Goal: Contribute content: Contribute content

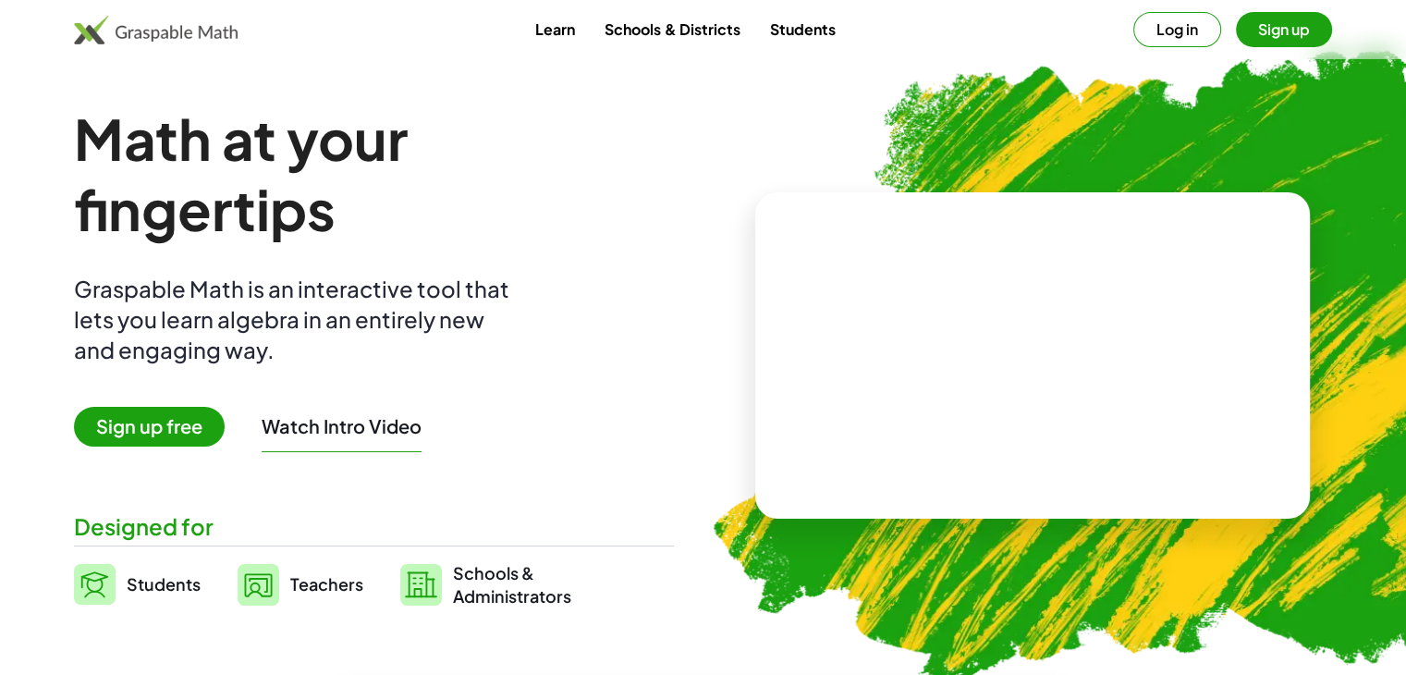
click at [345, 422] on button "Watch Intro Video" at bounding box center [342, 426] width 160 height 24
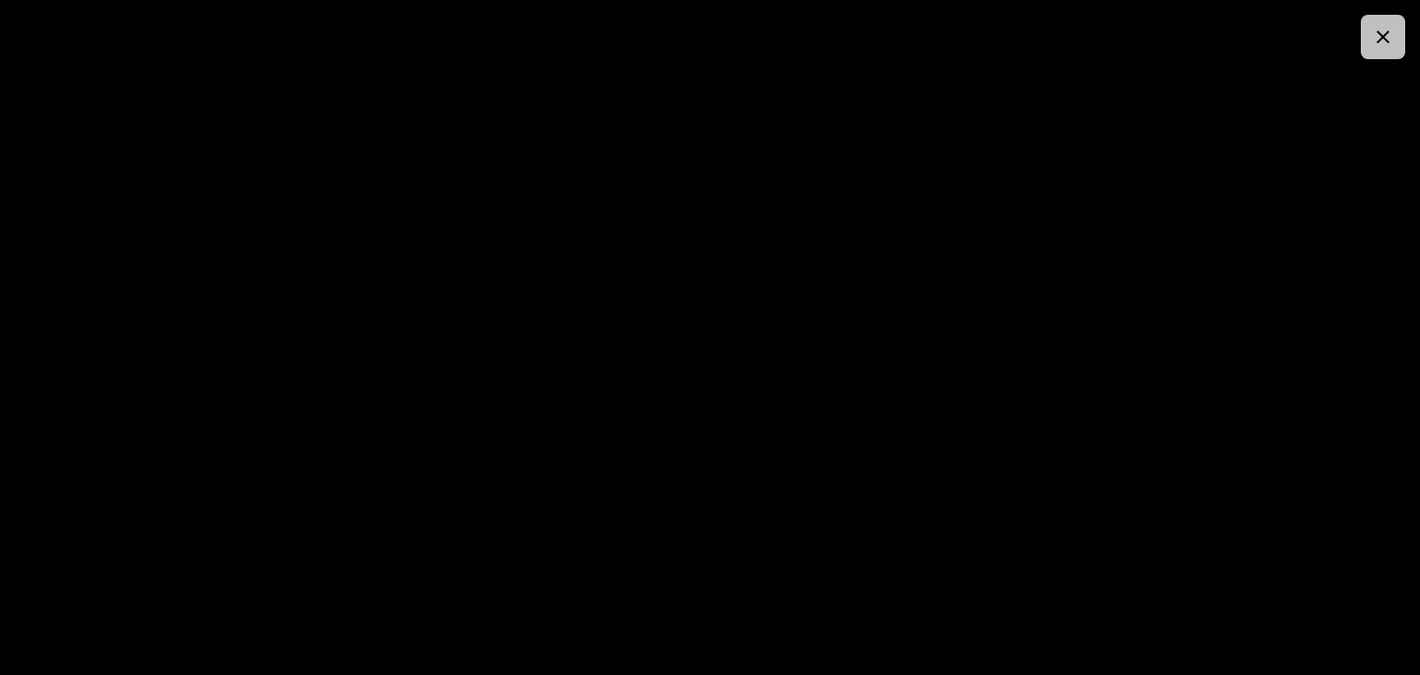
click at [1388, 20] on button "button" at bounding box center [1382, 37] width 44 height 44
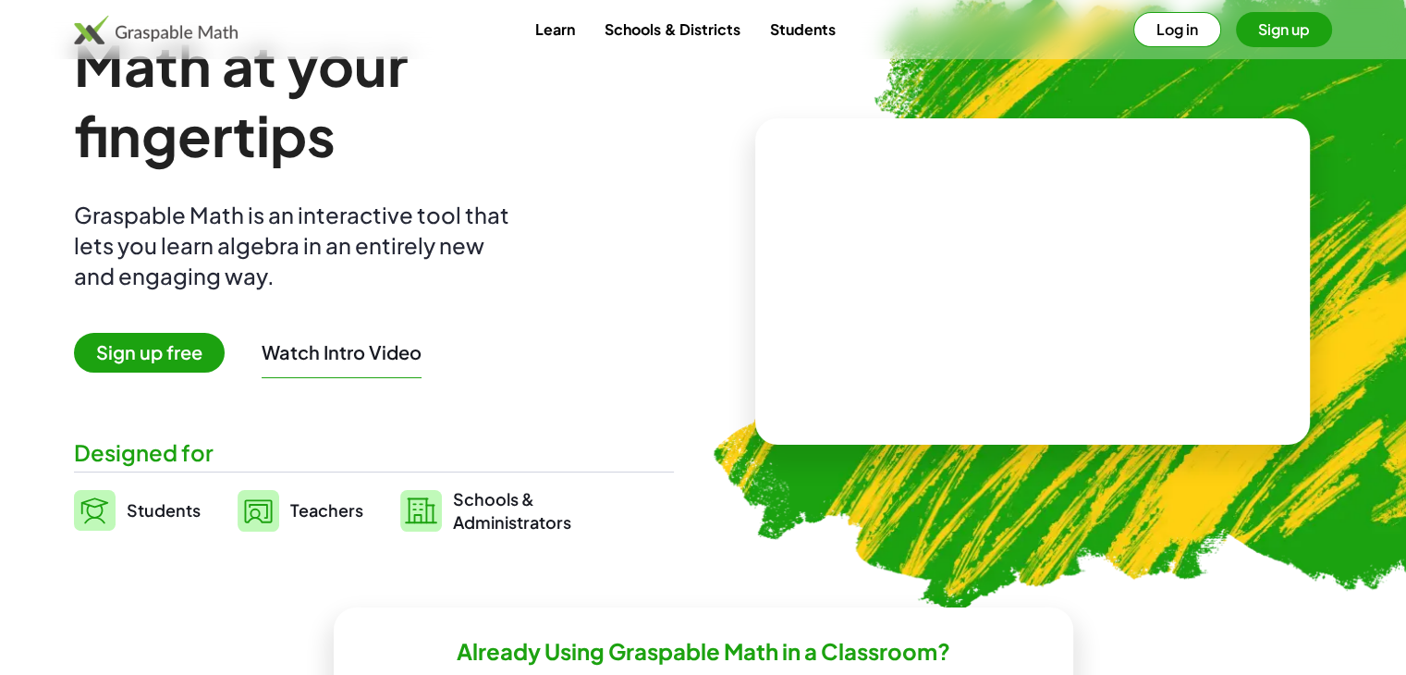
scroll to position [111, 0]
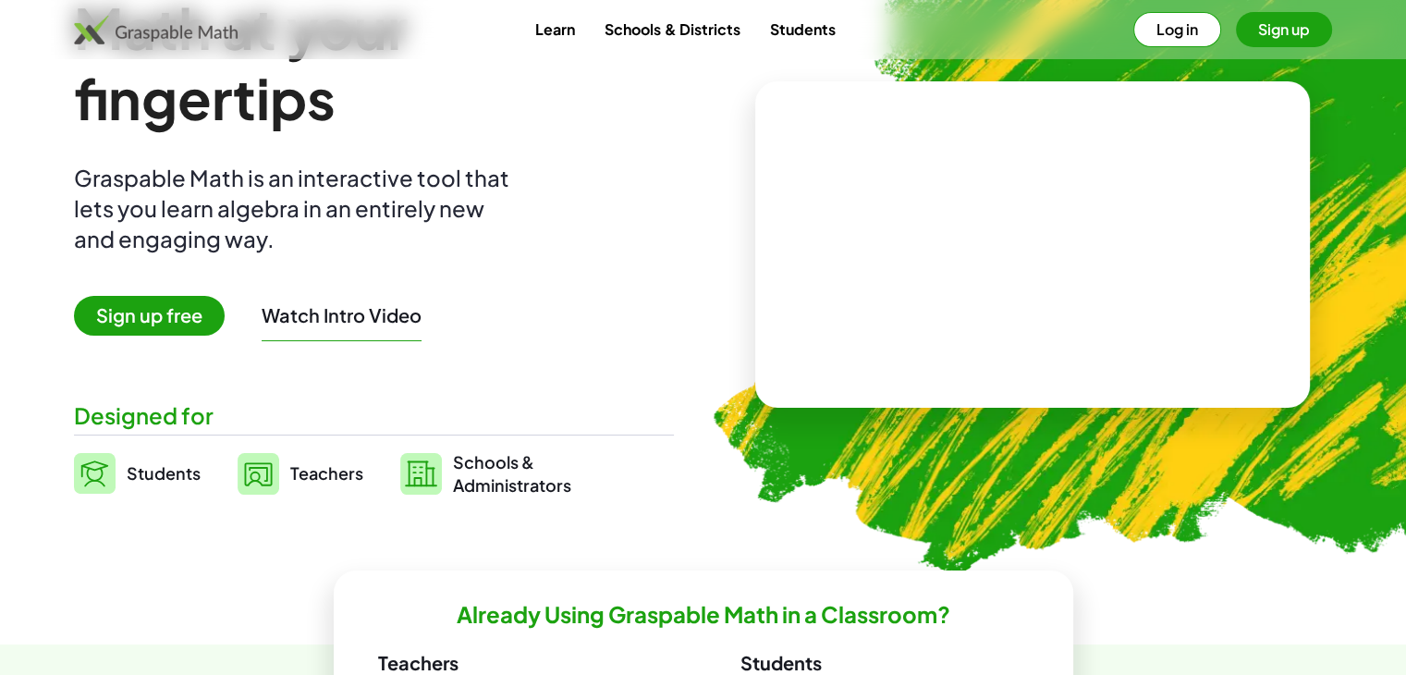
click at [287, 462] on link "Teachers" at bounding box center [301, 473] width 126 height 46
click at [1028, 212] on video at bounding box center [1032, 245] width 277 height 139
click at [1043, 223] on div at bounding box center [1035, 226] width 157 height 68
click at [654, 223] on div "Math at your fingertips Graspable Math is an interactive tool that lets you lea…" at bounding box center [374, 245] width 600 height 504
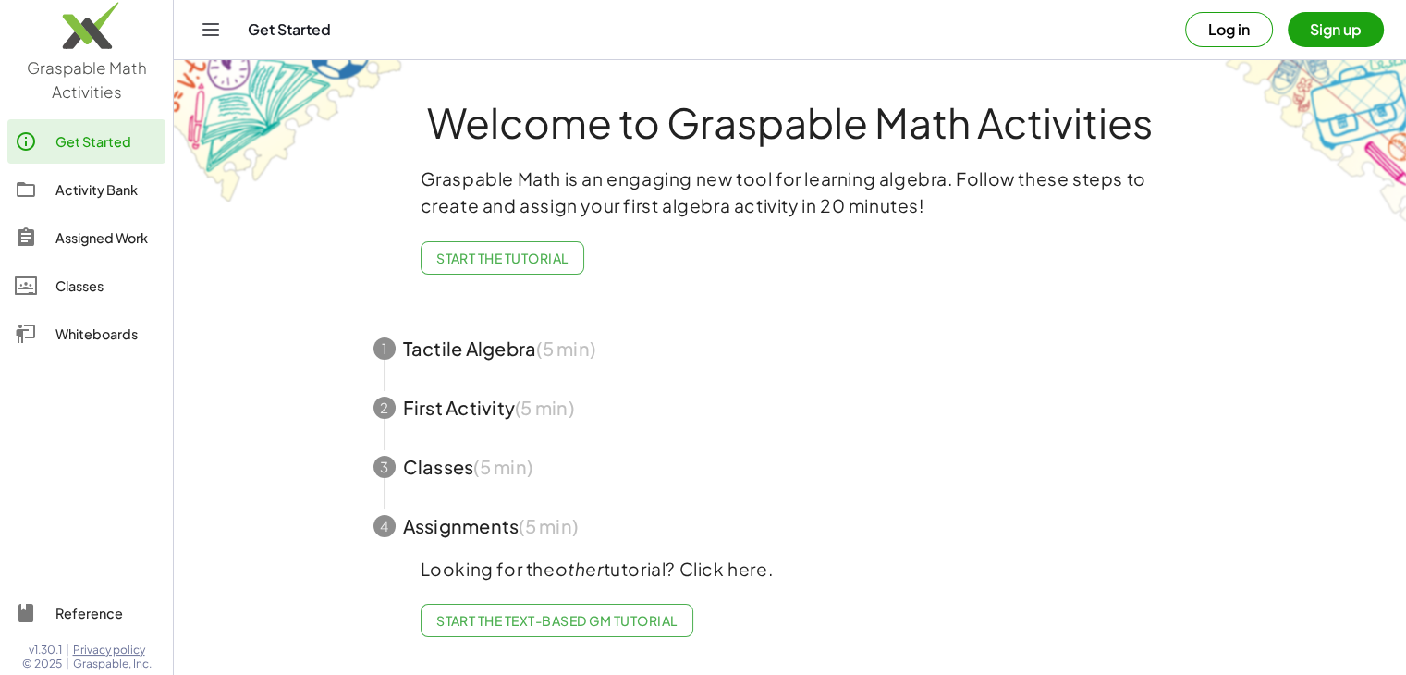
click at [129, 319] on link "Whiteboards" at bounding box center [86, 333] width 158 height 44
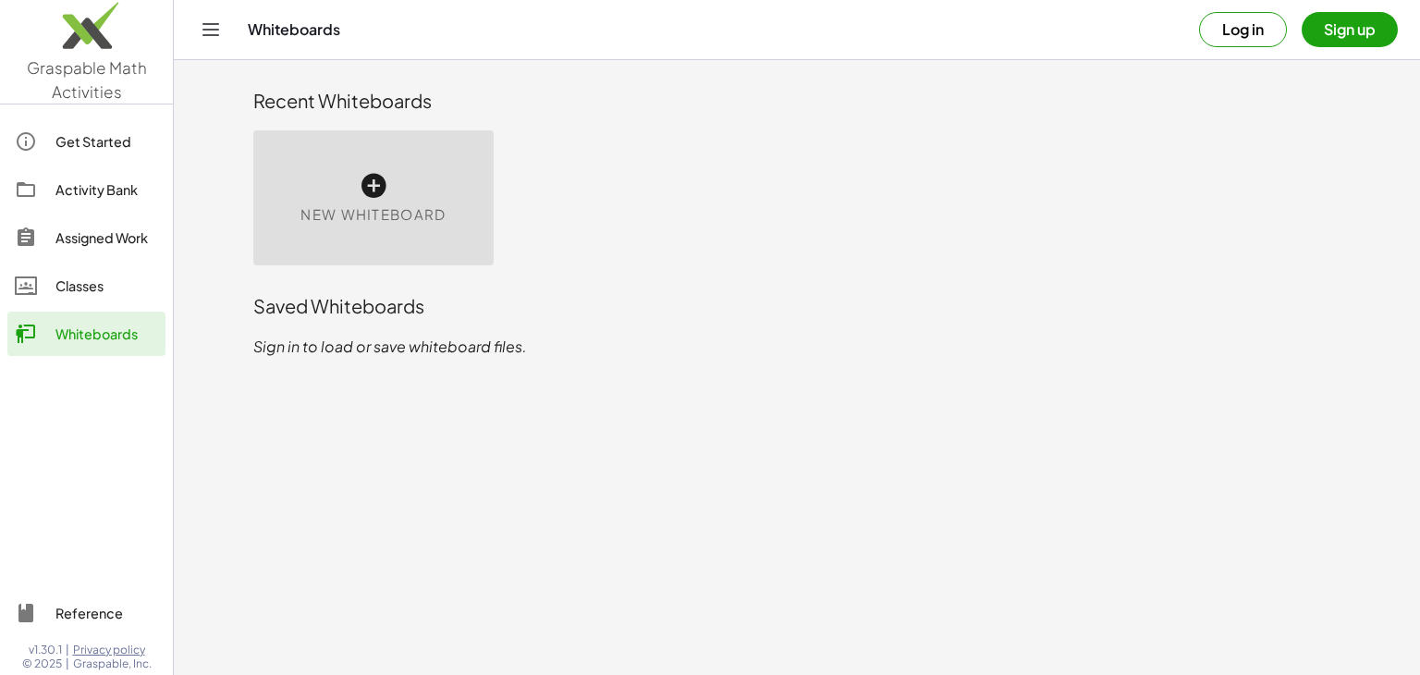
click at [353, 178] on div "New Whiteboard" at bounding box center [373, 197] width 240 height 135
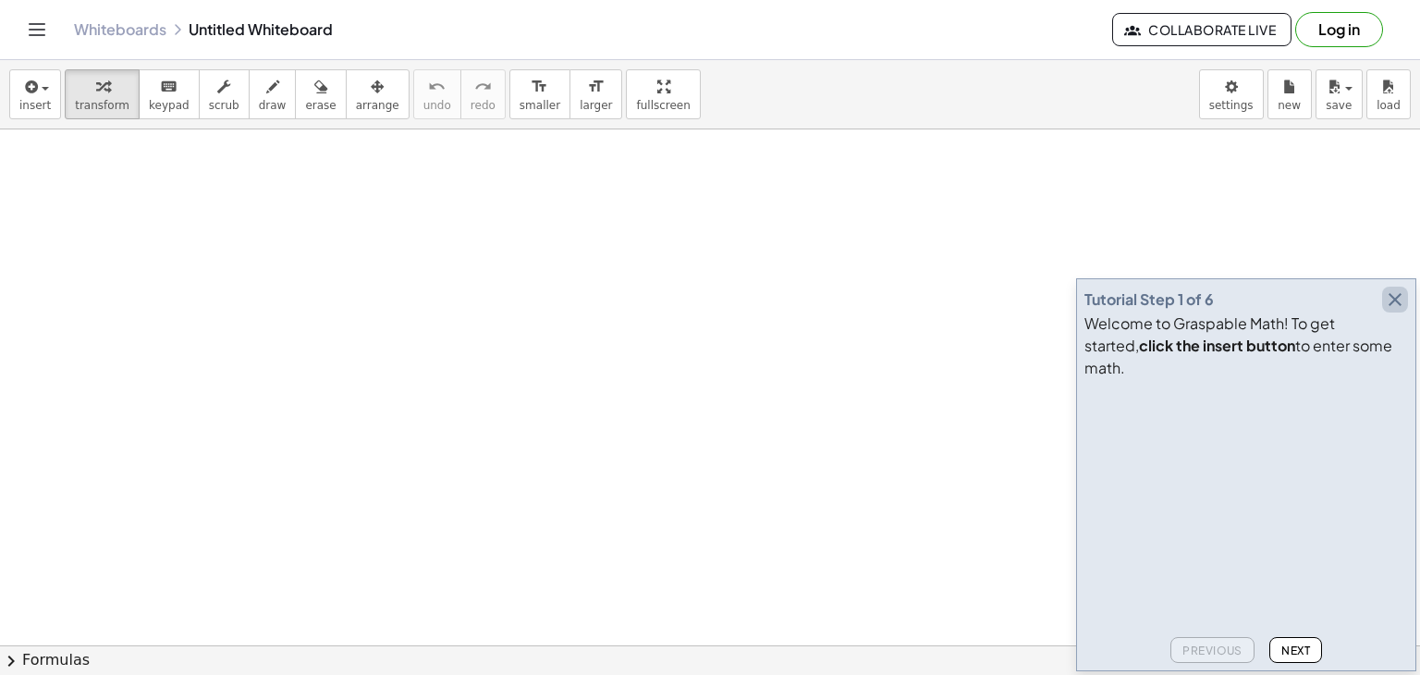
click at [1389, 311] on icon "button" at bounding box center [1395, 299] width 22 height 22
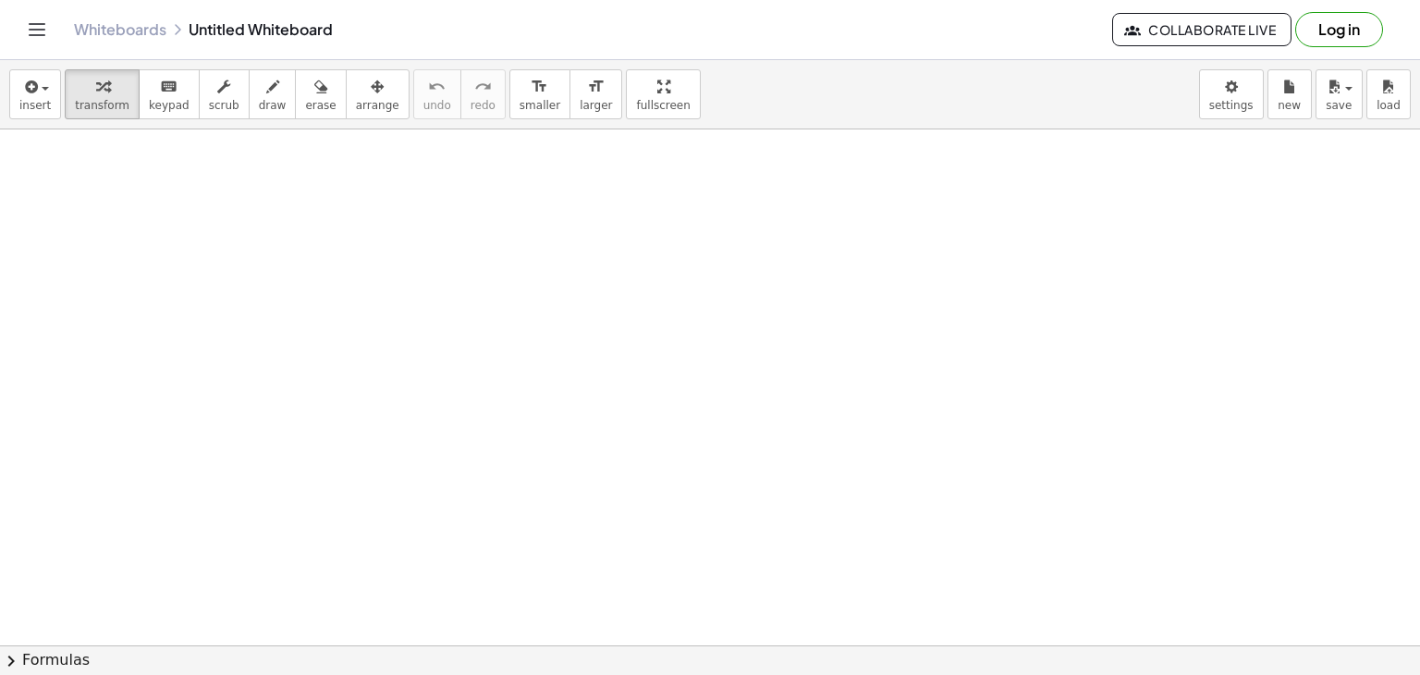
click at [525, 418] on div at bounding box center [710, 645] width 1420 height 1032
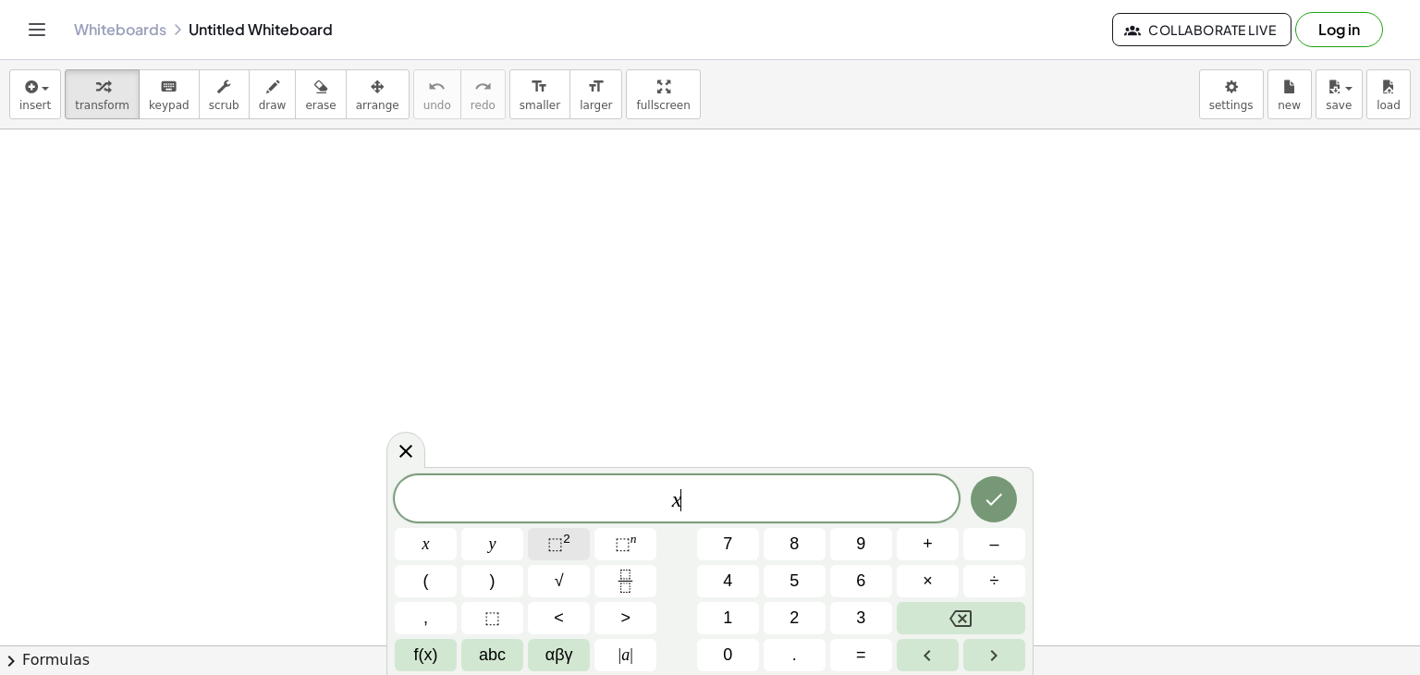
click at [572, 545] on button "⬚ 2" at bounding box center [559, 544] width 62 height 32
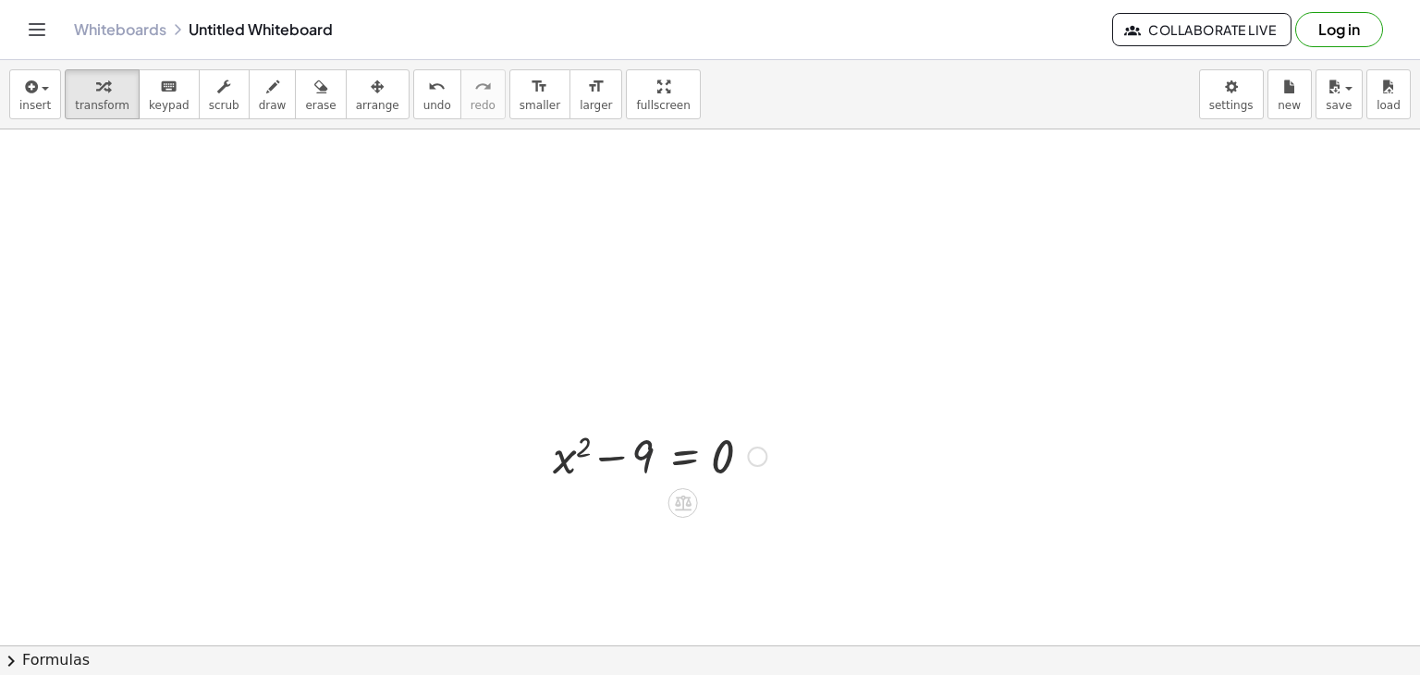
click at [651, 466] on div at bounding box center [659, 454] width 232 height 63
click at [680, 504] on icon at bounding box center [682, 502] width 19 height 19
click at [608, 500] on span "+" at bounding box center [609, 503] width 11 height 27
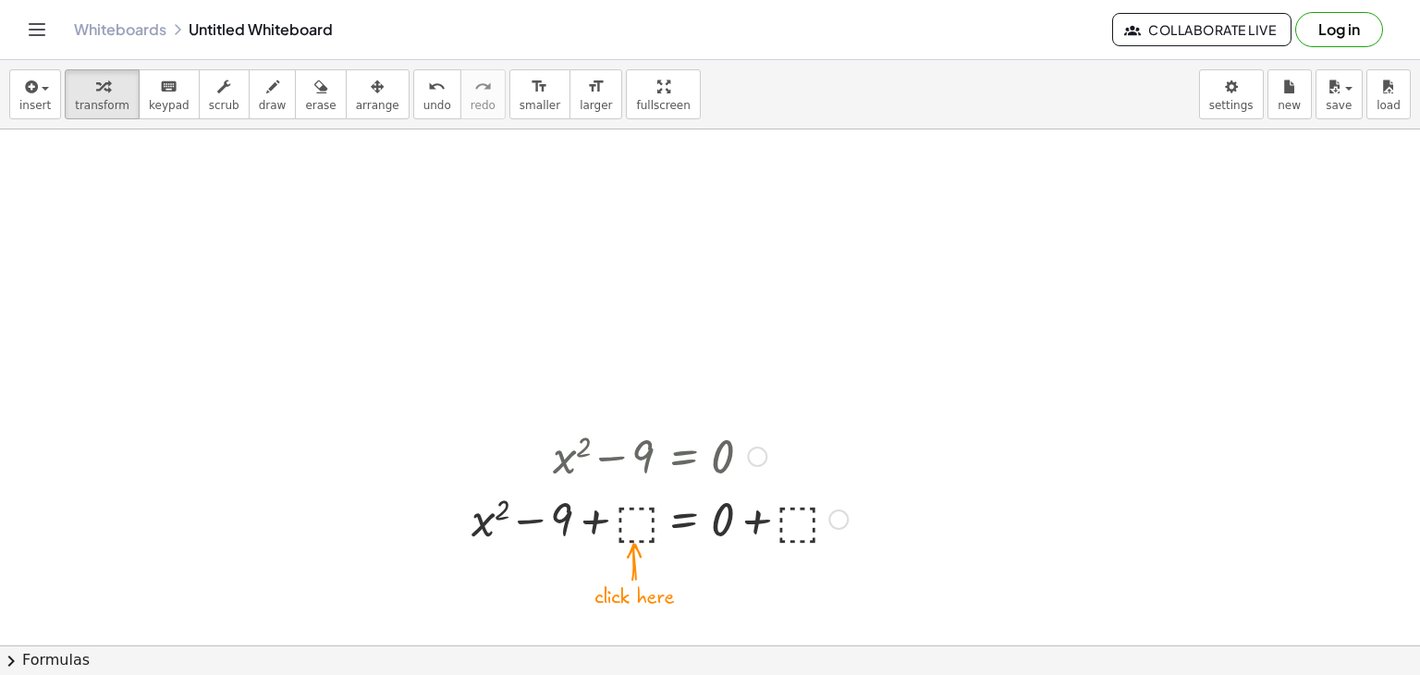
click at [629, 522] on div at bounding box center [659, 517] width 395 height 63
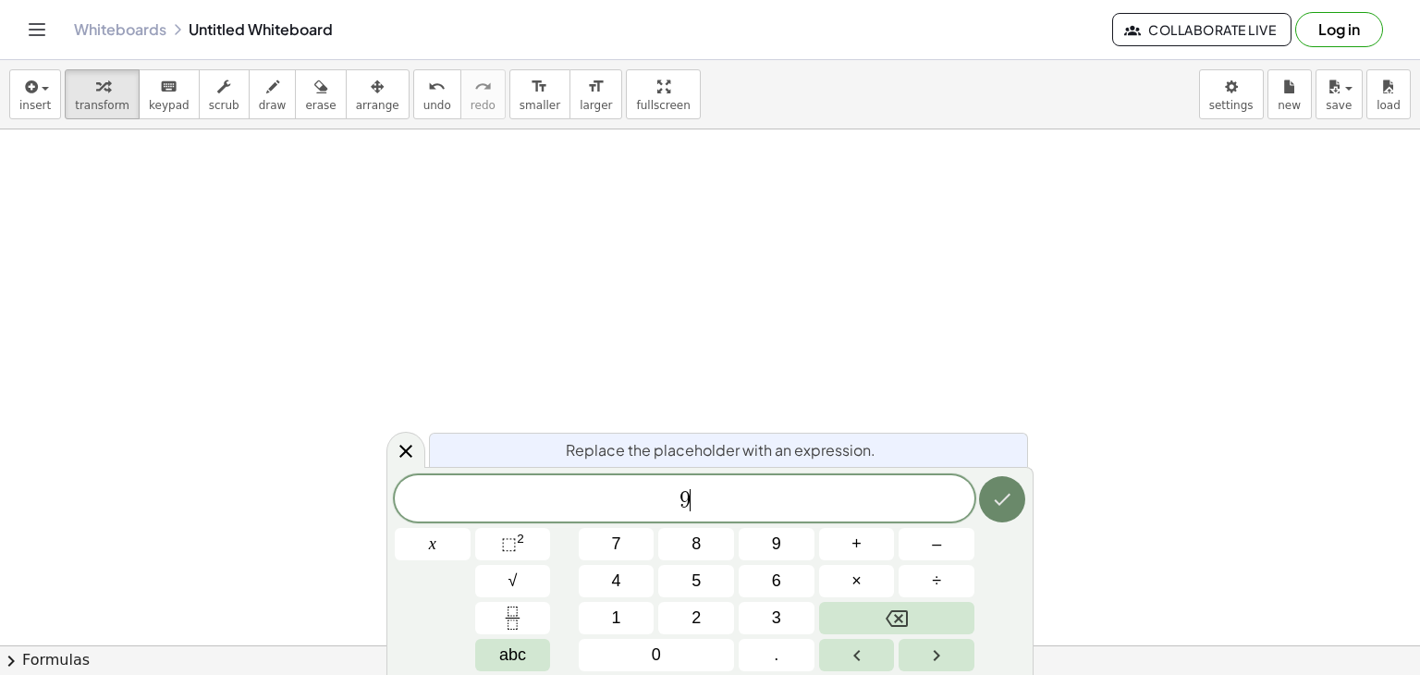
click at [988, 506] on button "Done" at bounding box center [1002, 499] width 46 height 46
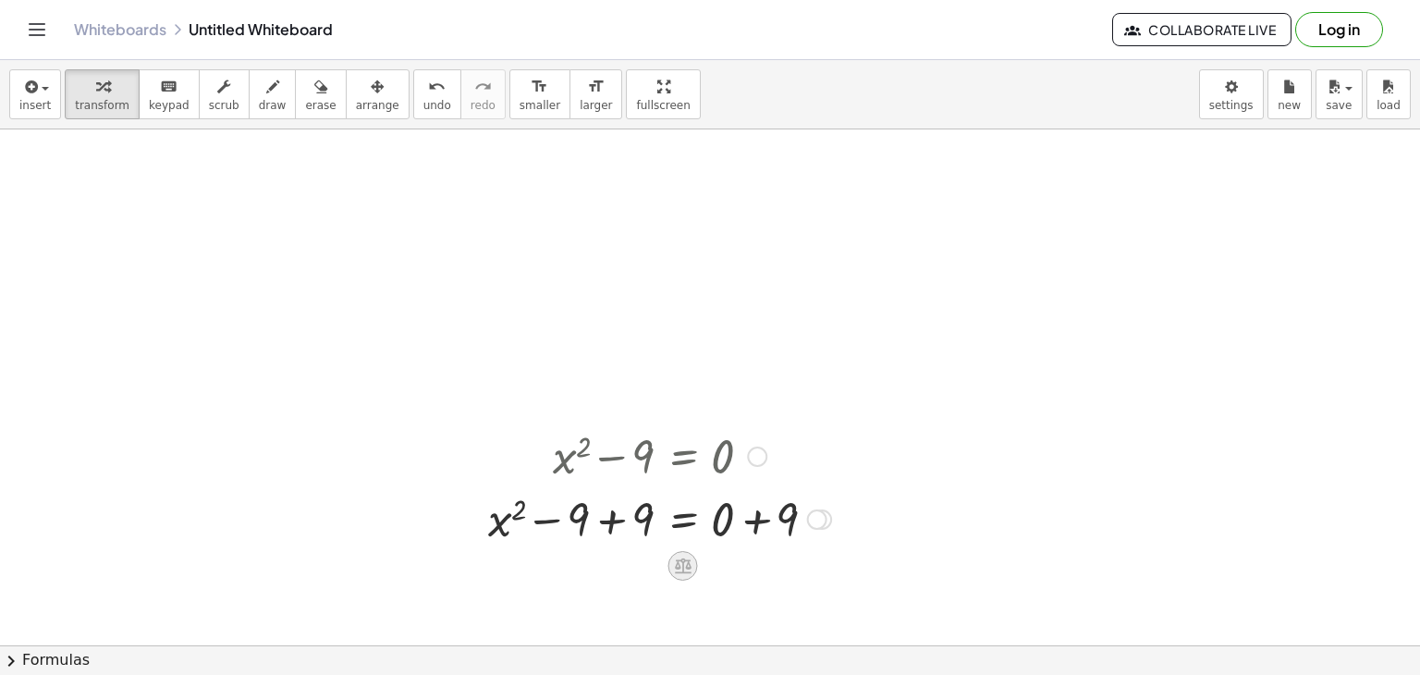
click at [691, 562] on icon at bounding box center [682, 564] width 19 height 19
click at [658, 619] on div at bounding box center [710, 645] width 1420 height 1032
click at [804, 538] on div at bounding box center [659, 517] width 361 height 63
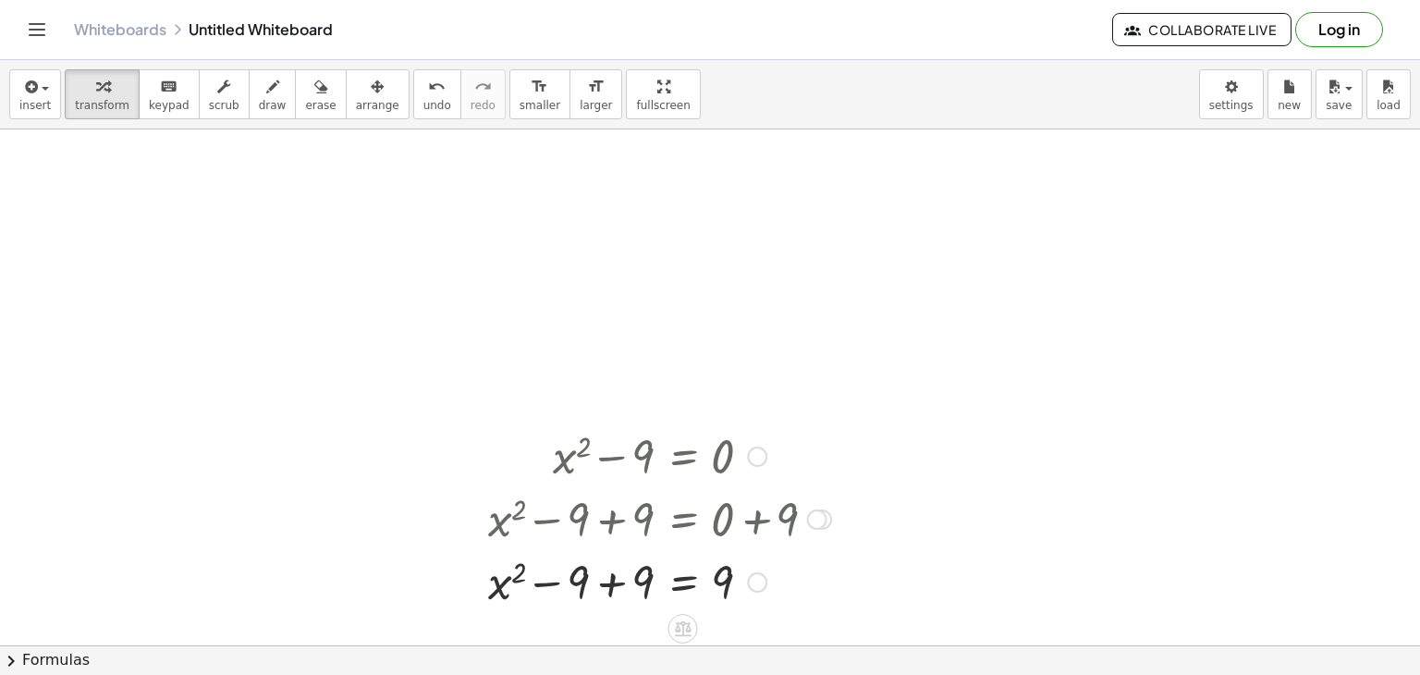
click at [763, 585] on div at bounding box center [757, 582] width 20 height 20
click at [763, 585] on div "Transform line Copy line as LaTeX Copy derivation as LaTeX Expand new lines: On" at bounding box center [757, 582] width 20 height 20
click at [725, 580] on div at bounding box center [659, 580] width 361 height 63
click at [827, 514] on div at bounding box center [821, 519] width 20 height 20
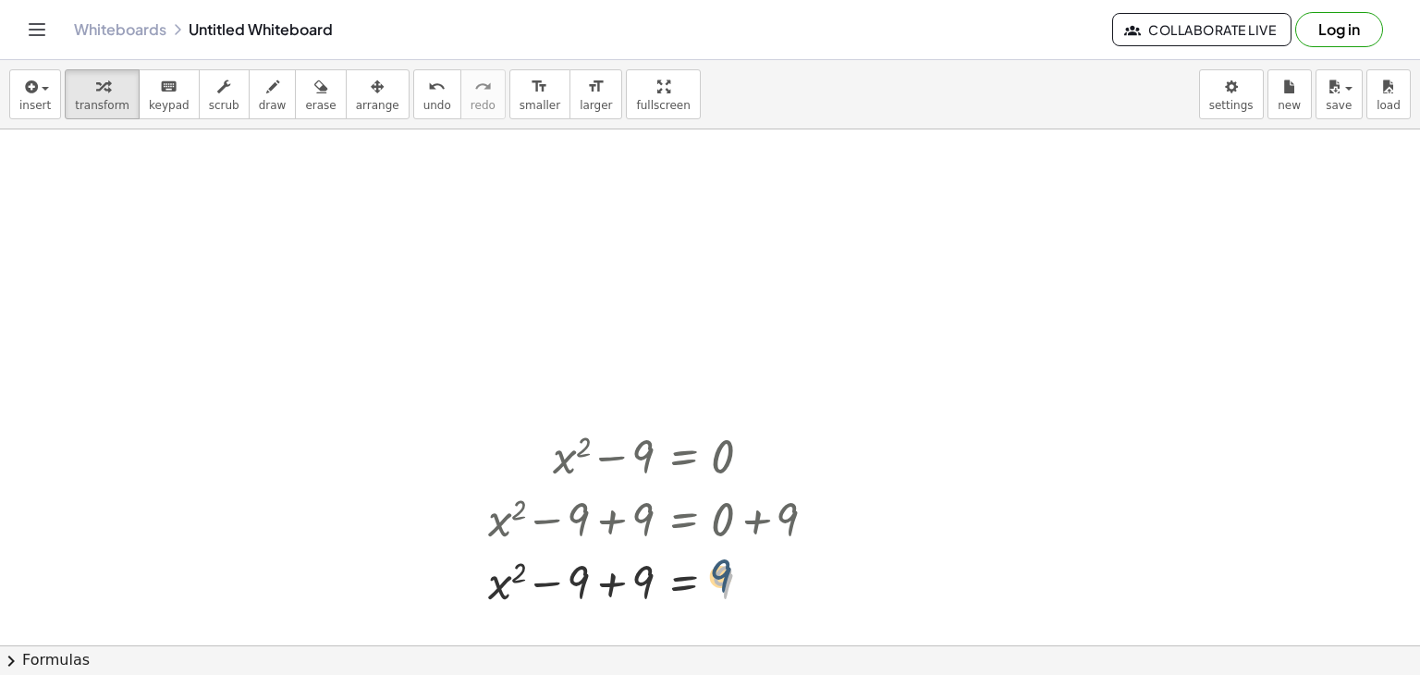
drag, startPoint x: 757, startPoint y: 592, endPoint x: 754, endPoint y: 582, distance: 9.6
click at [754, 582] on div at bounding box center [659, 580] width 361 height 63
click at [754, 582] on div "Transform line Copy line as LaTeX Copy derivation as LaTeX Expand new lines: On" at bounding box center [757, 582] width 20 height 20
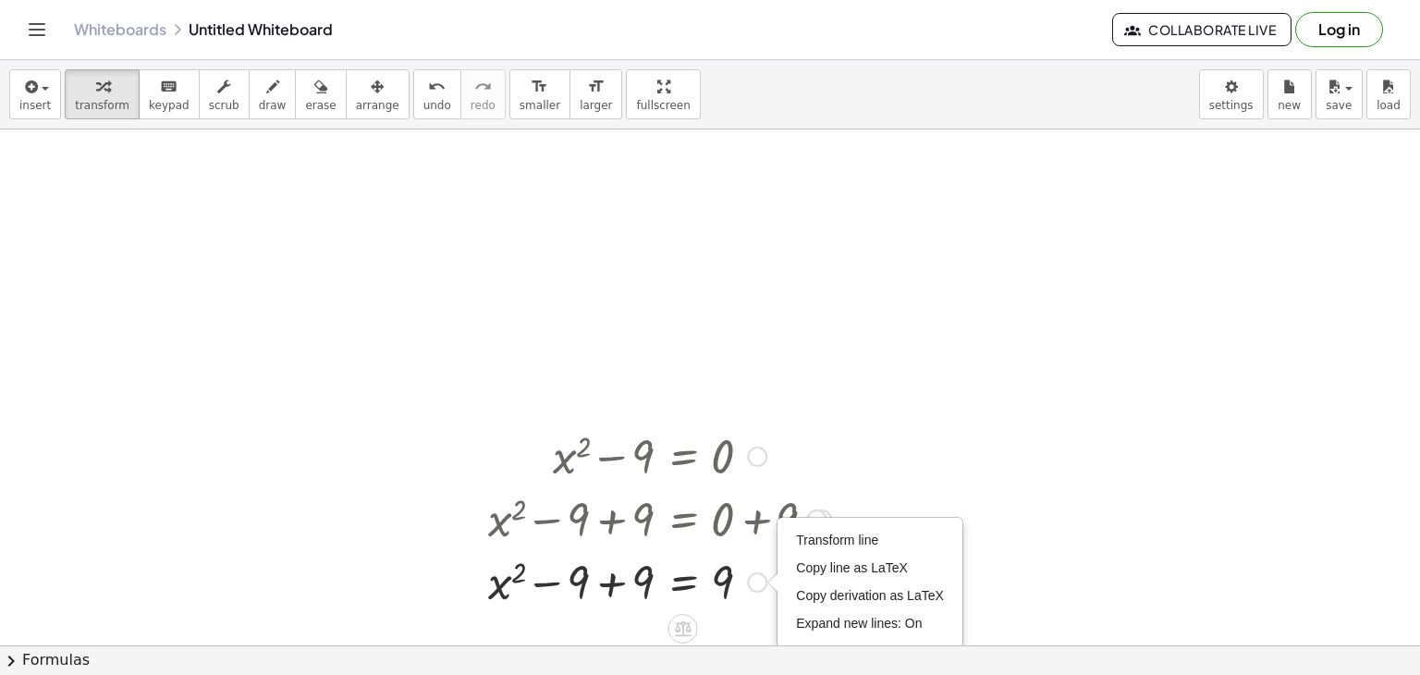
click at [754, 582] on div "Transform line Copy line as LaTeX Copy derivation as LaTeX Expand new lines: On" at bounding box center [757, 582] width 20 height 20
click at [559, 581] on div at bounding box center [659, 580] width 361 height 63
click at [635, 580] on div at bounding box center [659, 580] width 361 height 63
click at [635, 580] on div at bounding box center [659, 580] width 361 height 61
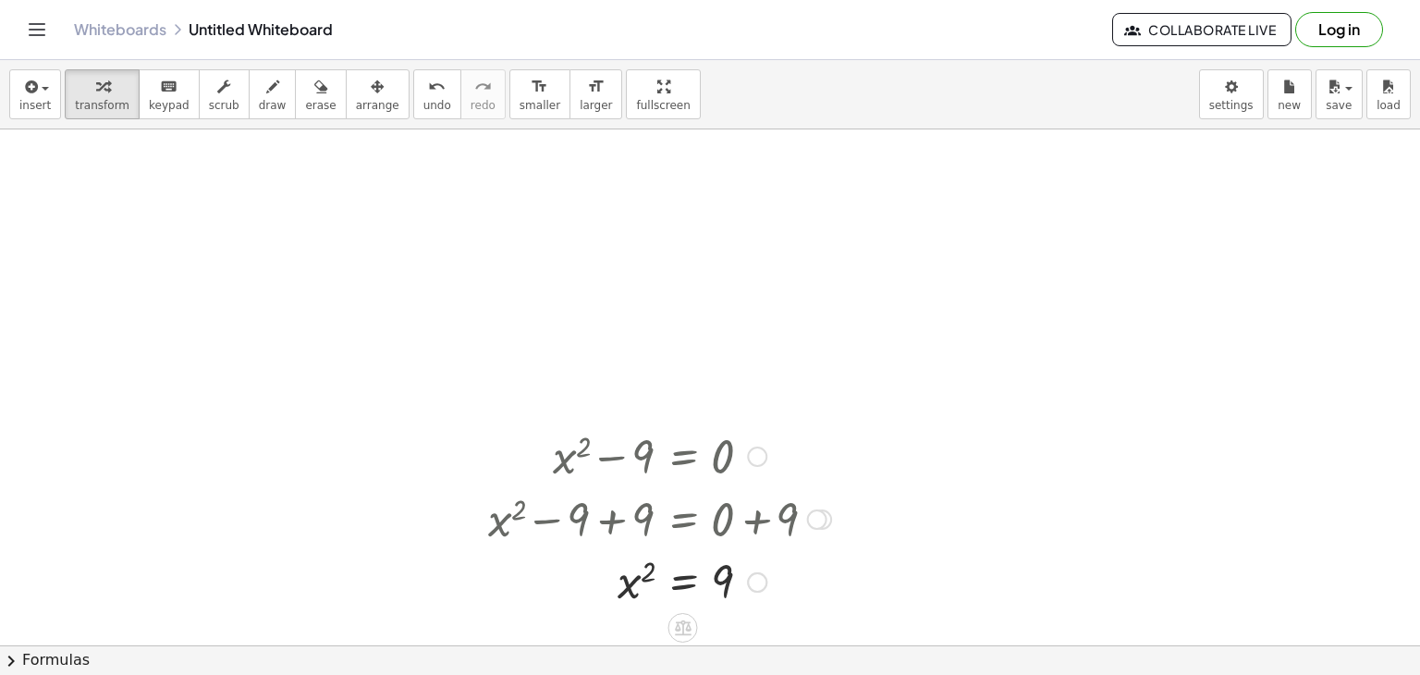
click at [773, 604] on div at bounding box center [659, 580] width 361 height 61
click at [634, 592] on div at bounding box center [659, 580] width 361 height 61
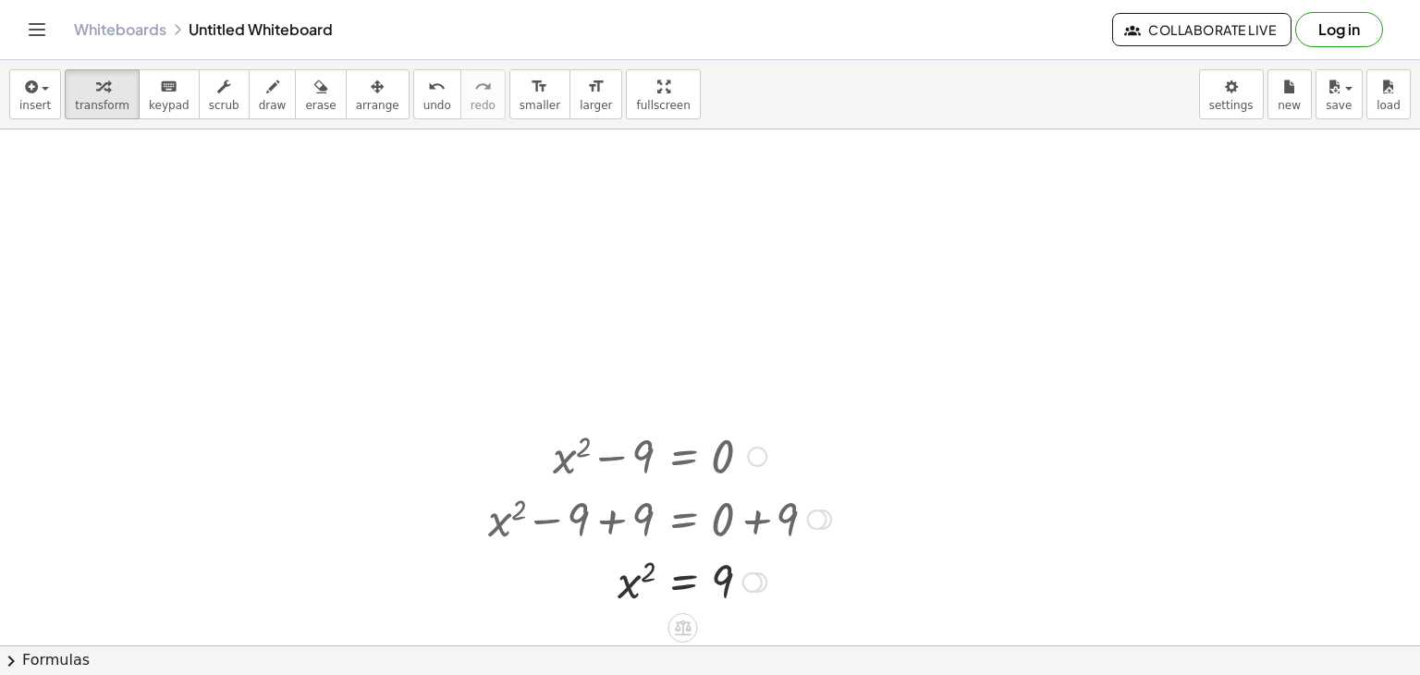
click at [693, 585] on div at bounding box center [659, 580] width 361 height 61
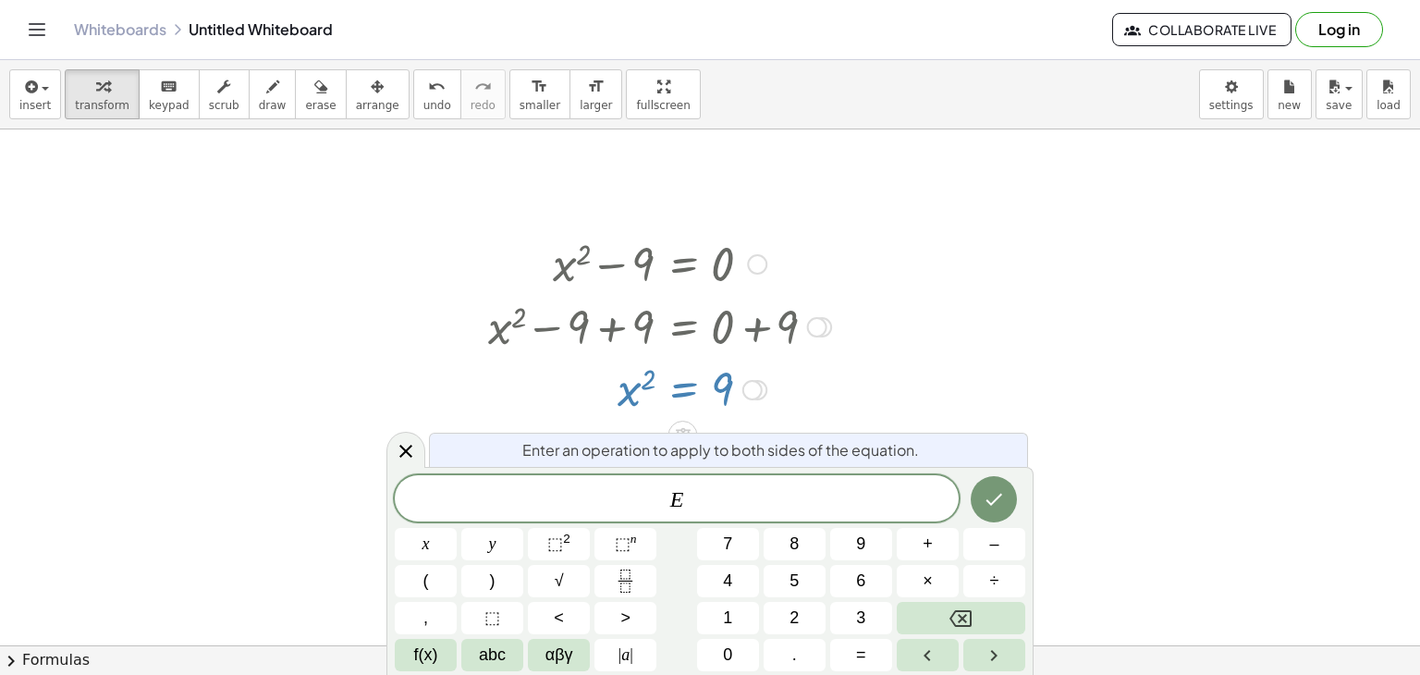
scroll to position [193, 0]
click at [694, 382] on div at bounding box center [659, 387] width 361 height 61
click at [651, 378] on div at bounding box center [659, 387] width 361 height 61
click at [820, 264] on div at bounding box center [659, 261] width 361 height 63
click at [404, 445] on icon at bounding box center [406, 451] width 22 height 22
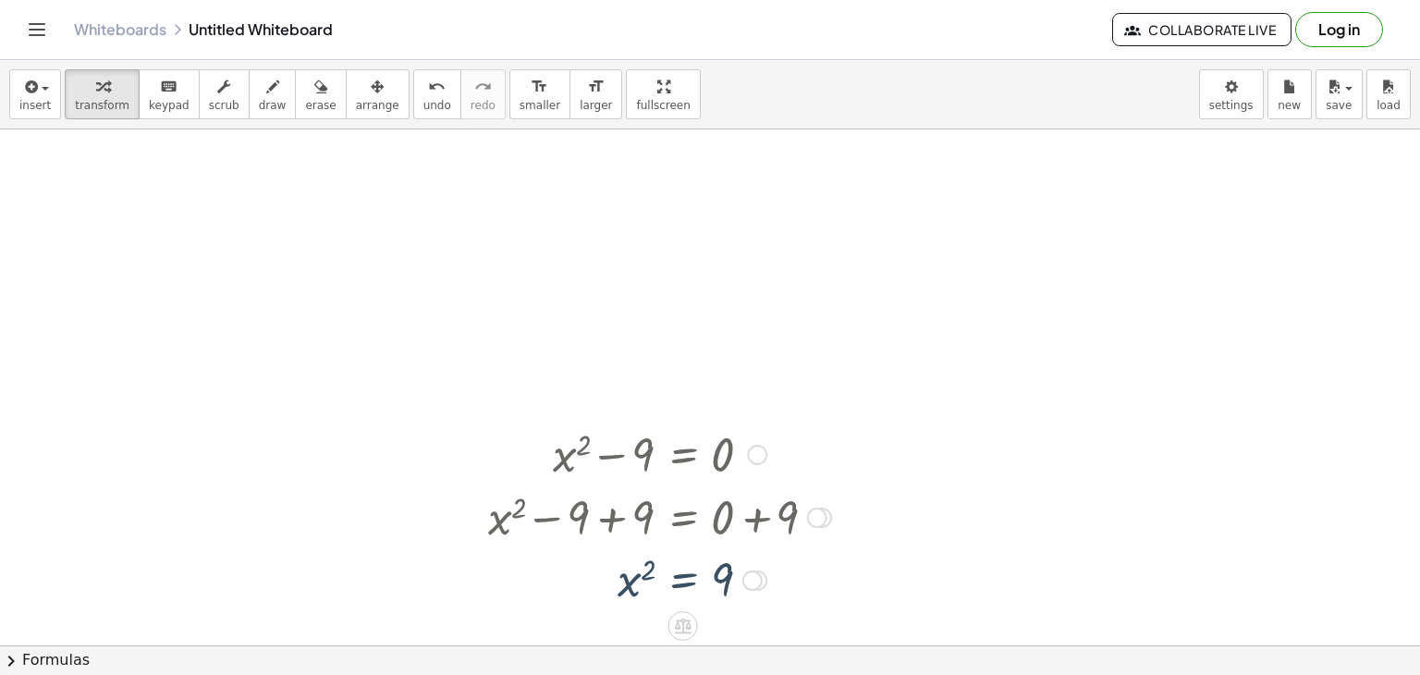
scroll to position [0, 0]
drag, startPoint x: 579, startPoint y: 515, endPoint x: 626, endPoint y: 499, distance: 49.7
click at [626, 499] on div at bounding box center [659, 517] width 361 height 63
drag, startPoint x: 632, startPoint y: 585, endPoint x: 559, endPoint y: 637, distance: 89.5
drag, startPoint x: 647, startPoint y: 568, endPoint x: 719, endPoint y: 533, distance: 80.2
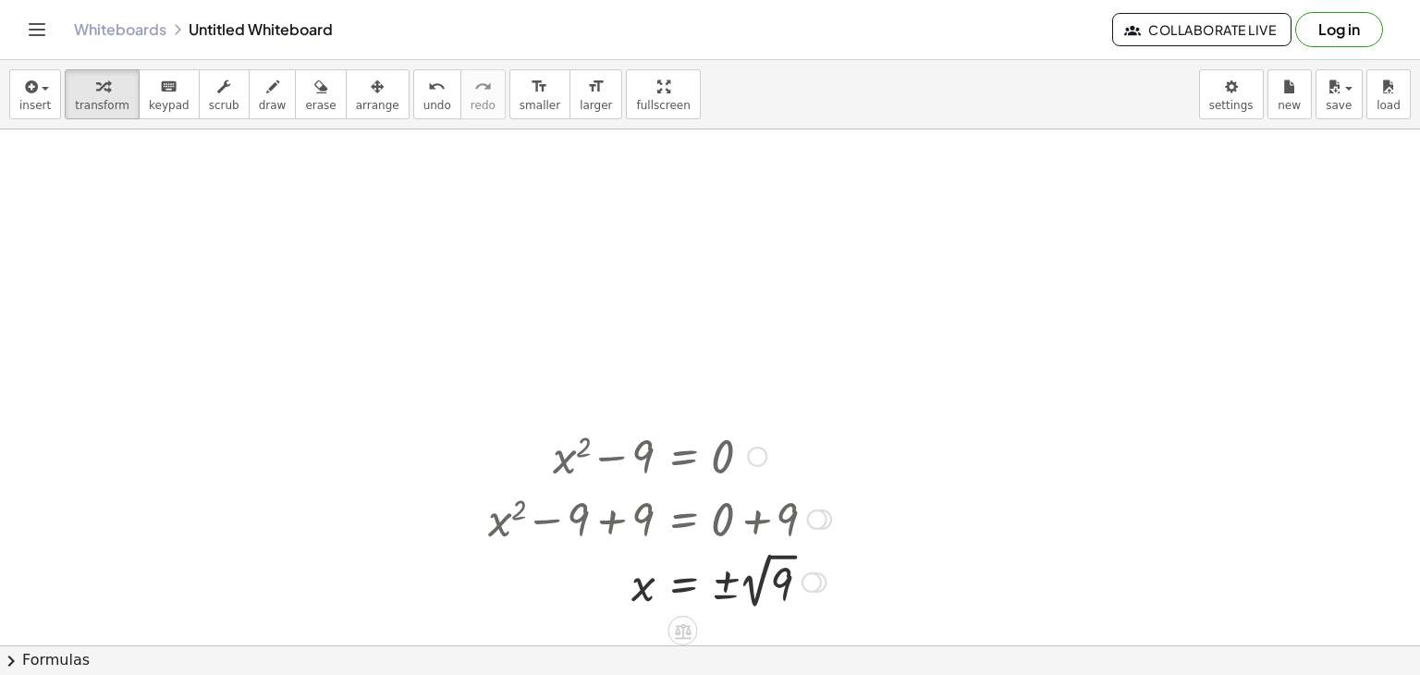
click at [768, 591] on div at bounding box center [659, 580] width 361 height 67
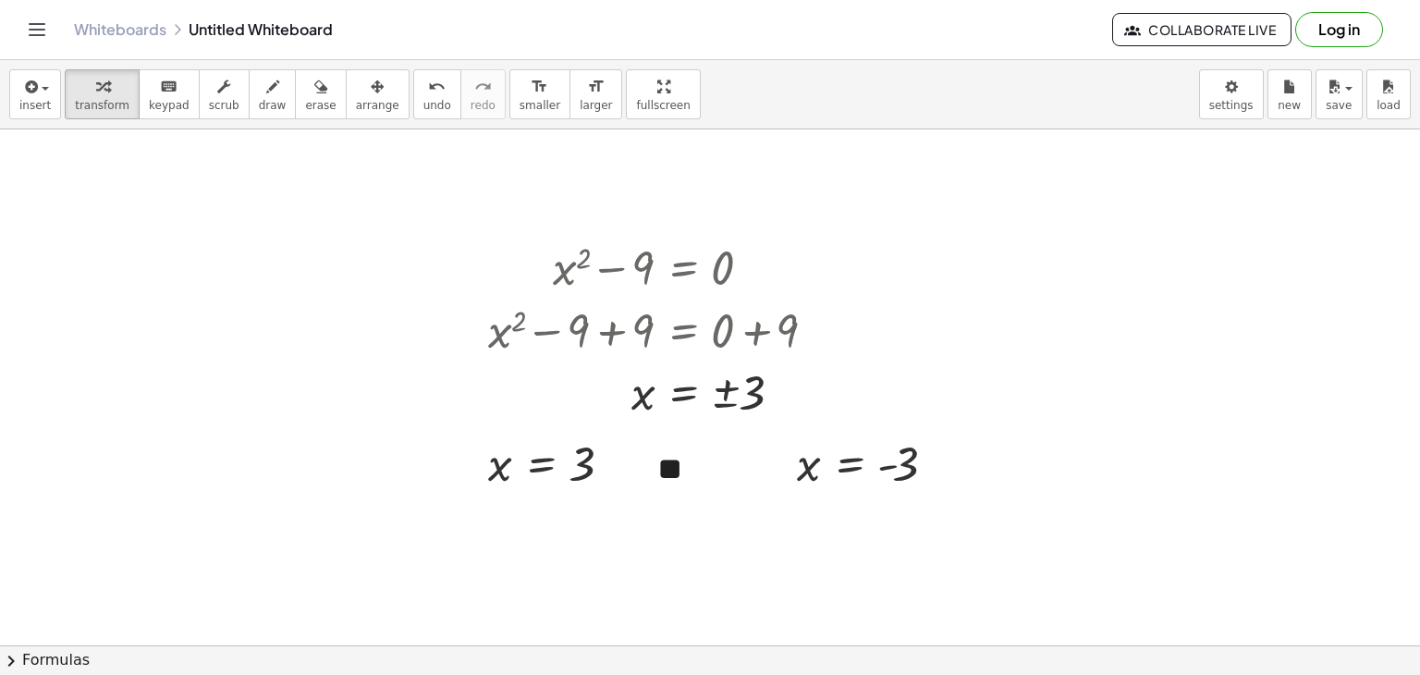
scroll to position [222, 0]
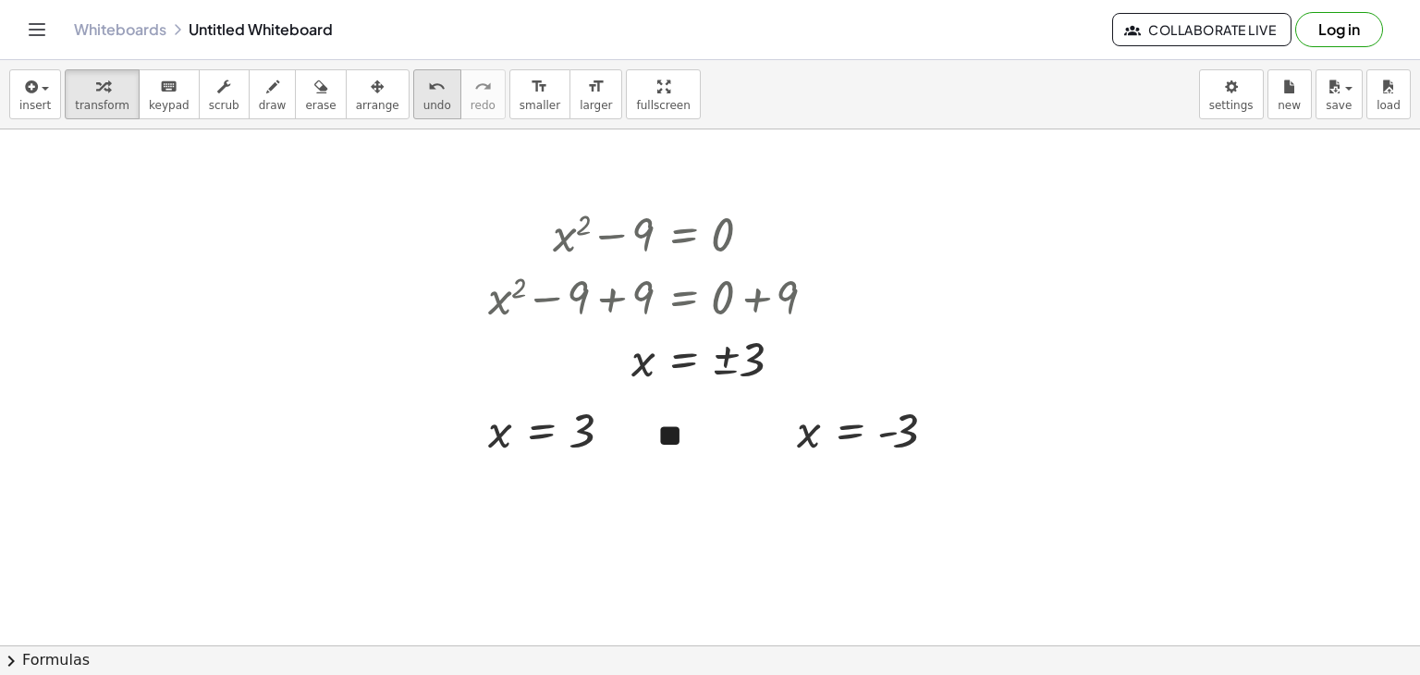
click at [419, 79] on button "undo undo" at bounding box center [437, 94] width 48 height 50
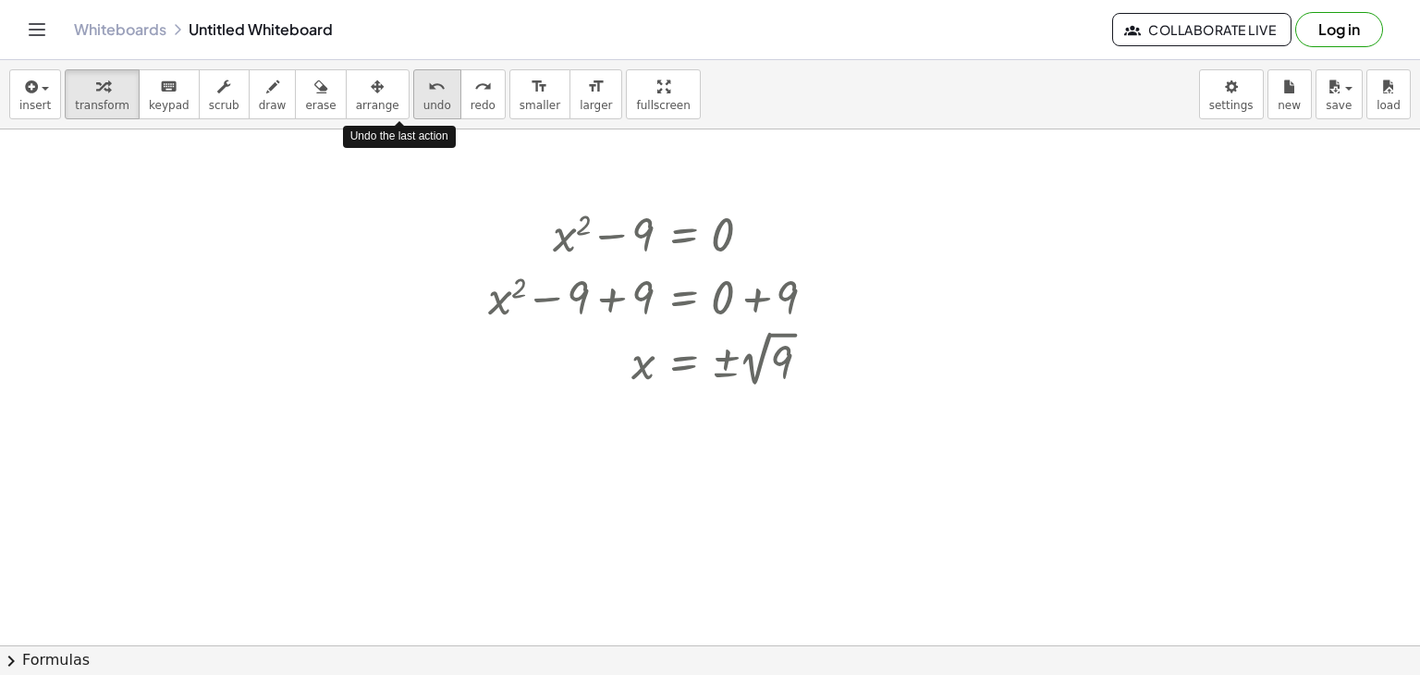
click at [419, 79] on button "undo undo" at bounding box center [437, 94] width 48 height 50
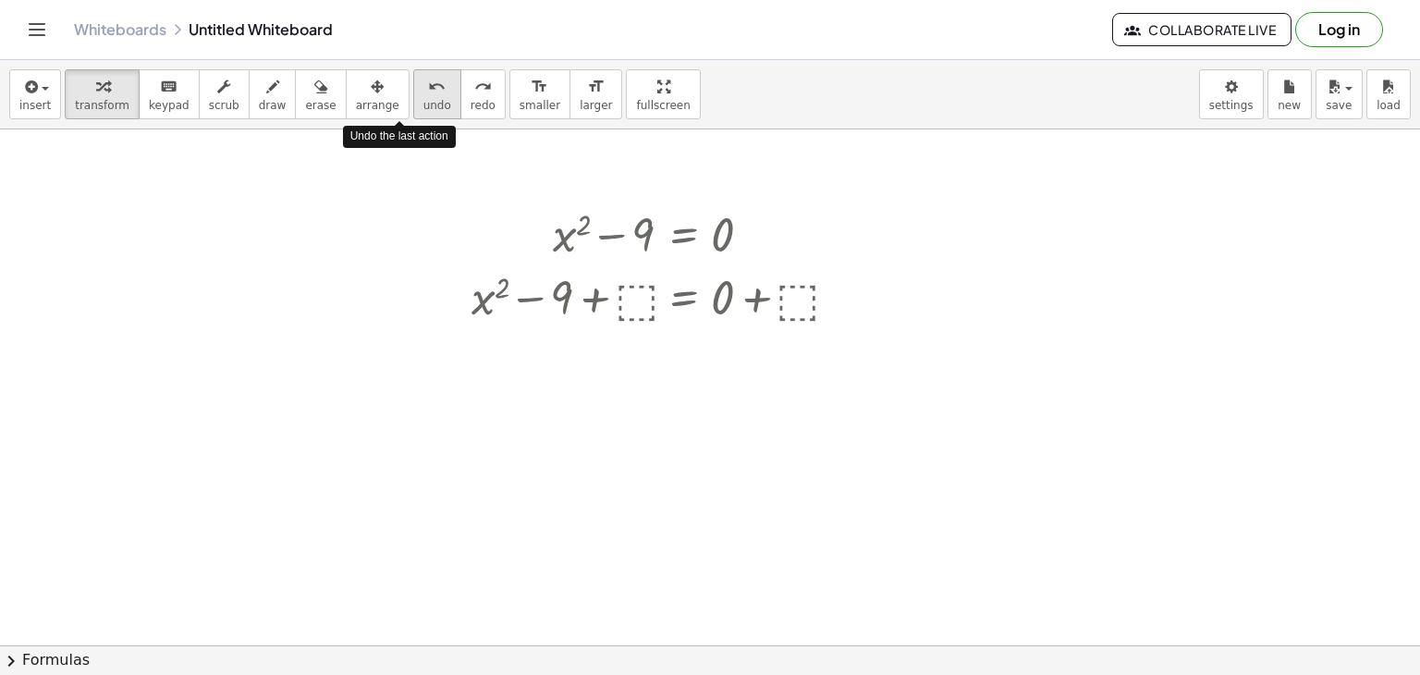
click at [419, 79] on button "undo undo" at bounding box center [437, 94] width 48 height 50
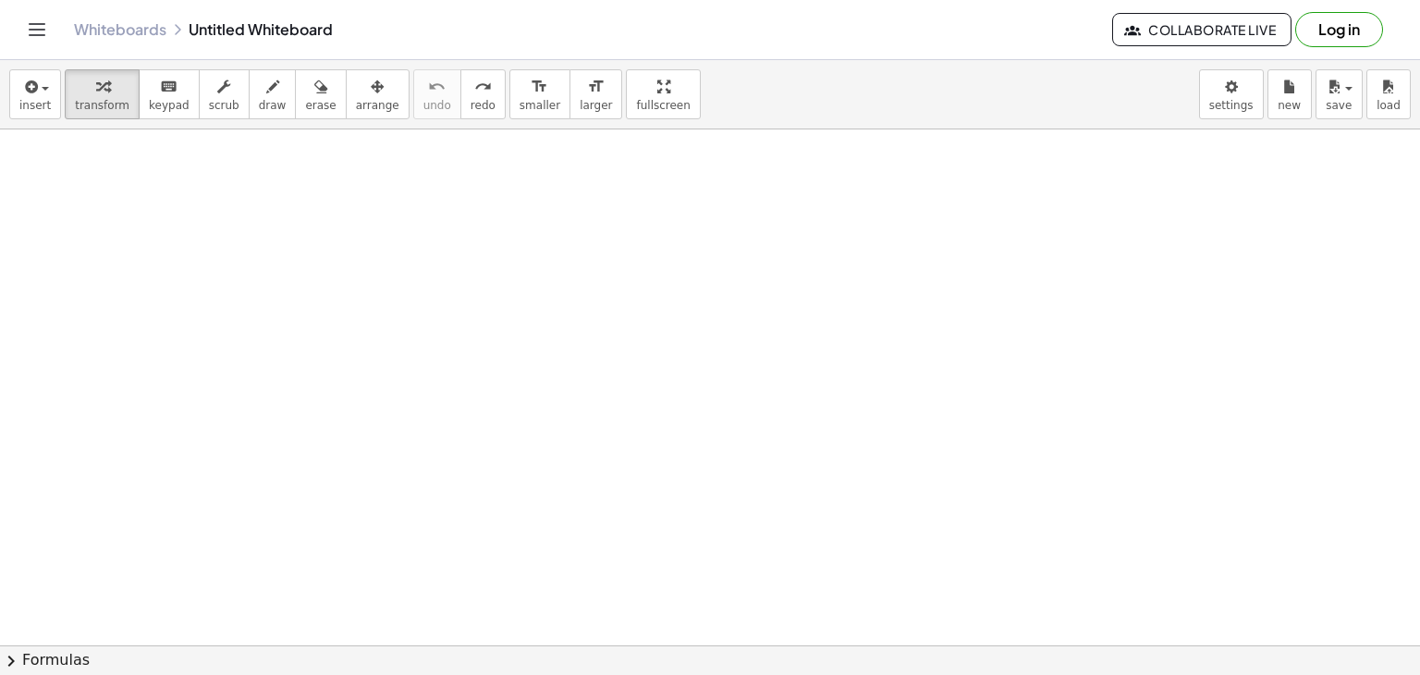
click at [436, 218] on div at bounding box center [710, 424] width 1420 height 1032
click at [539, 301] on div at bounding box center [710, 424] width 1420 height 1032
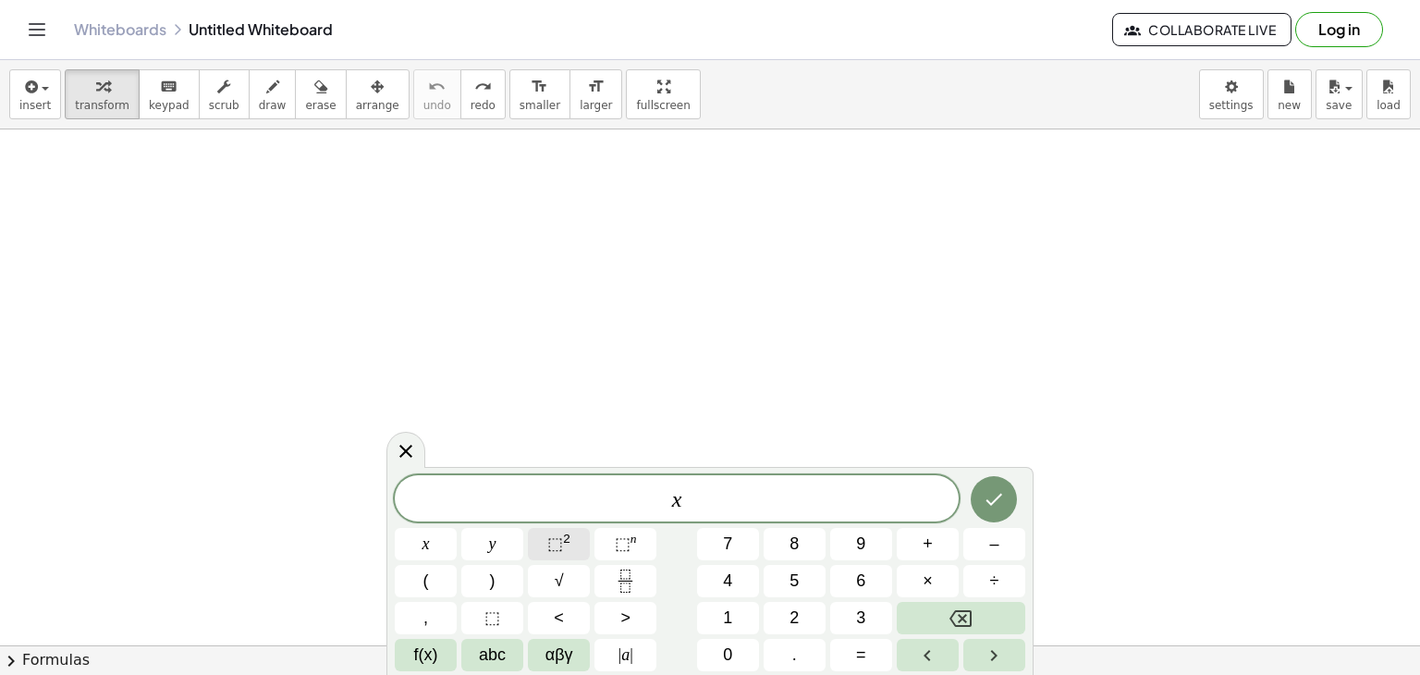
click at [557, 546] on span "⬚" at bounding box center [555, 543] width 16 height 18
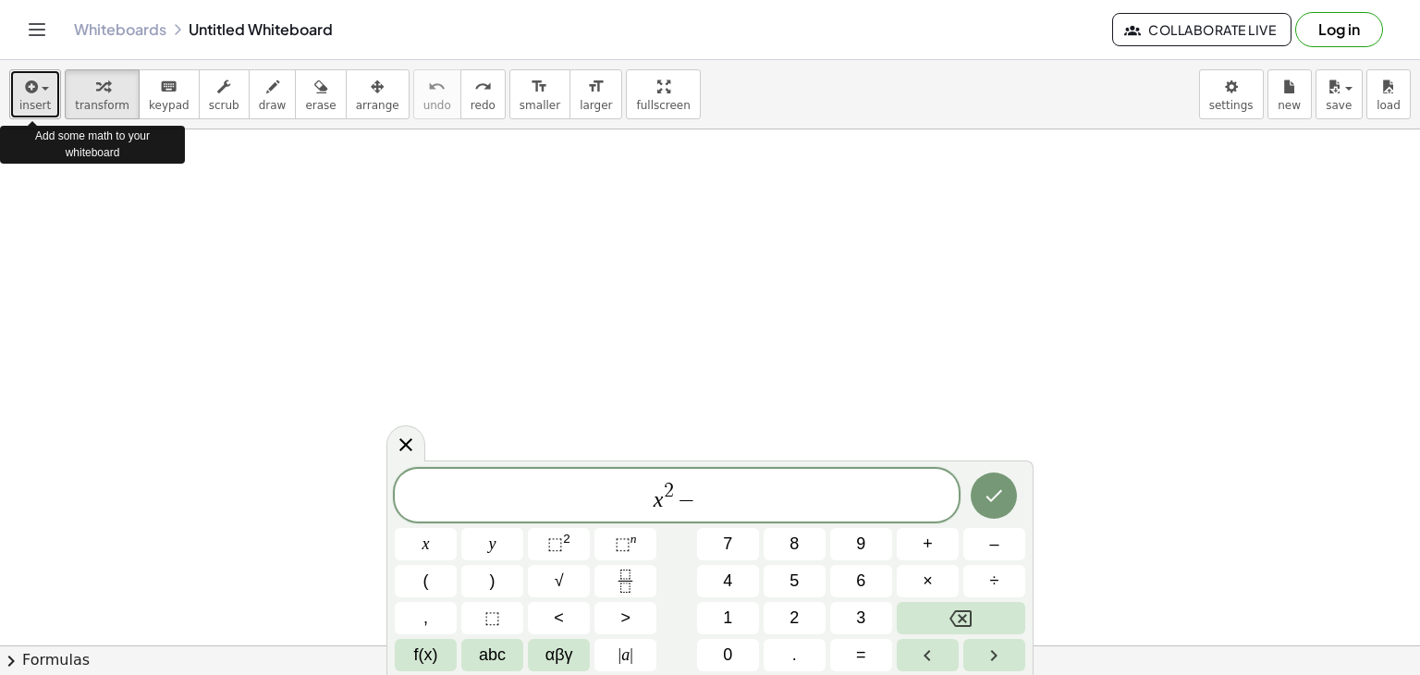
click at [35, 101] on span "insert" at bounding box center [34, 105] width 31 height 13
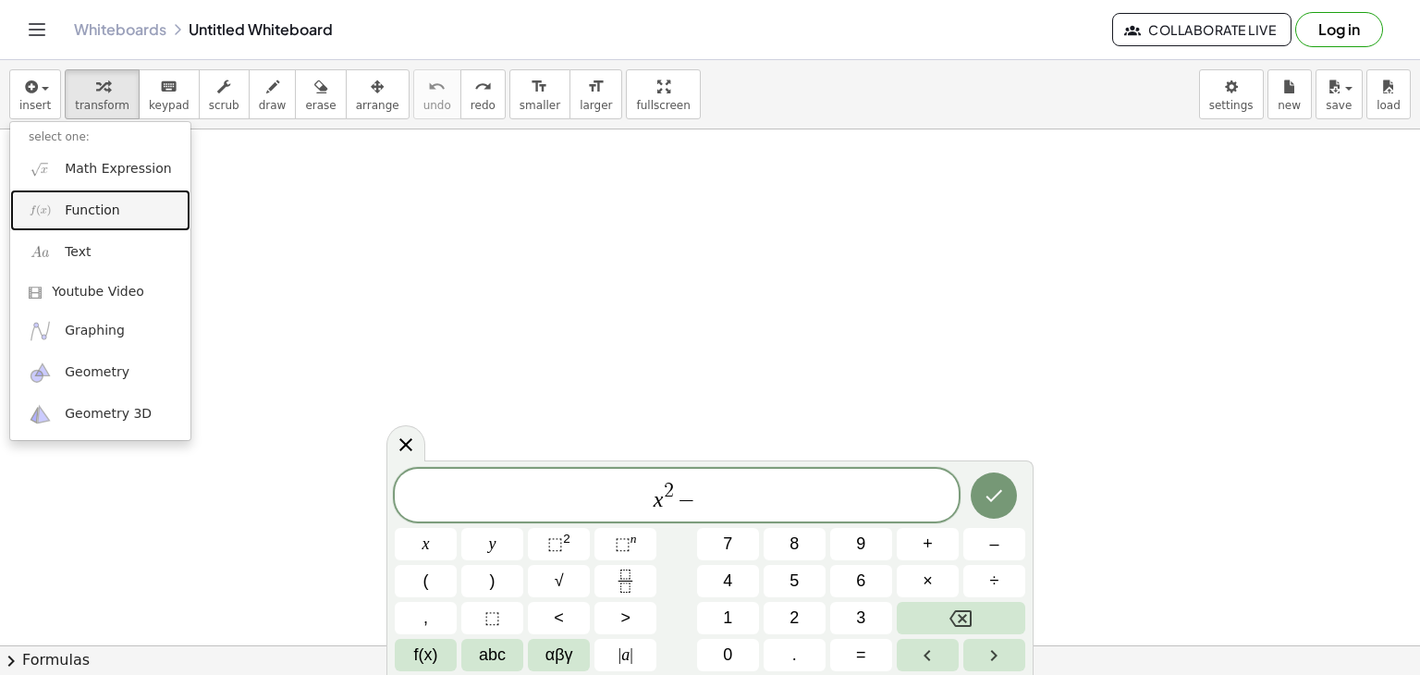
click at [107, 205] on span "Function" at bounding box center [92, 210] width 55 height 18
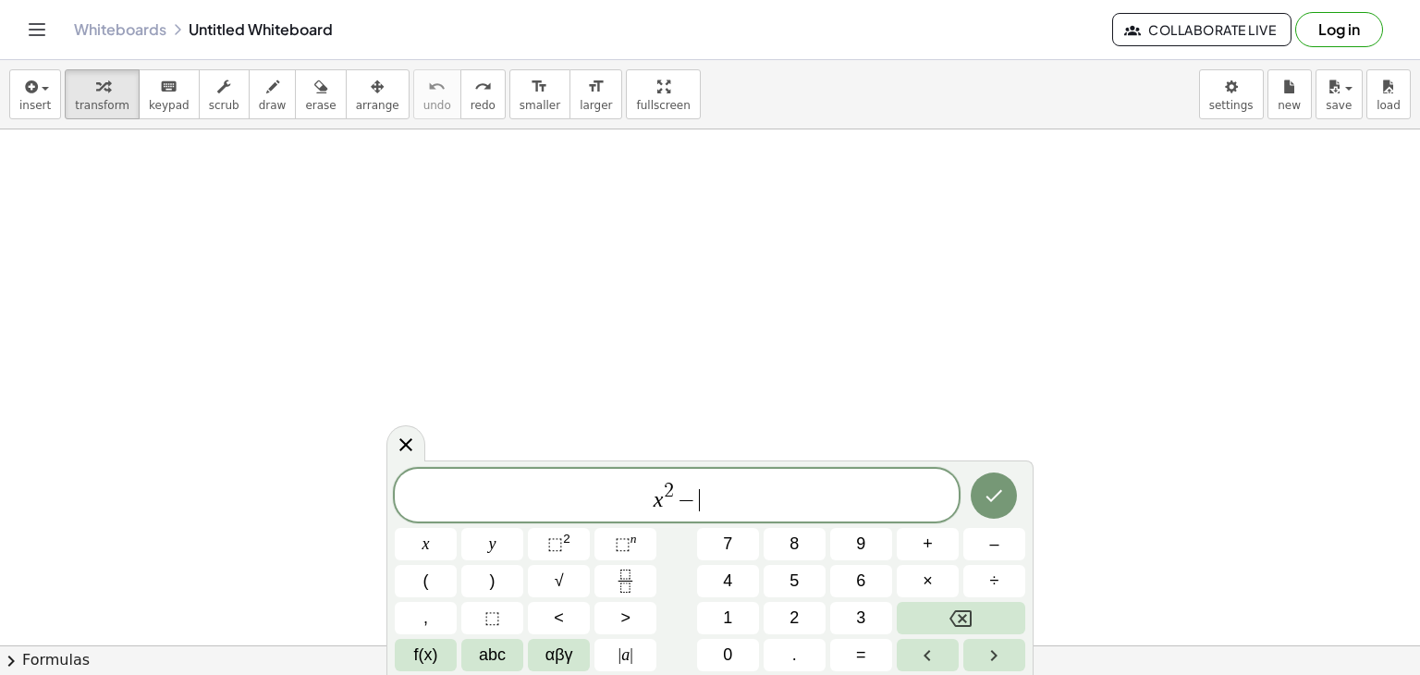
click at [699, 499] on span "x 2 − ​" at bounding box center [677, 496] width 564 height 33
click at [987, 492] on icon "Done" at bounding box center [993, 495] width 22 height 22
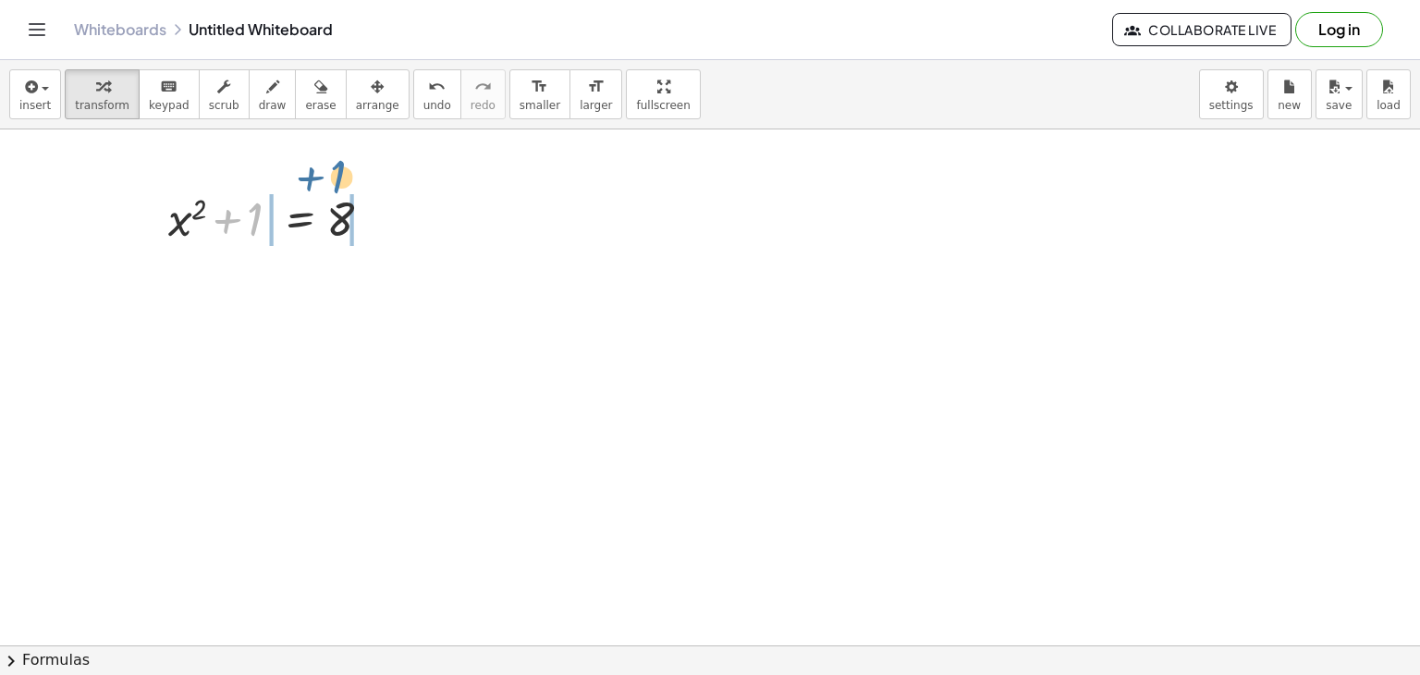
drag, startPoint x: 249, startPoint y: 213, endPoint x: 336, endPoint y: 174, distance: 96.0
drag, startPoint x: 251, startPoint y: 203, endPoint x: 352, endPoint y: 177, distance: 104.0
click at [352, 177] on div "+ 1 + x 2 + 1 = 8" at bounding box center [710, 424] width 1420 height 1032
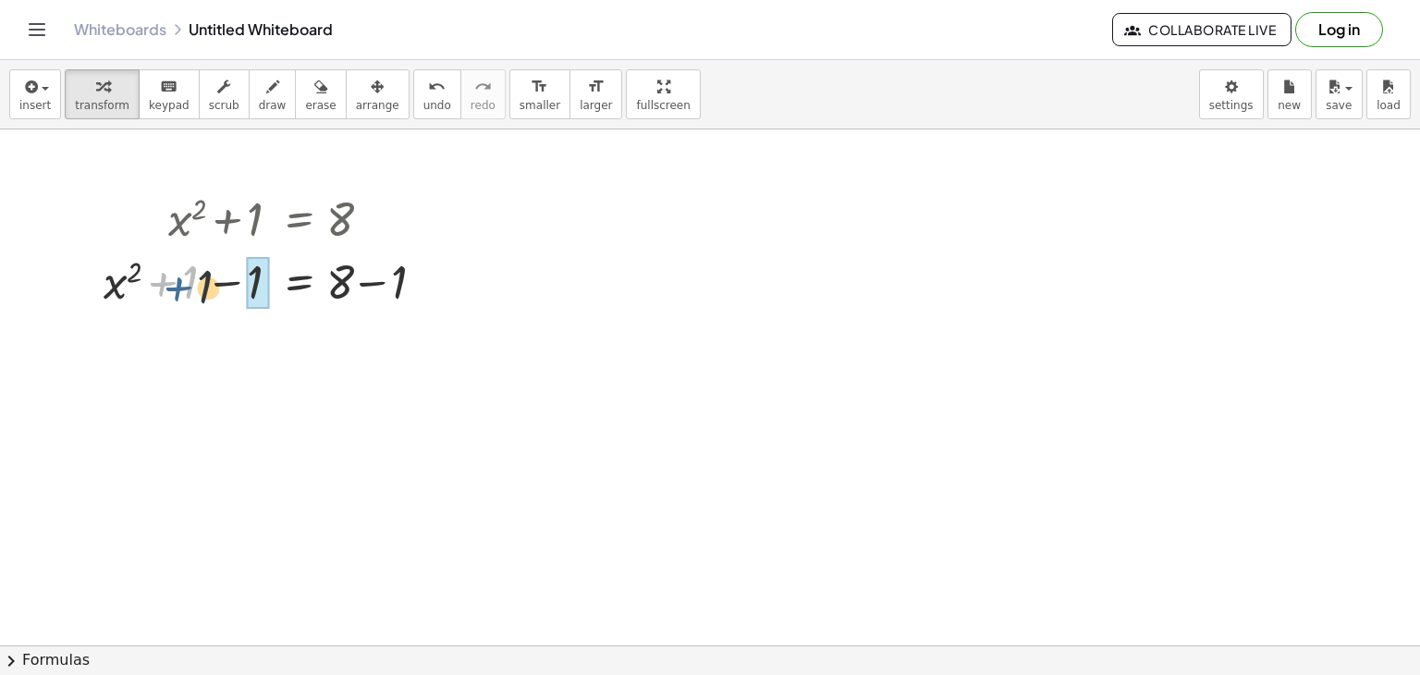
drag, startPoint x: 165, startPoint y: 277, endPoint x: 207, endPoint y: 281, distance: 42.7
click at [207, 281] on div at bounding box center [274, 280] width 361 height 63
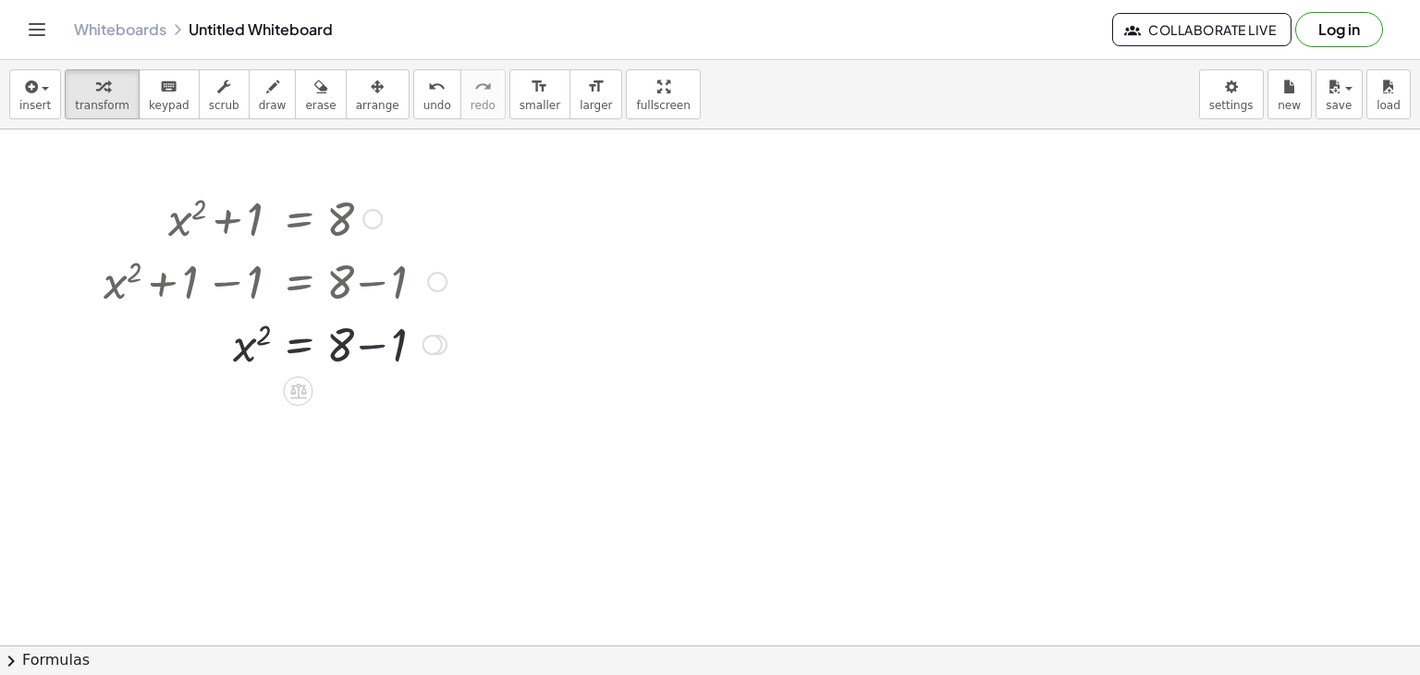
click at [363, 330] on div at bounding box center [274, 342] width 361 height 63
drag, startPoint x: 259, startPoint y: 389, endPoint x: 341, endPoint y: 371, distance: 84.3
click at [506, 266] on div at bounding box center [710, 424] width 1420 height 1032
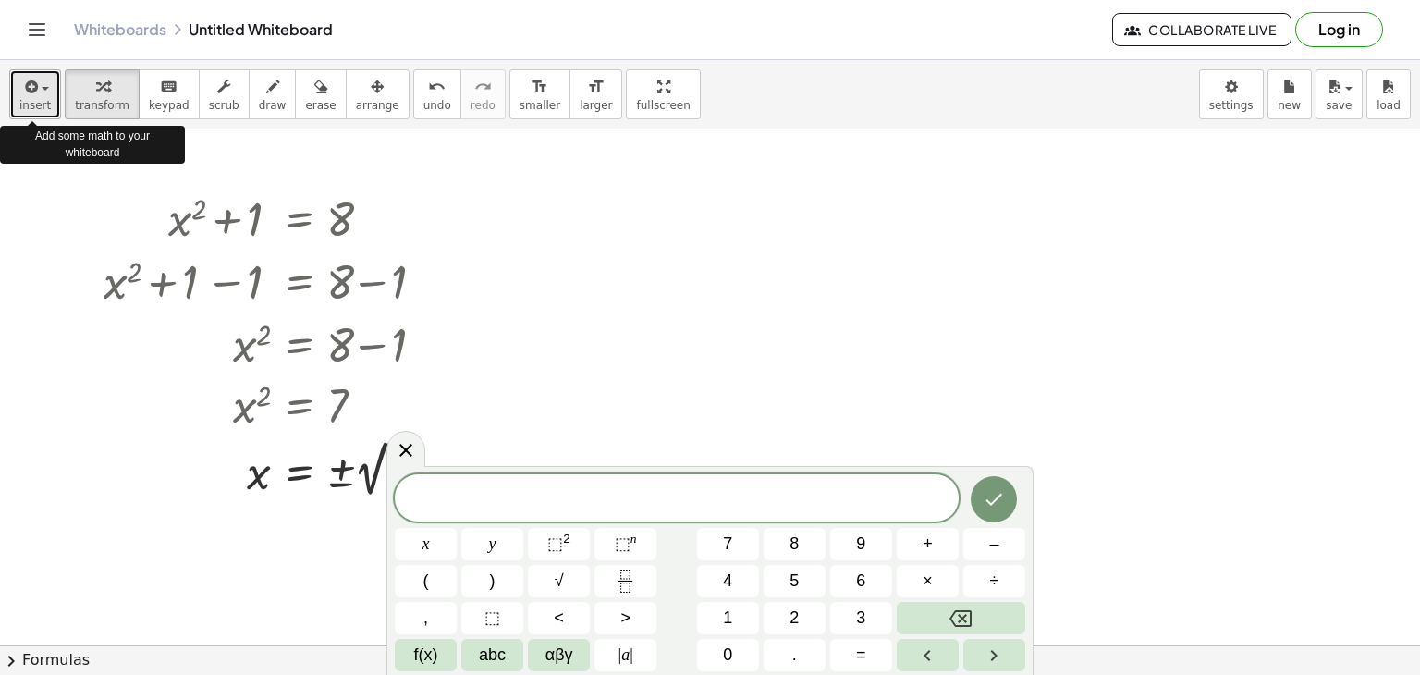
click at [31, 86] on icon "button" at bounding box center [29, 87] width 17 height 22
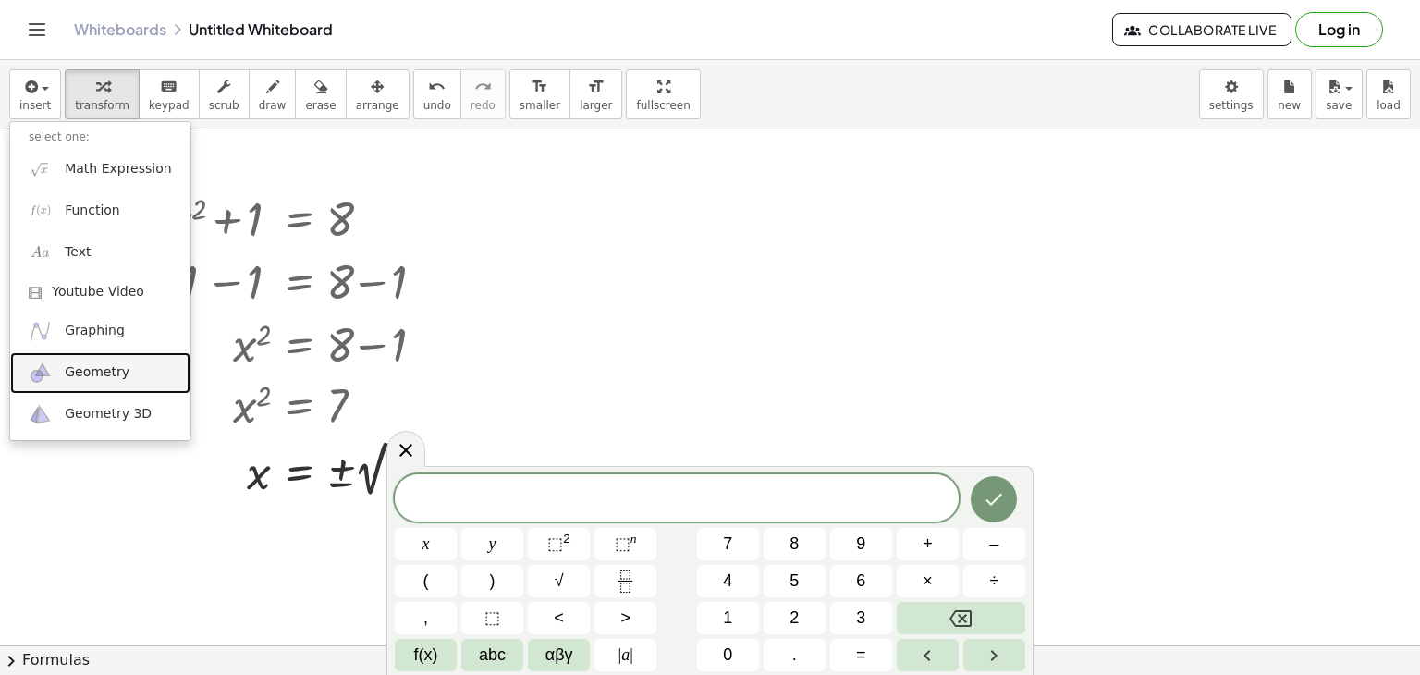
click at [94, 368] on span "Geometry" at bounding box center [97, 372] width 65 height 18
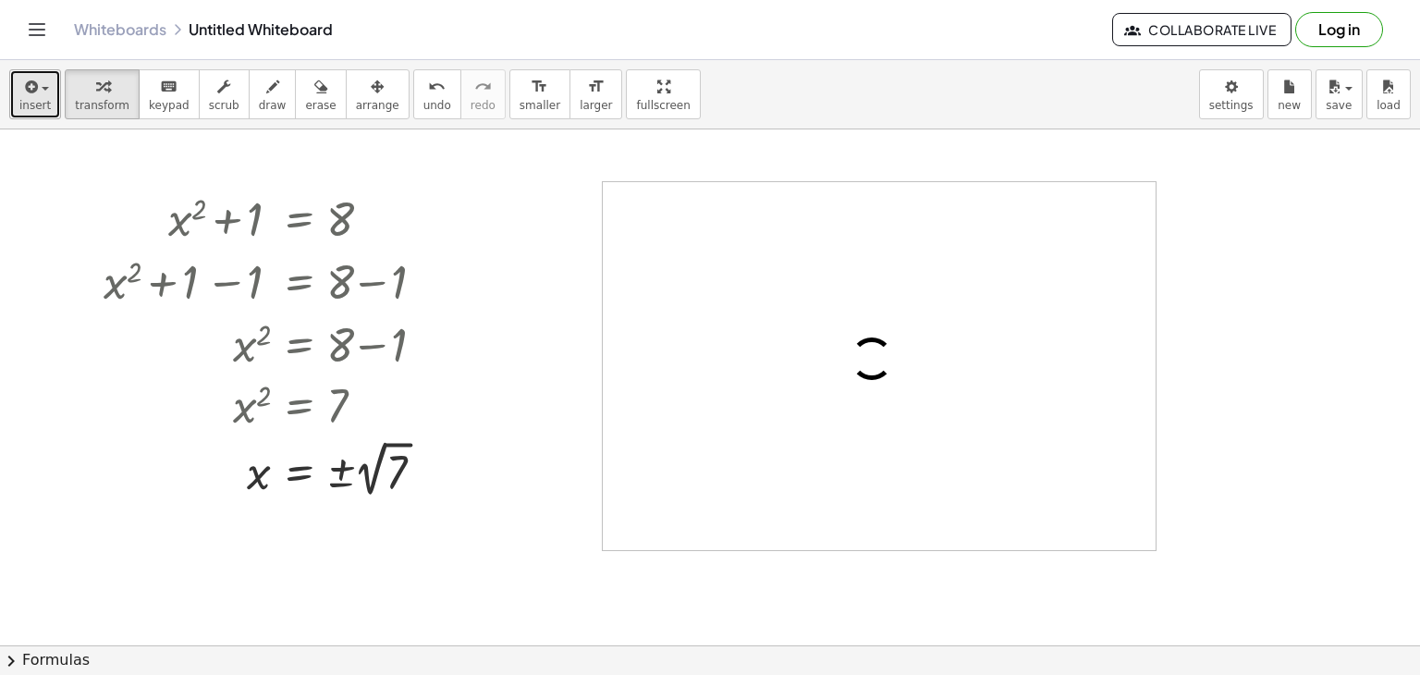
click at [52, 82] on button "insert" at bounding box center [35, 94] width 52 height 50
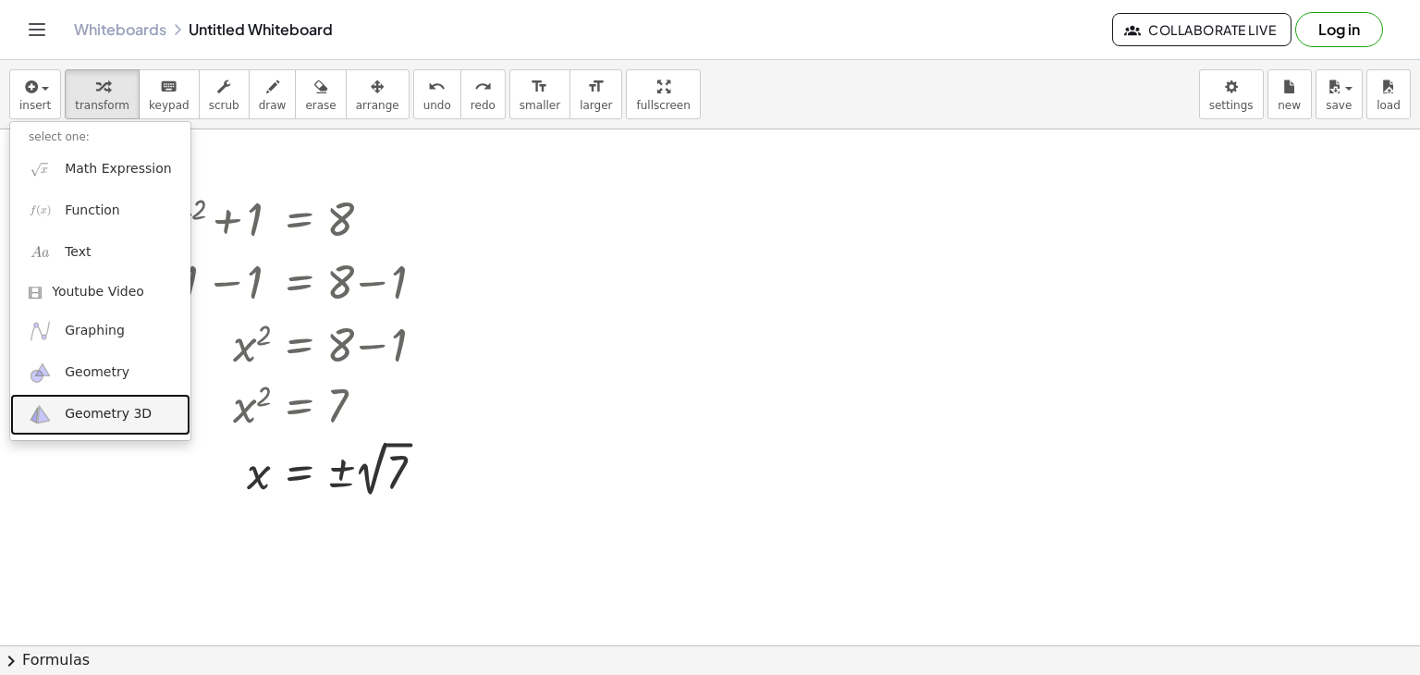
click at [136, 426] on link "Geometry 3D" at bounding box center [100, 415] width 180 height 42
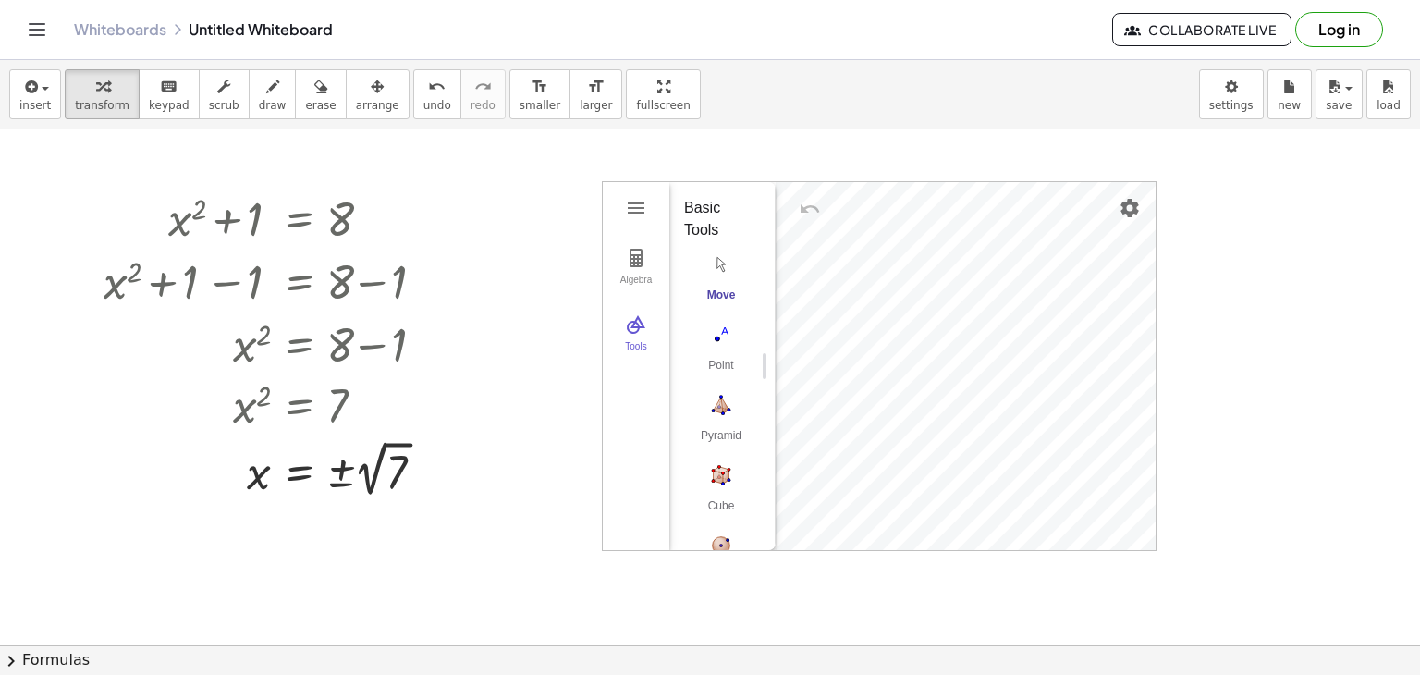
click at [711, 285] on button "Move" at bounding box center [721, 282] width 74 height 67
click at [398, 306] on div at bounding box center [274, 280] width 361 height 63
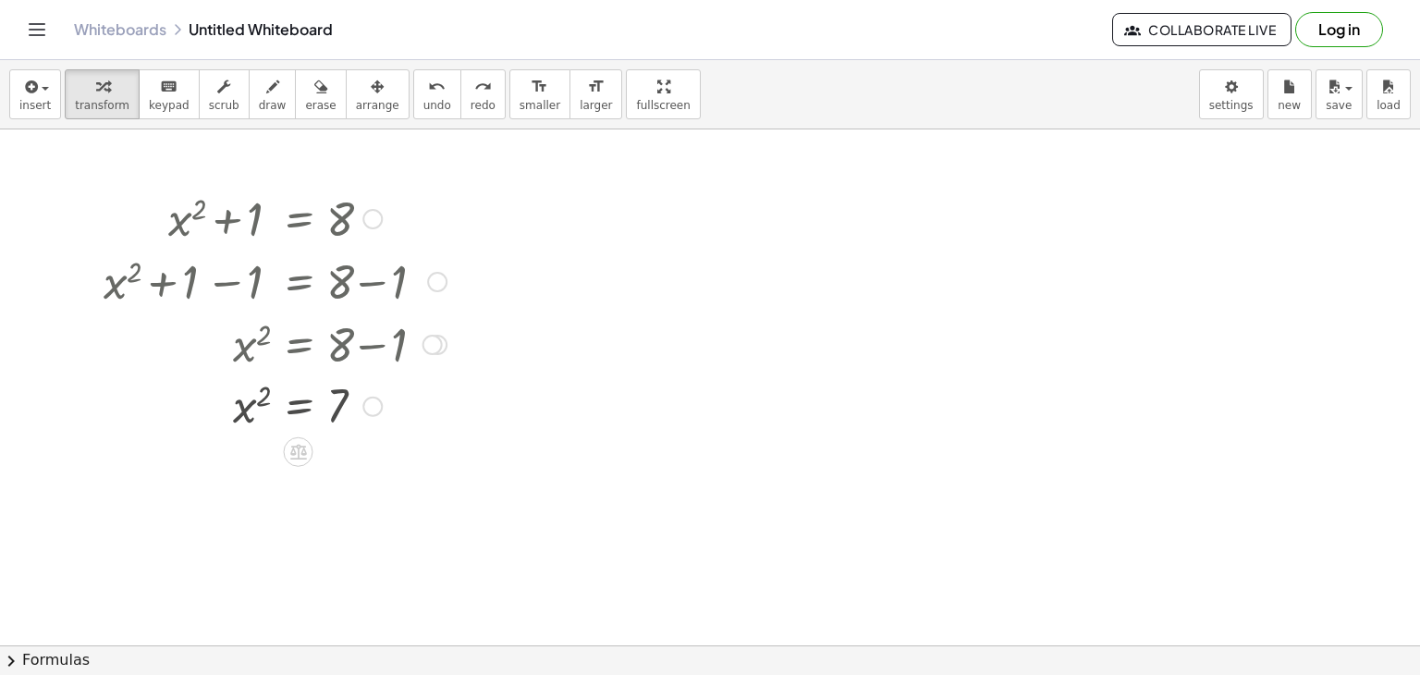
click at [398, 306] on div at bounding box center [274, 280] width 361 height 63
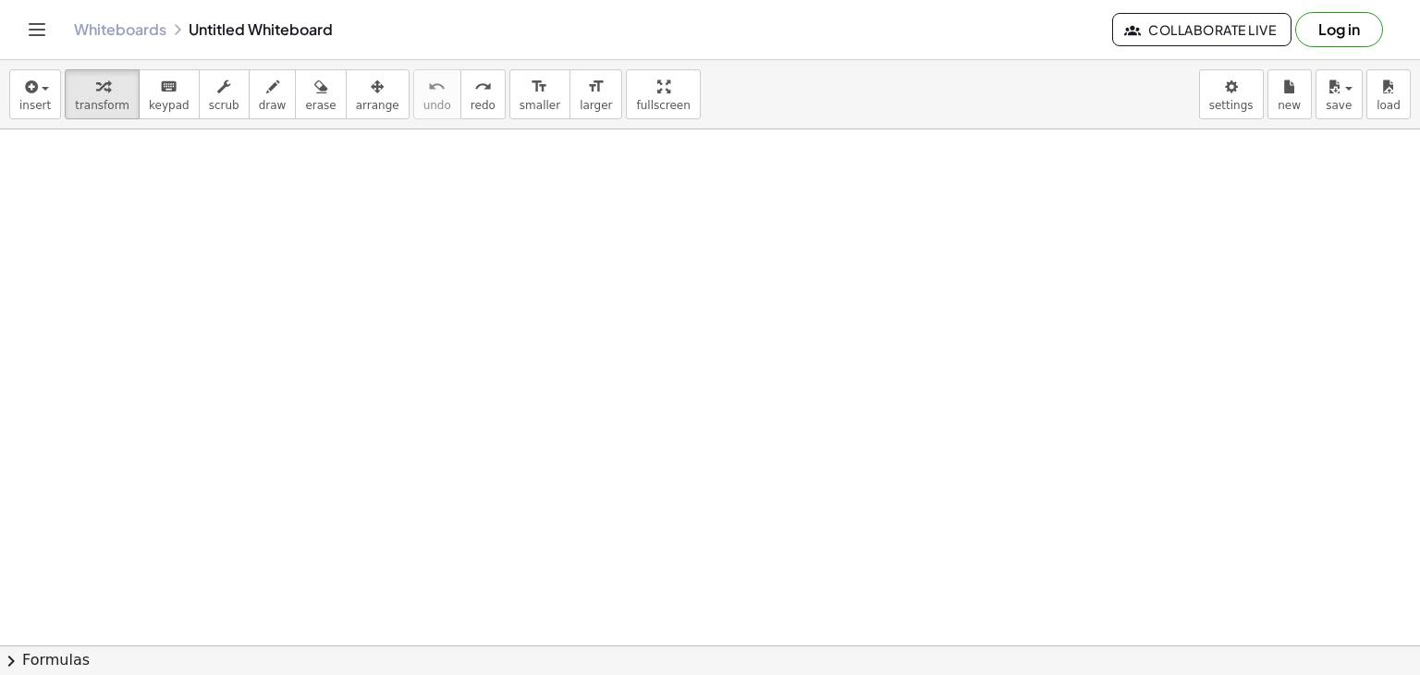
click at [398, 306] on div at bounding box center [710, 424] width 1420 height 1032
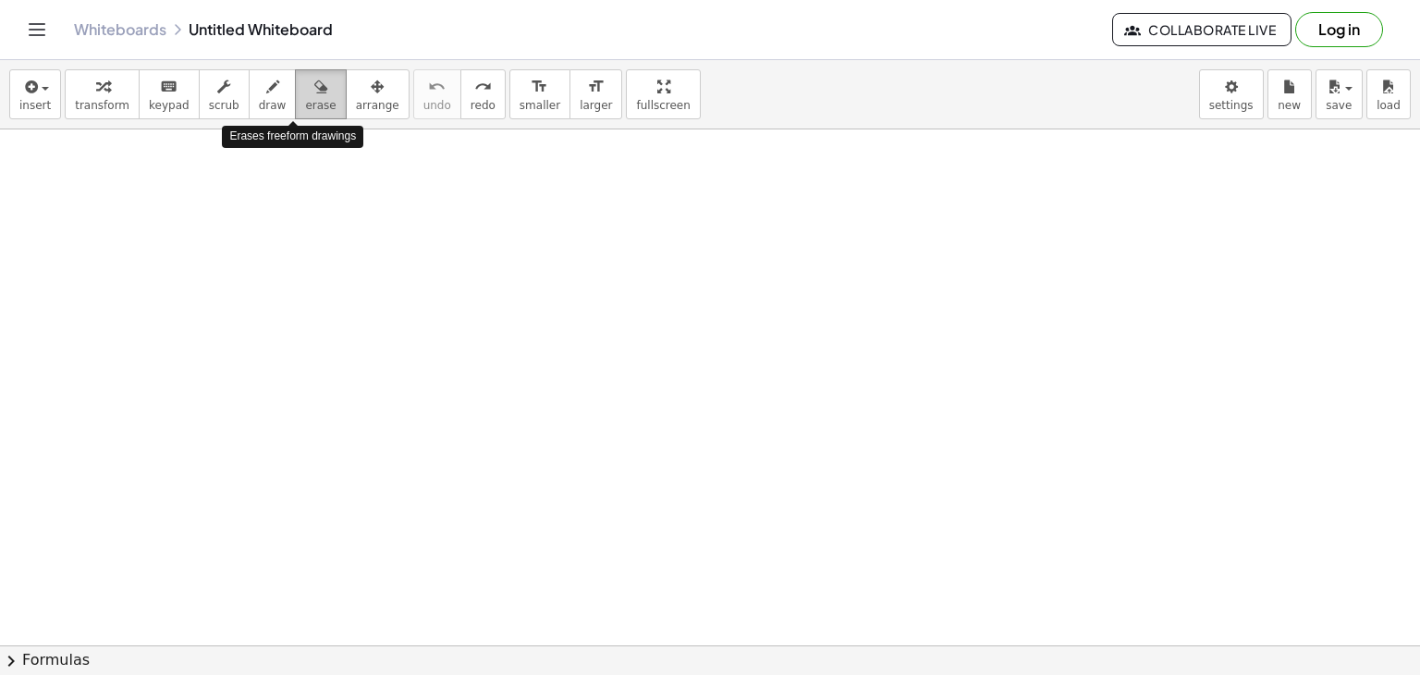
click at [314, 95] on icon "button" at bounding box center [320, 87] width 13 height 22
click at [268, 89] on button "draw" at bounding box center [273, 94] width 48 height 50
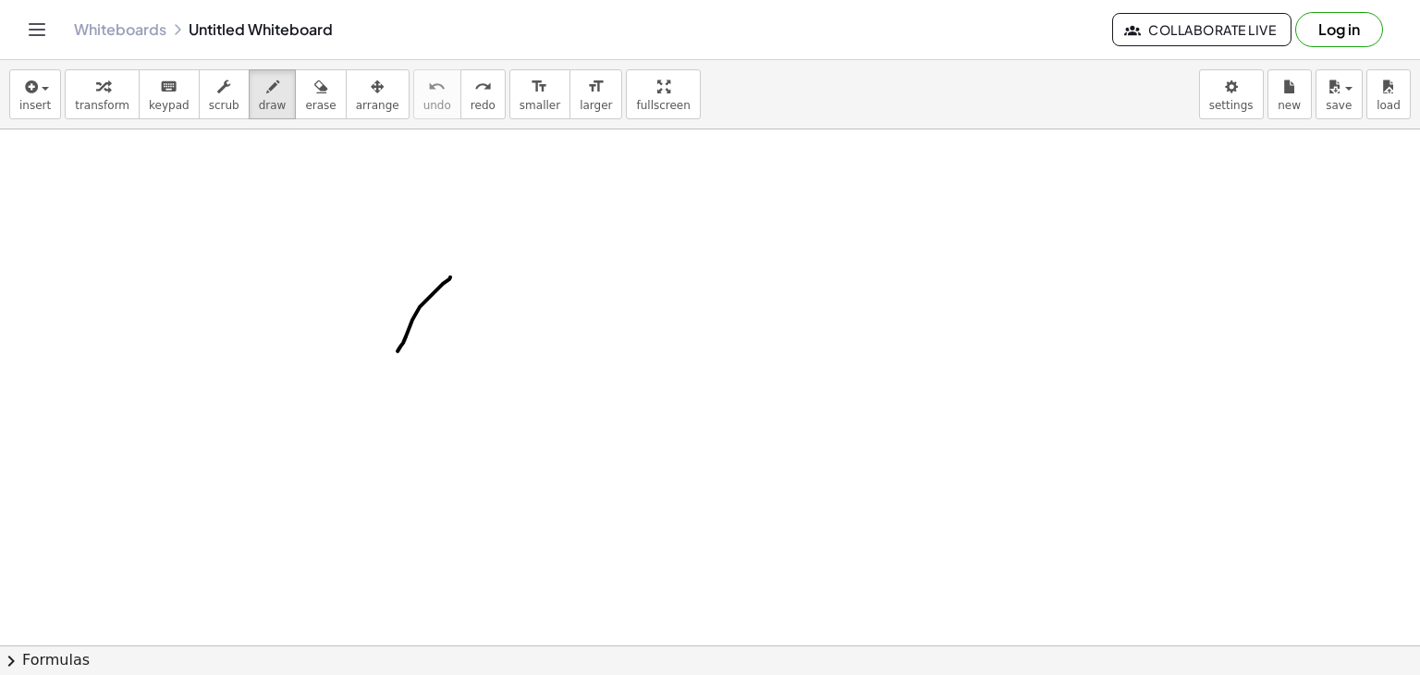
drag, startPoint x: 450, startPoint y: 276, endPoint x: 394, endPoint y: 356, distance: 97.4
click at [394, 356] on div at bounding box center [710, 424] width 1420 height 1032
drag, startPoint x: 388, startPoint y: 298, endPoint x: 443, endPoint y: 343, distance: 70.9
click at [443, 343] on div at bounding box center [710, 424] width 1420 height 1032
drag, startPoint x: 454, startPoint y: 214, endPoint x: 688, endPoint y: 211, distance: 233.9
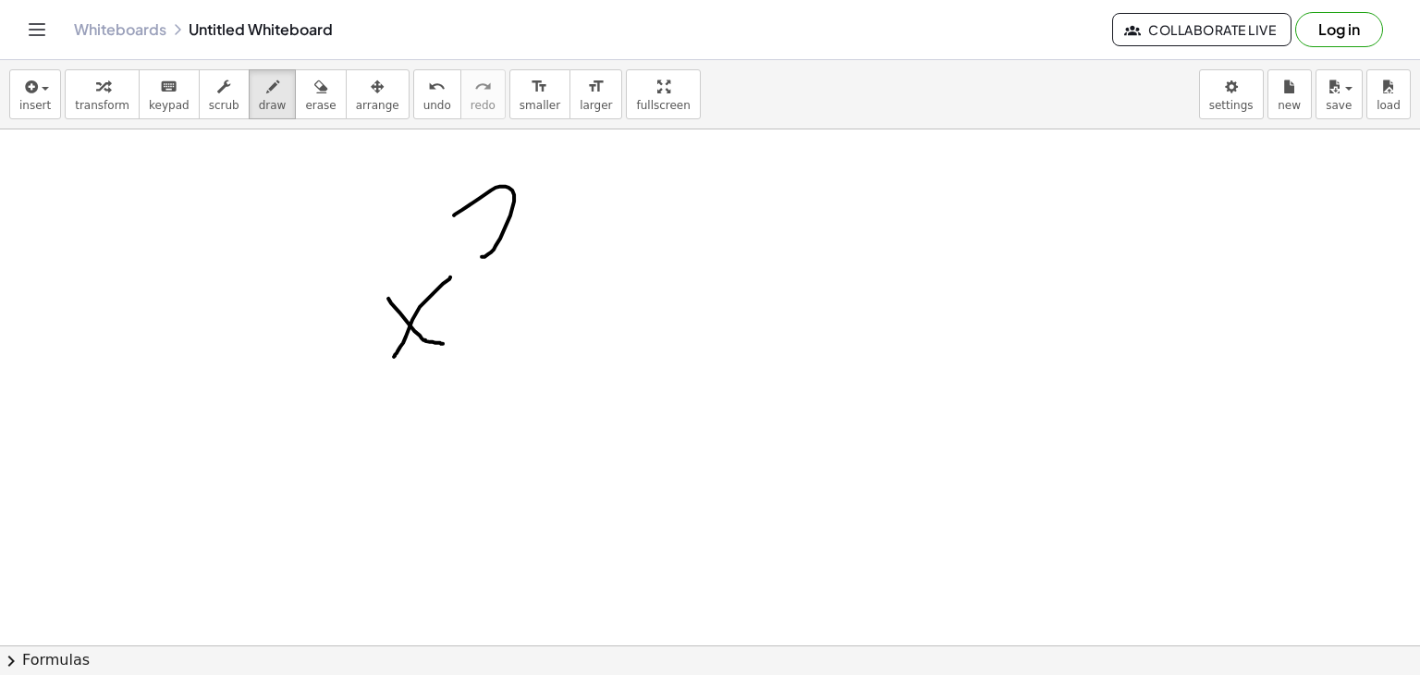
click at [688, 211] on div at bounding box center [710, 424] width 1420 height 1032
drag, startPoint x: 518, startPoint y: 204, endPoint x: 561, endPoint y: 252, distance: 64.8
click at [561, 252] on div at bounding box center [710, 424] width 1420 height 1032
click at [26, 37] on icon "Toggle navigation" at bounding box center [37, 29] width 22 height 22
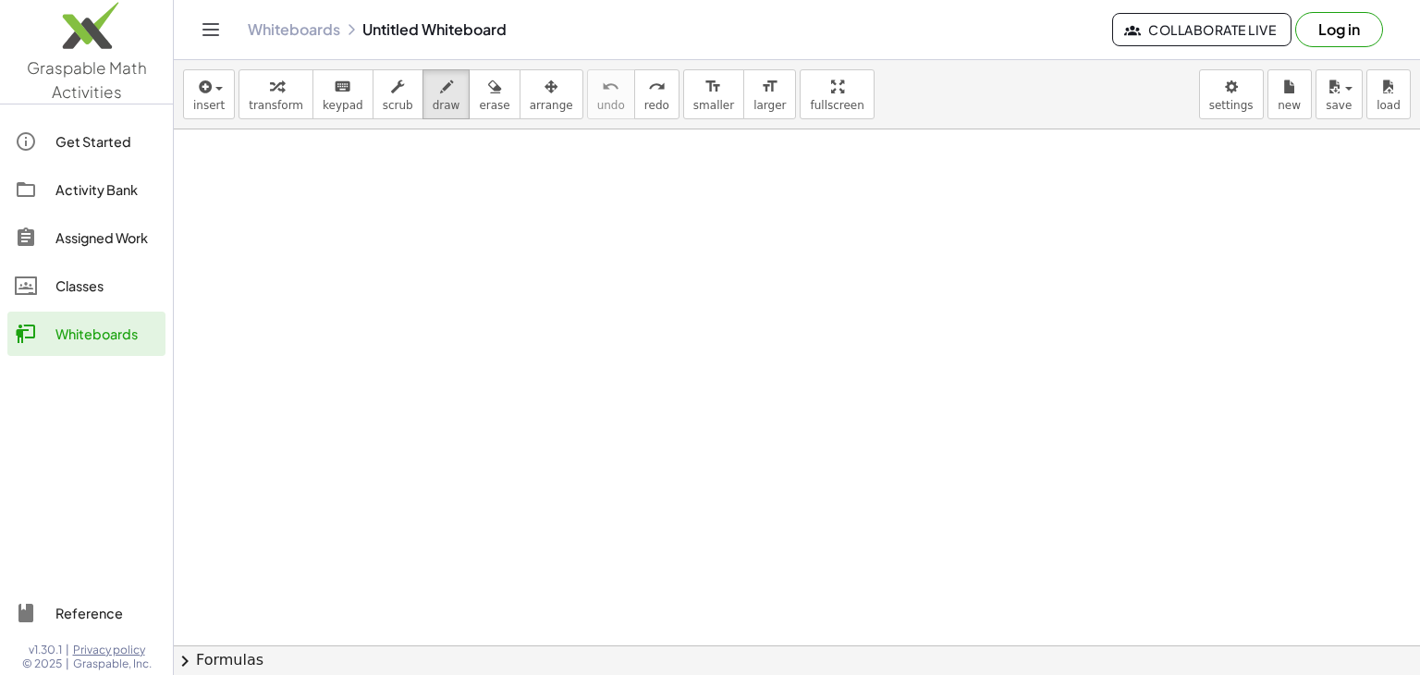
click at [74, 131] on div "Get Started" at bounding box center [106, 141] width 103 height 22
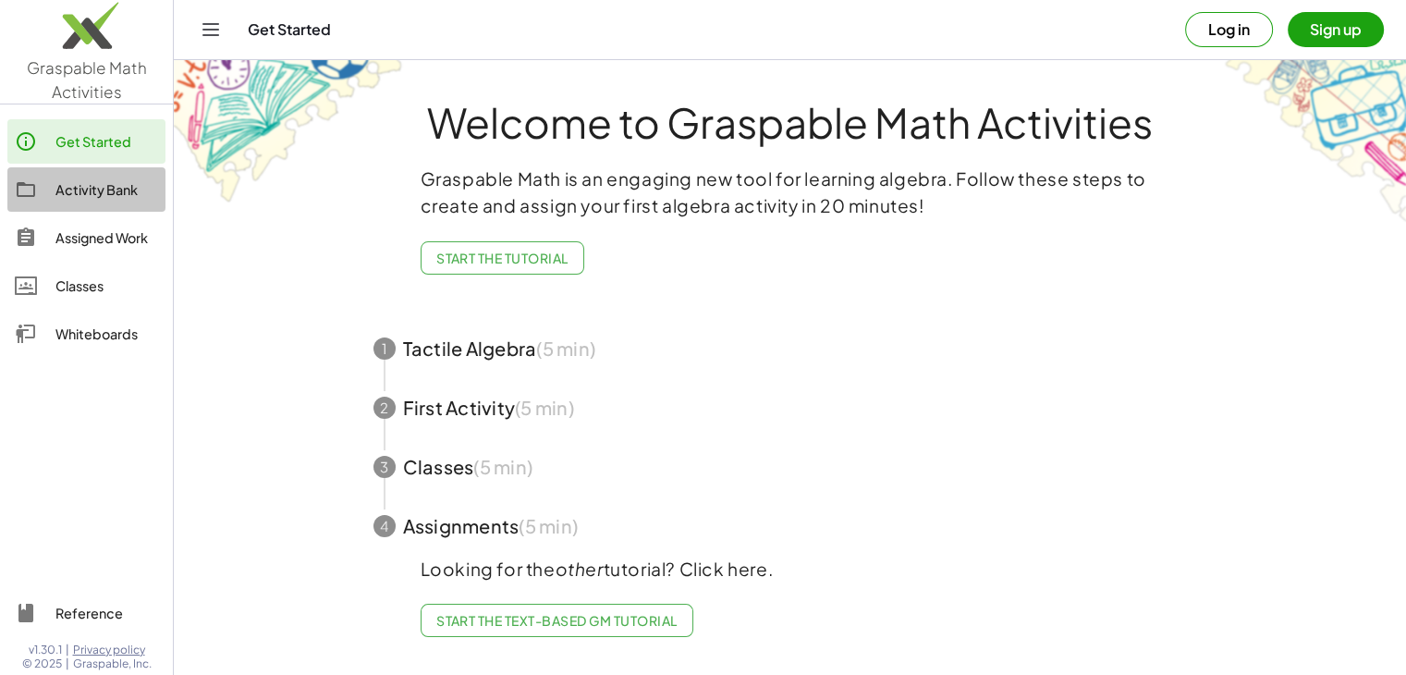
click at [88, 200] on div "Activity Bank" at bounding box center [106, 189] width 103 height 22
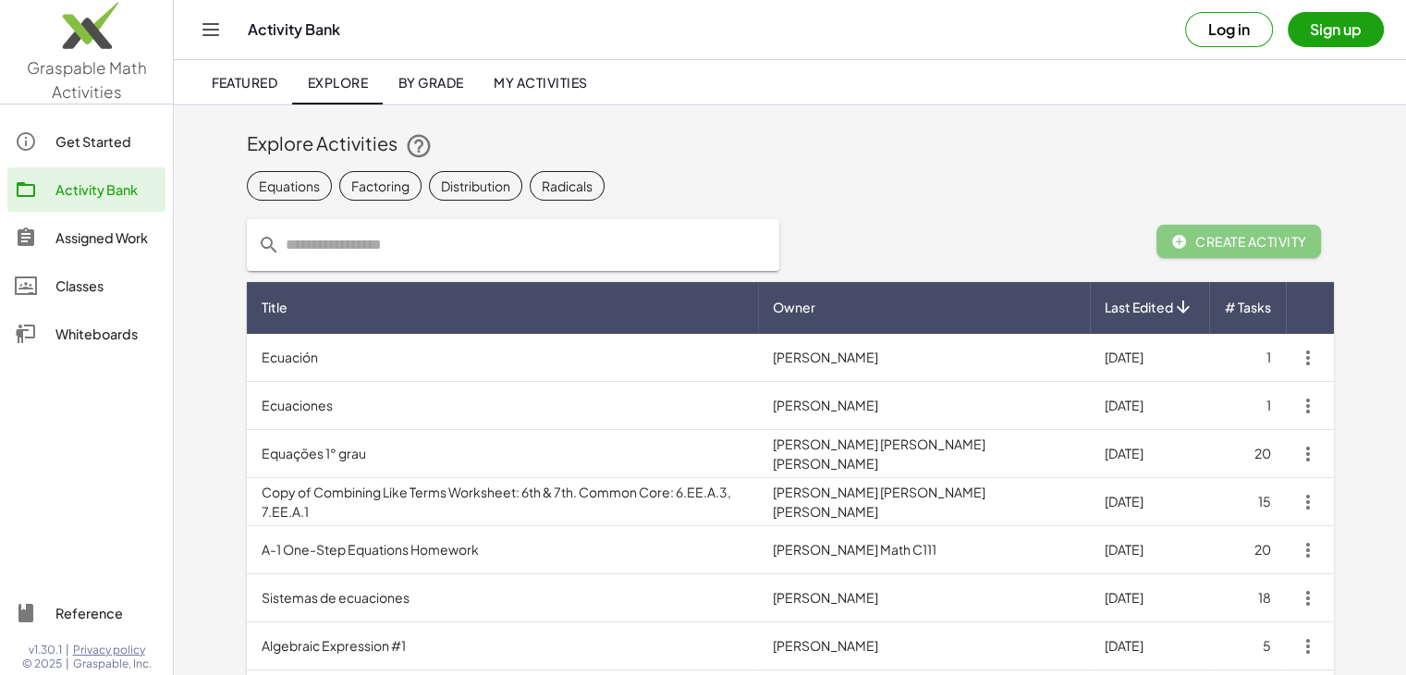
click at [360, 242] on input "text" at bounding box center [524, 245] width 488 height 52
type input "*"
click at [122, 250] on link "Assigned Work" at bounding box center [86, 237] width 158 height 44
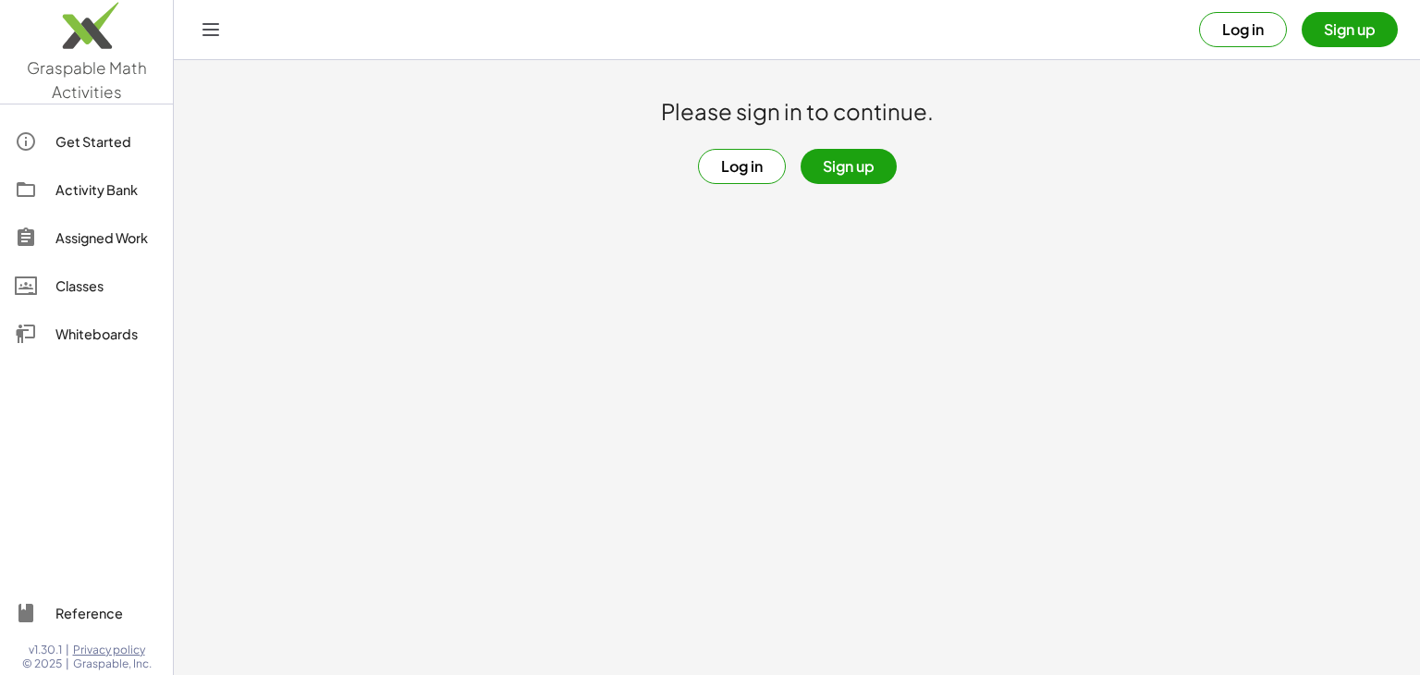
click at [739, 158] on button "Log in" at bounding box center [742, 166] width 88 height 35
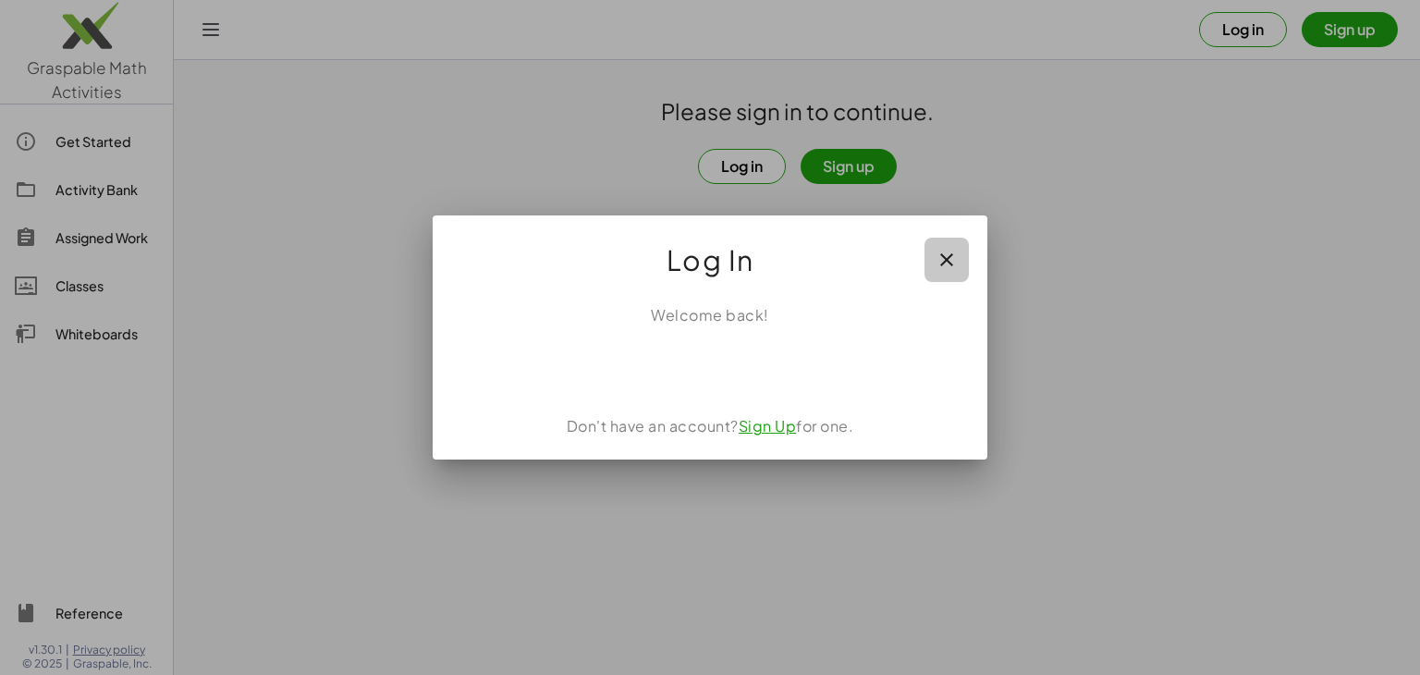
click at [939, 249] on icon "button" at bounding box center [946, 260] width 22 height 22
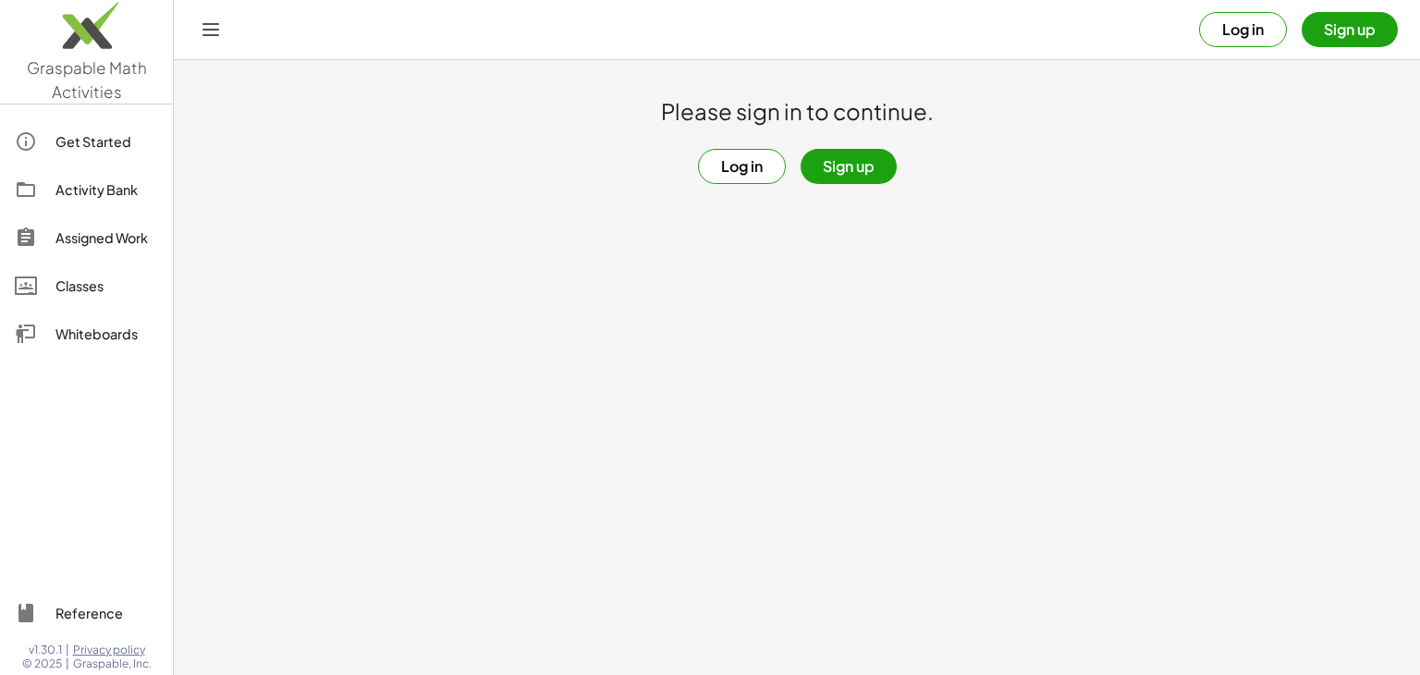
click at [845, 173] on button "Sign up" at bounding box center [848, 166] width 96 height 35
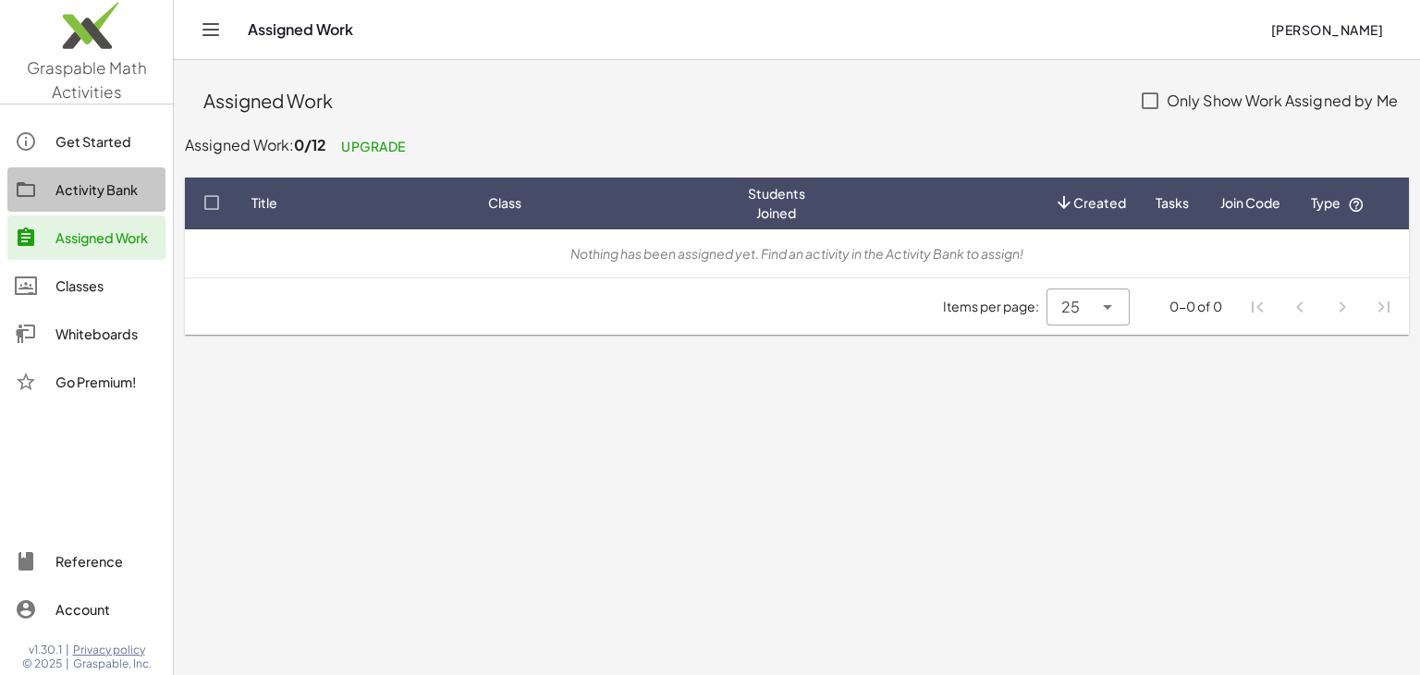
click at [88, 189] on div "Activity Bank" at bounding box center [106, 189] width 103 height 22
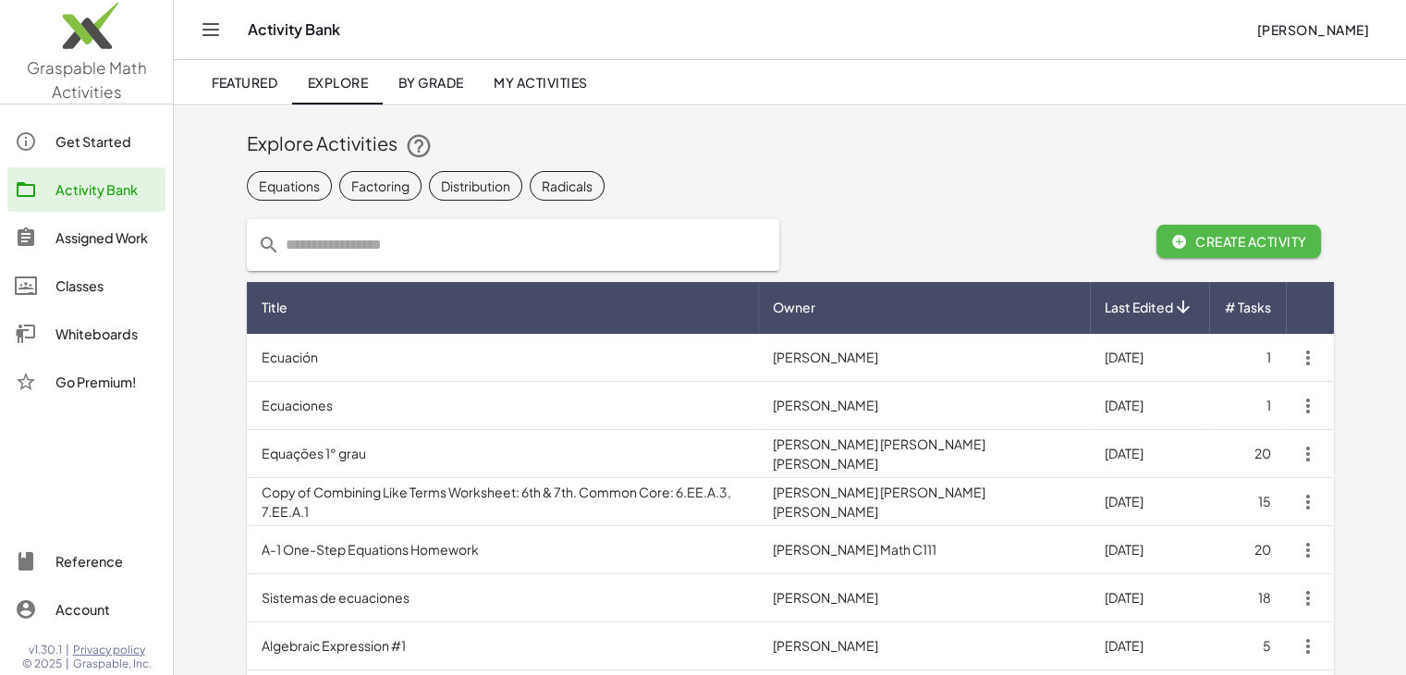
click at [1189, 238] on span "Create Activity" at bounding box center [1239, 241] width 136 height 17
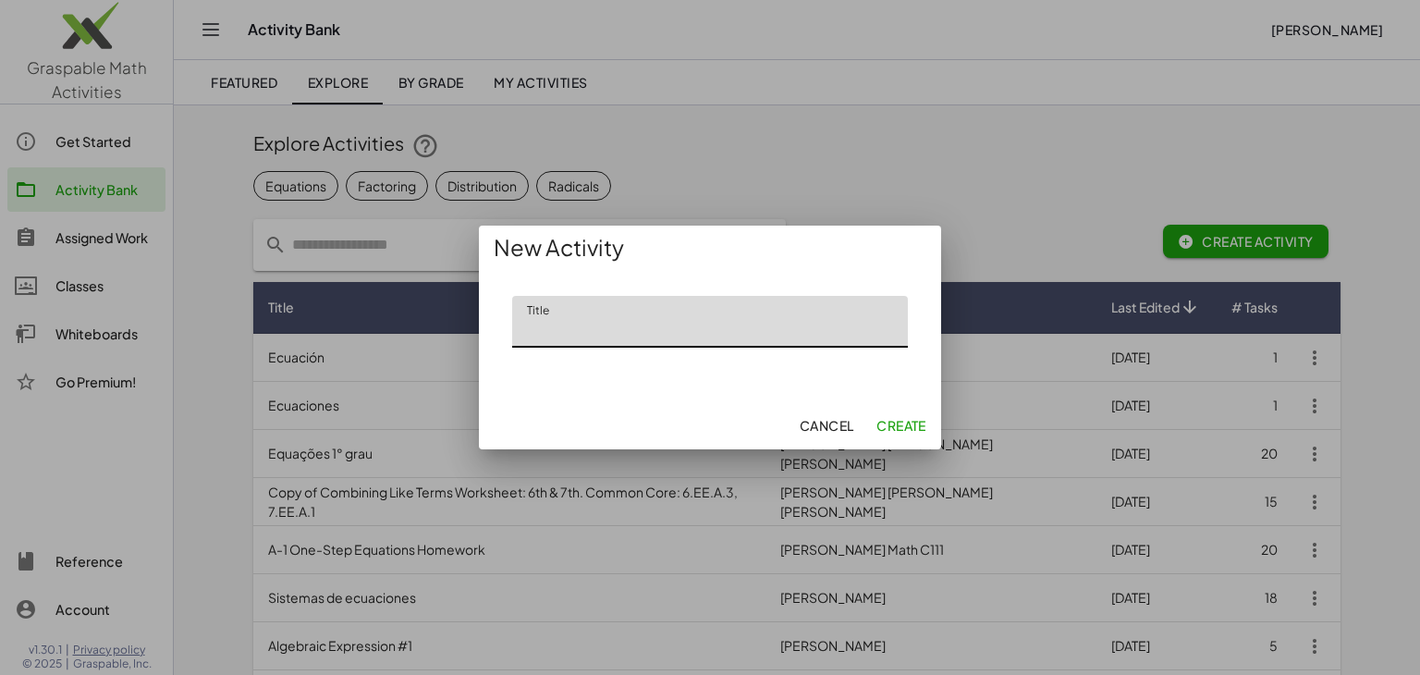
click at [828, 419] on span "Cancel" at bounding box center [826, 425] width 55 height 17
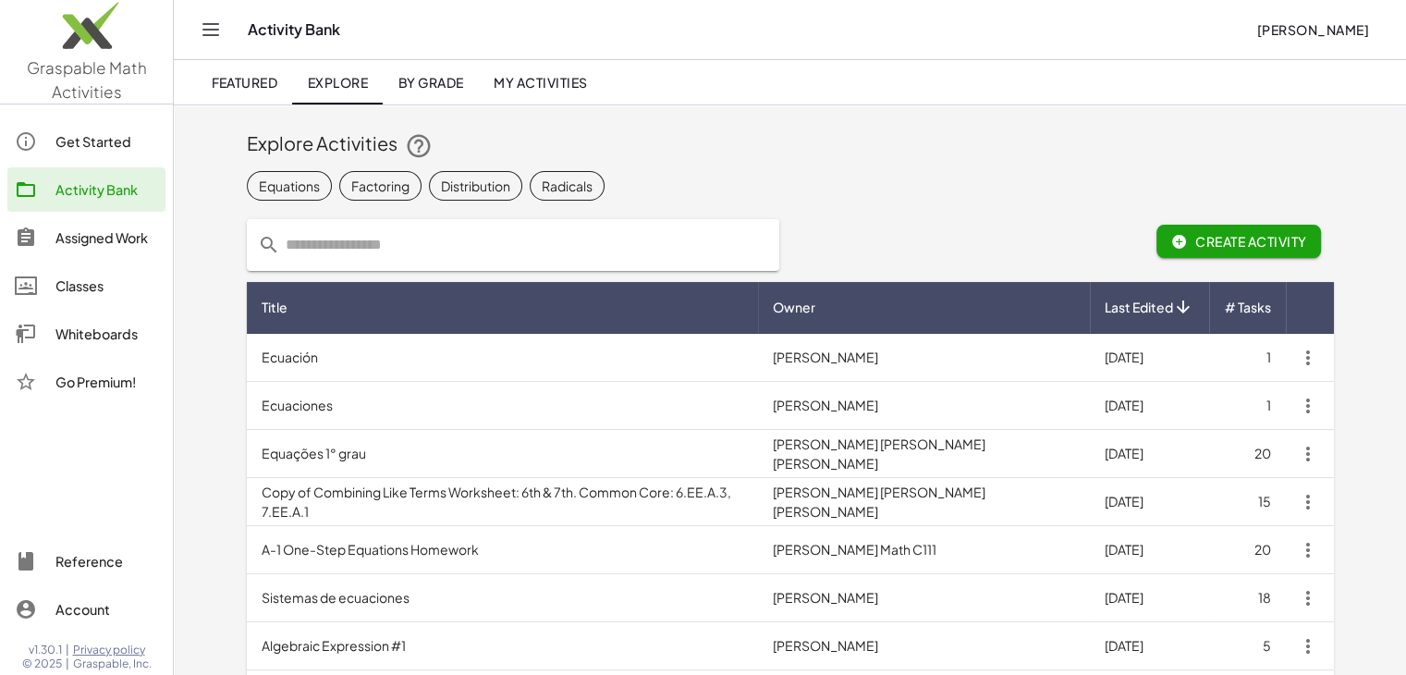
click at [535, 90] on span "My Activities" at bounding box center [541, 82] width 94 height 17
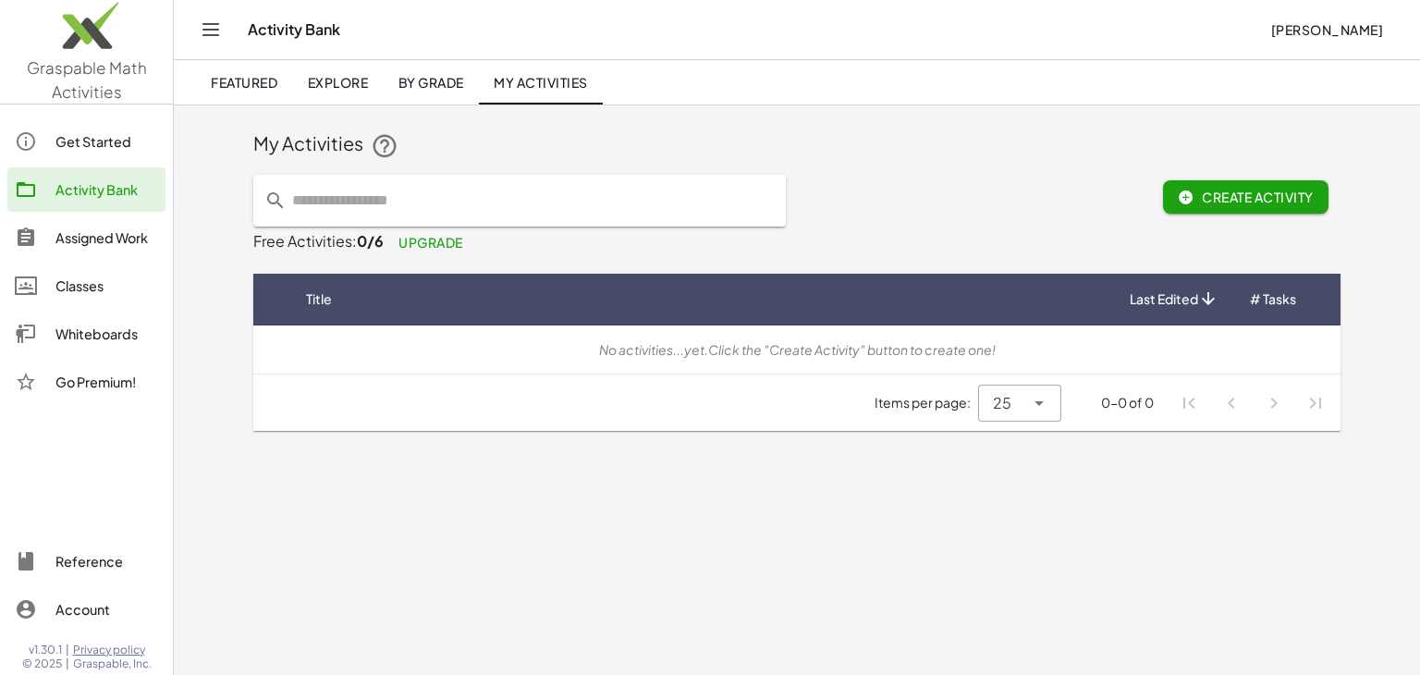
click at [1184, 198] on icon "button" at bounding box center [1185, 197] width 17 height 17
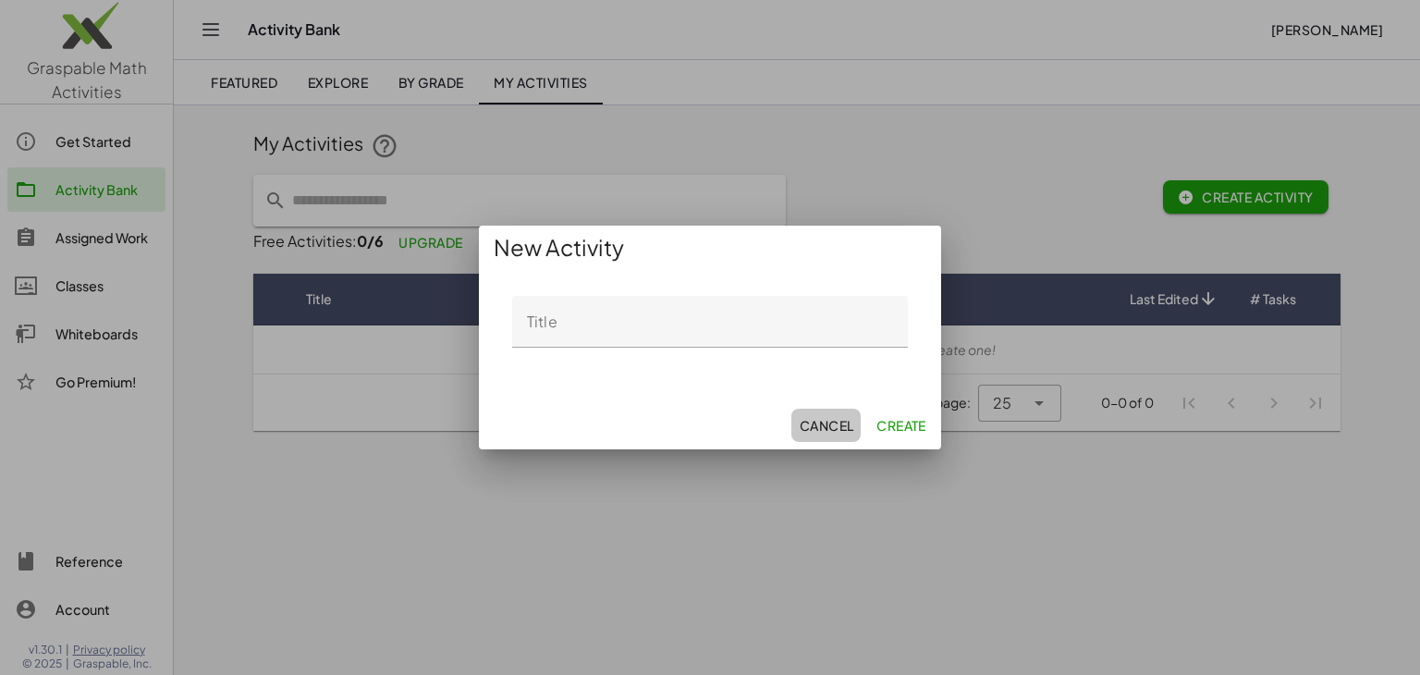
click at [832, 419] on span "Cancel" at bounding box center [826, 425] width 55 height 17
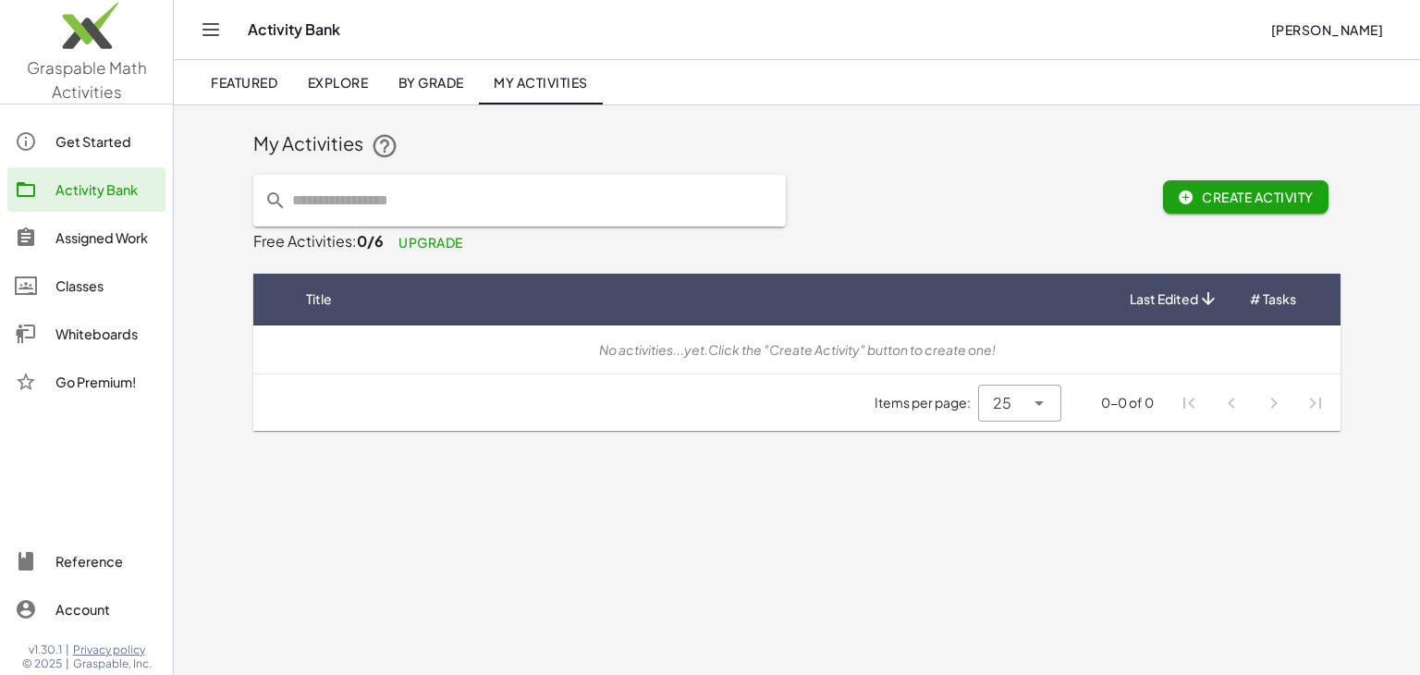
click at [141, 244] on div "Assigned Work" at bounding box center [106, 237] width 103 height 22
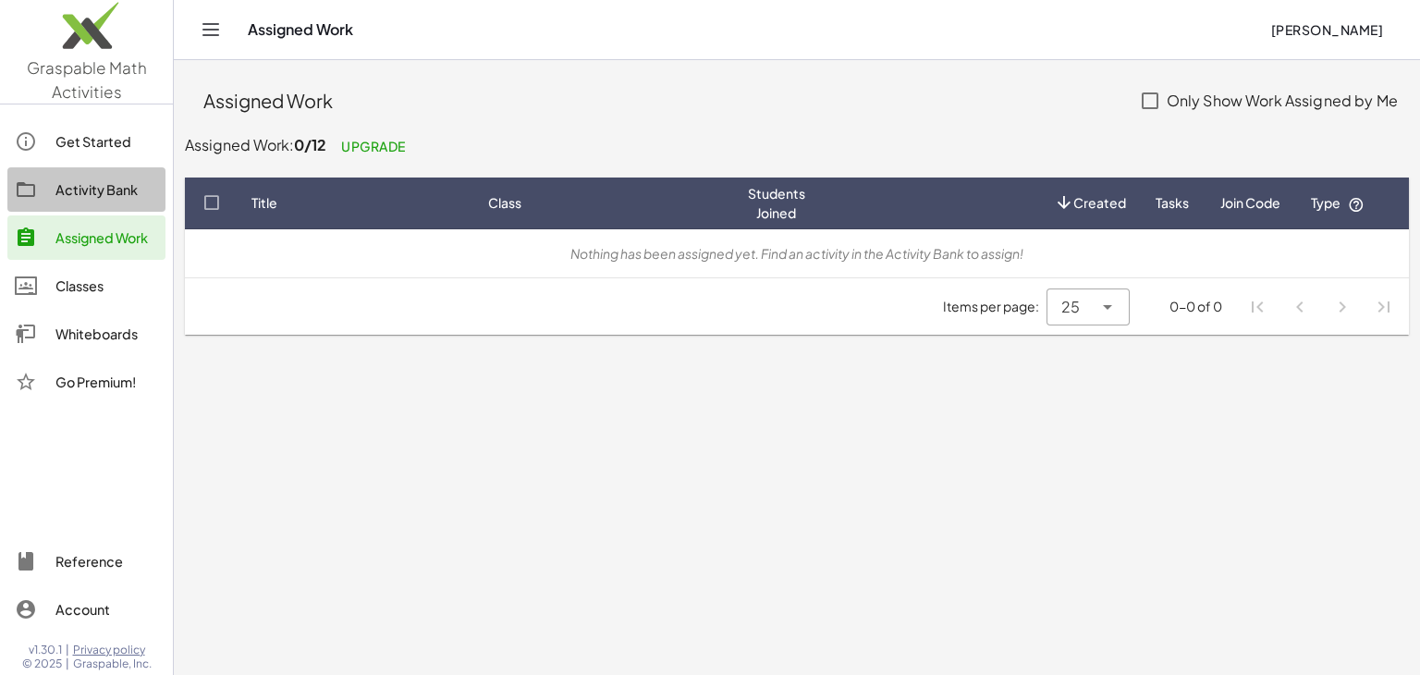
click at [100, 195] on div "Activity Bank" at bounding box center [106, 189] width 103 height 22
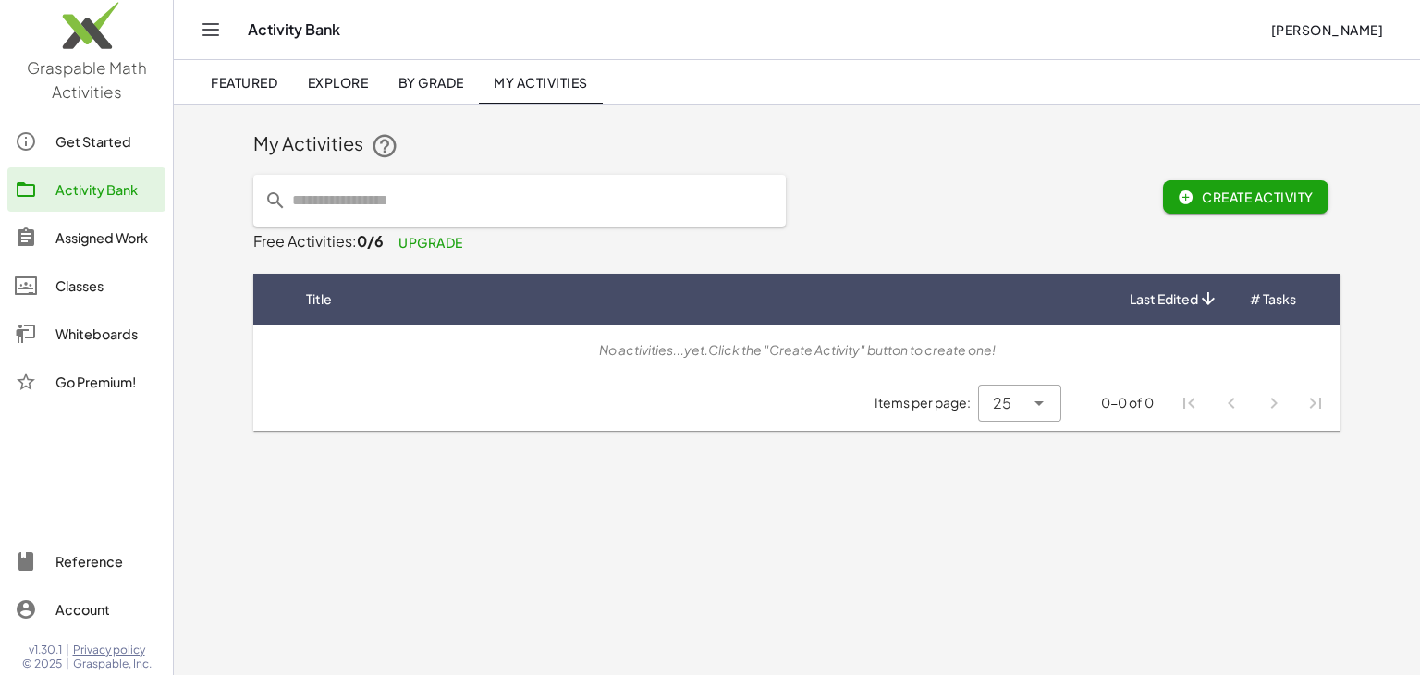
click at [350, 210] on input "text" at bounding box center [531, 201] width 488 height 52
type input "**********"
click at [1235, 210] on button "Create Activity" at bounding box center [1245, 196] width 165 height 33
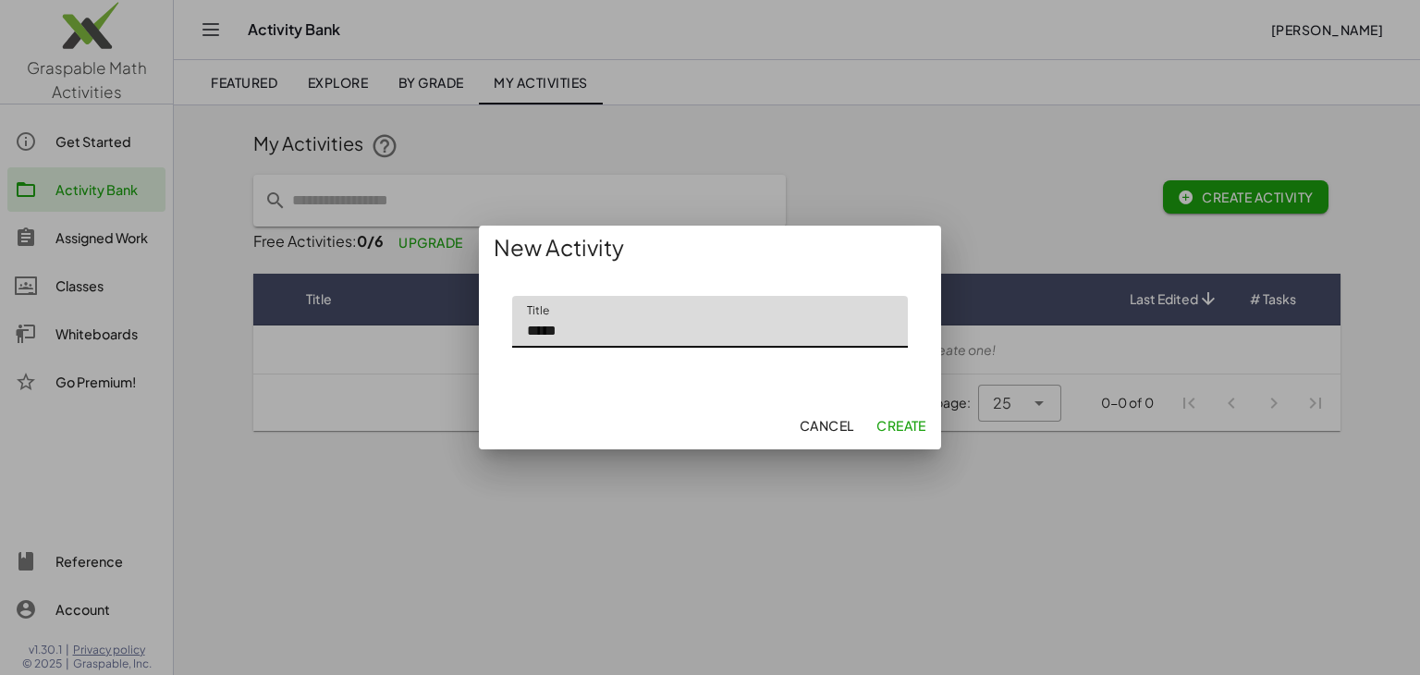
type input "*****"
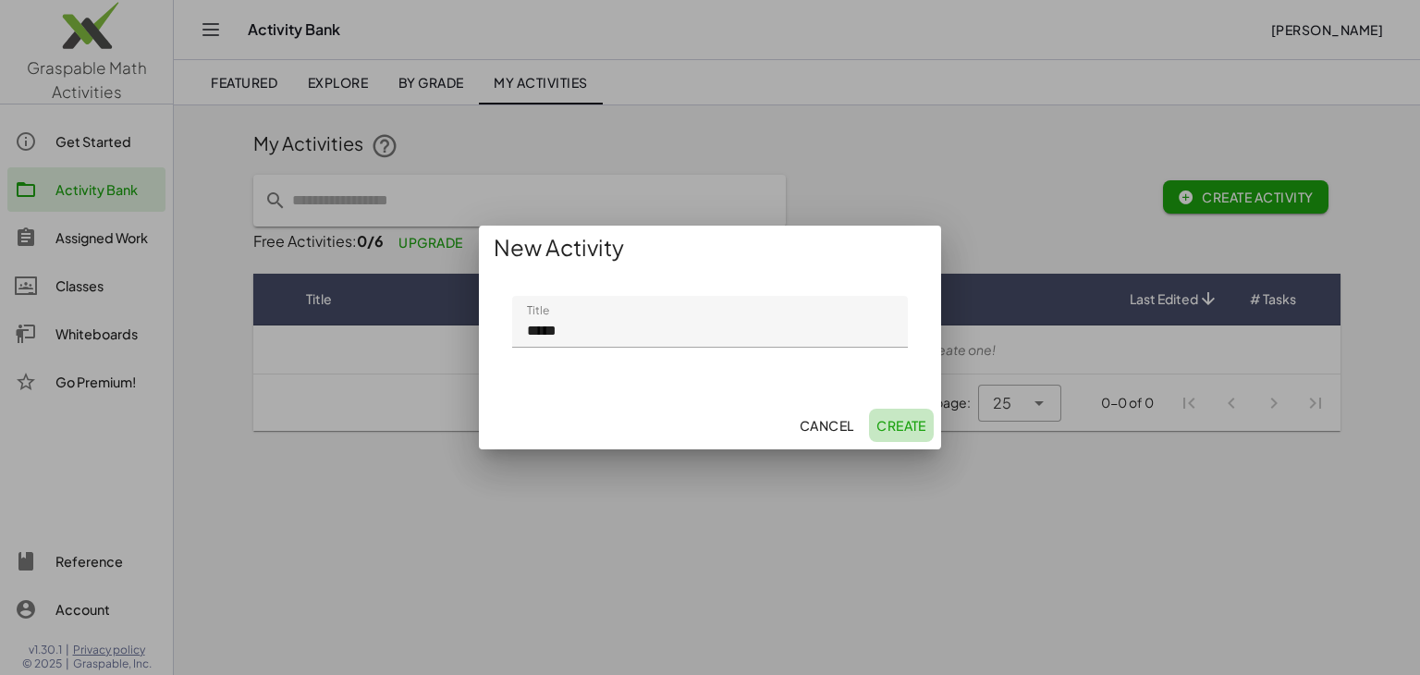
click at [895, 430] on span "Create" at bounding box center [901, 425] width 50 height 17
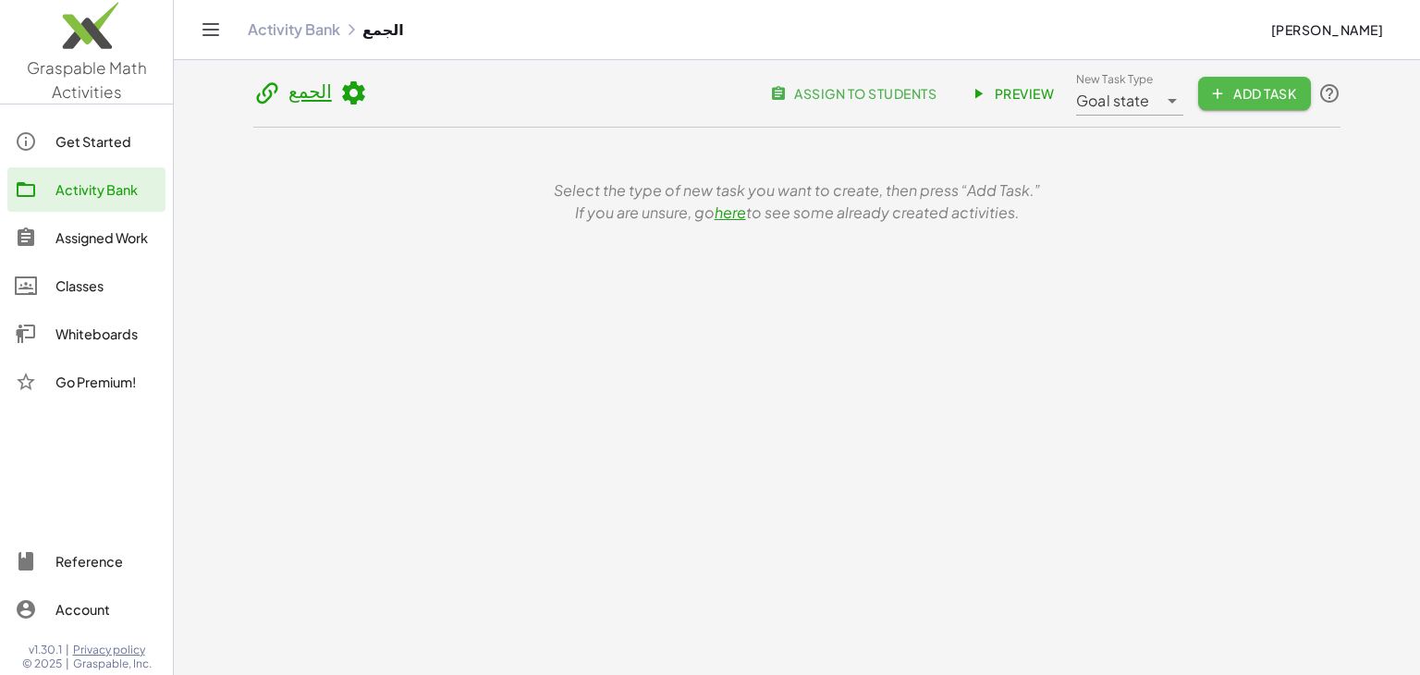
click at [1216, 91] on icon "button" at bounding box center [1217, 93] width 17 height 17
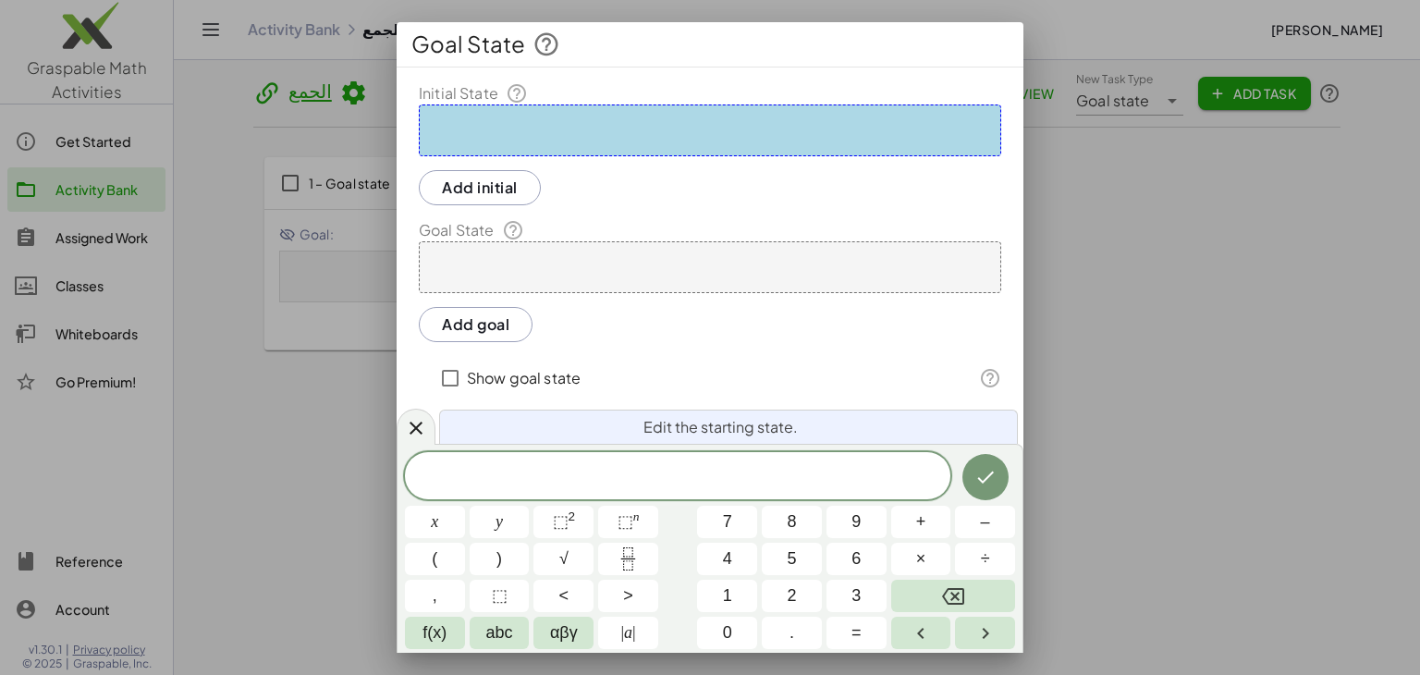
click at [622, 275] on div at bounding box center [710, 267] width 582 height 52
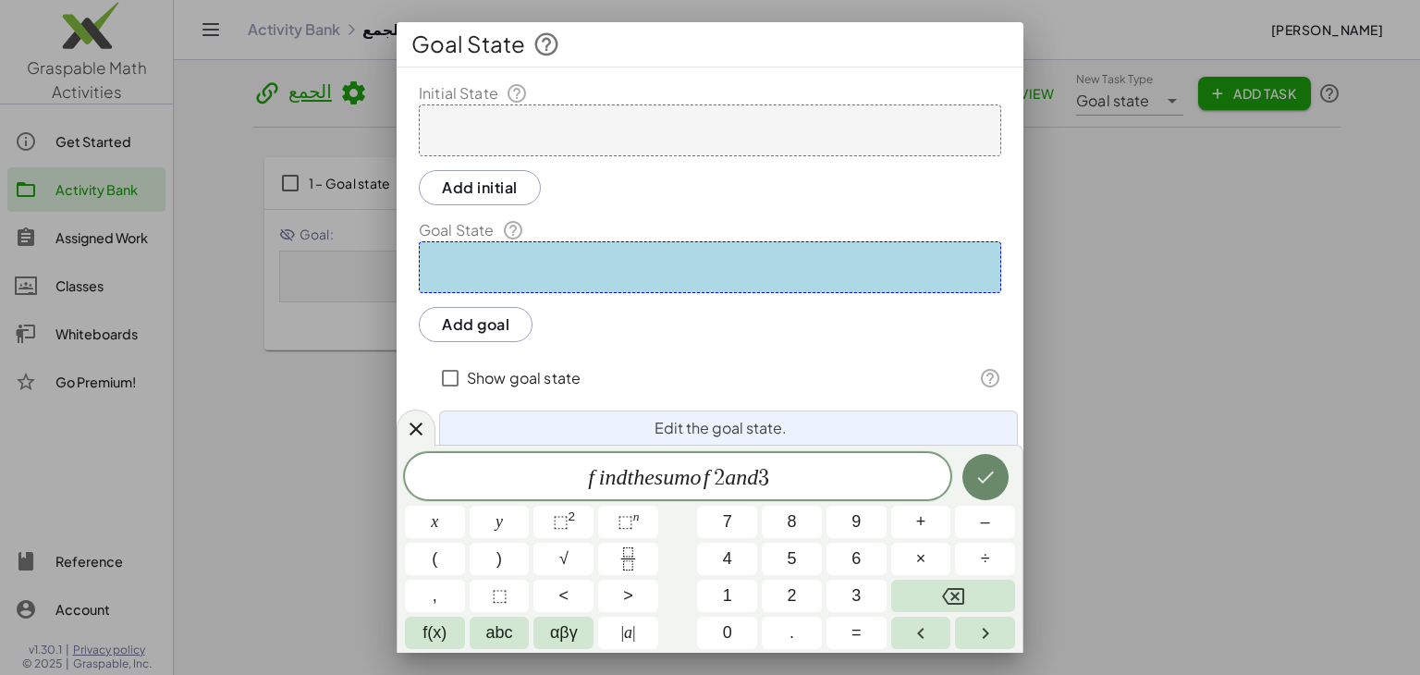
click at [994, 473] on icon "Done" at bounding box center [985, 477] width 22 height 22
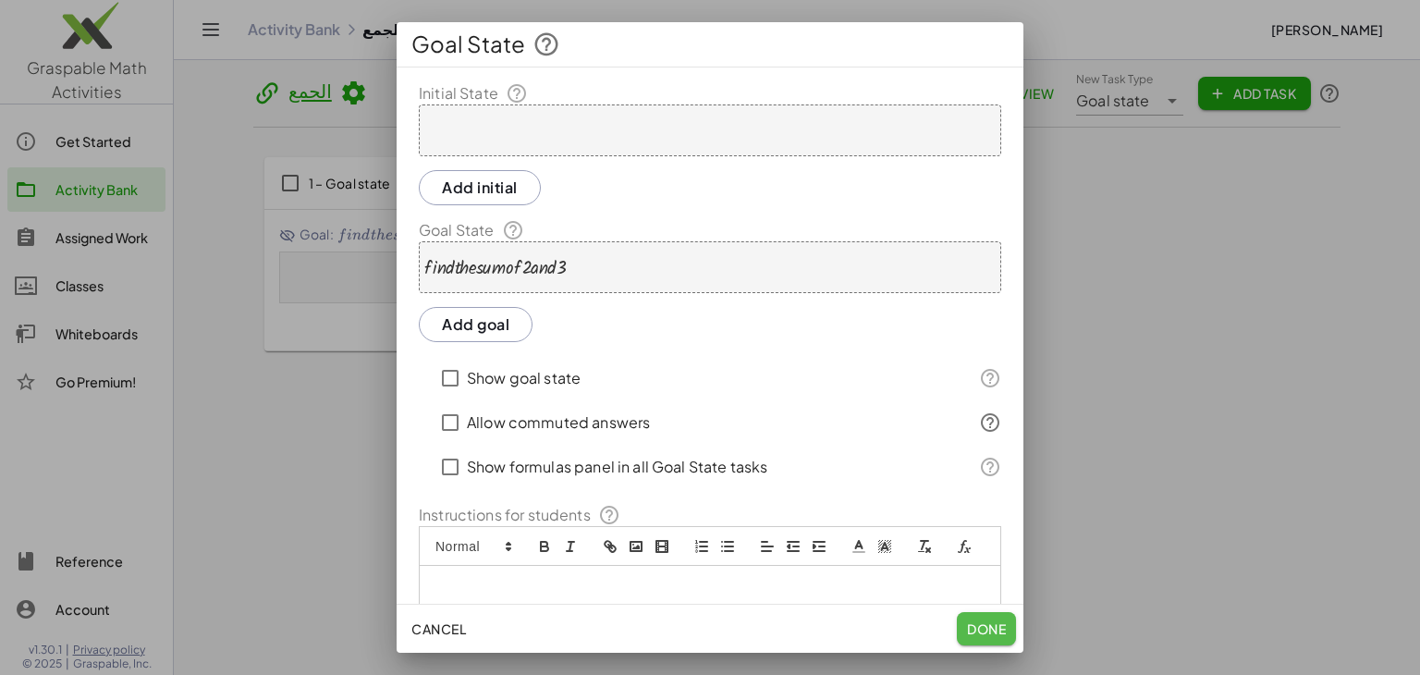
click at [984, 635] on span "Done" at bounding box center [986, 628] width 39 height 17
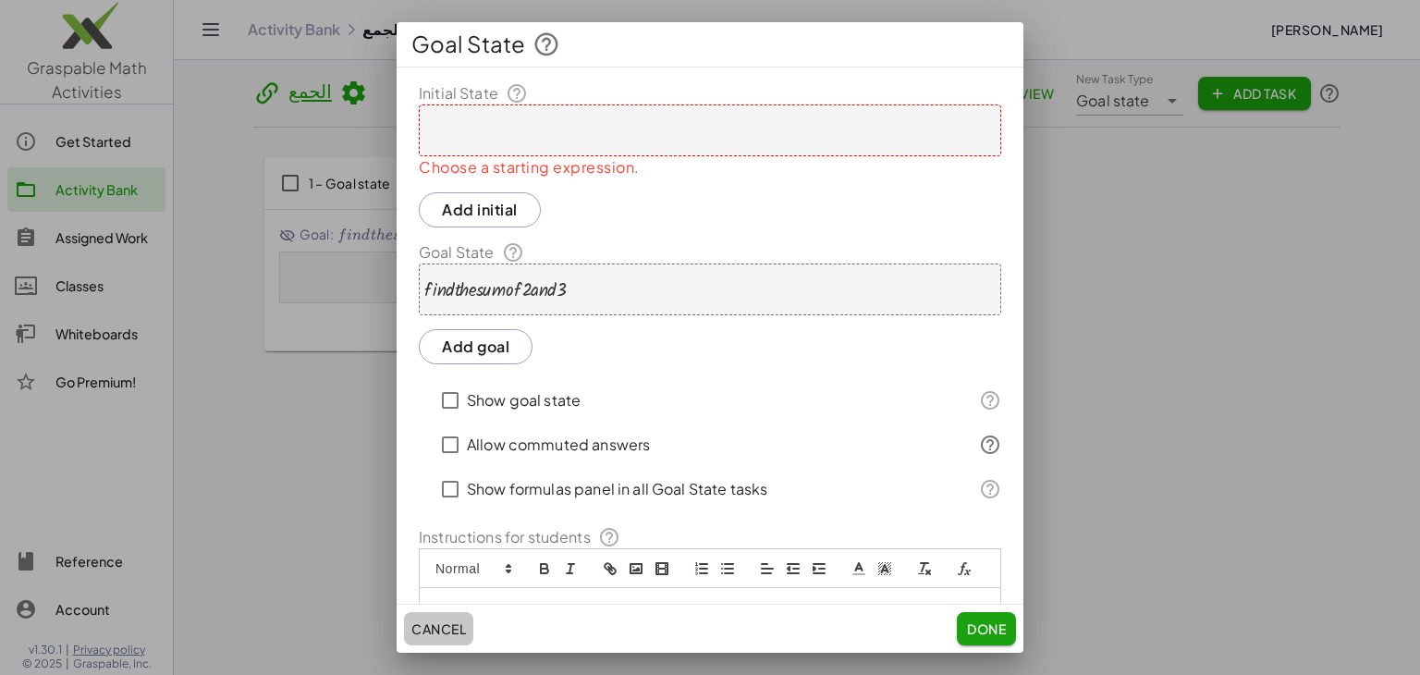
click at [458, 640] on button "Cancel" at bounding box center [438, 628] width 69 height 33
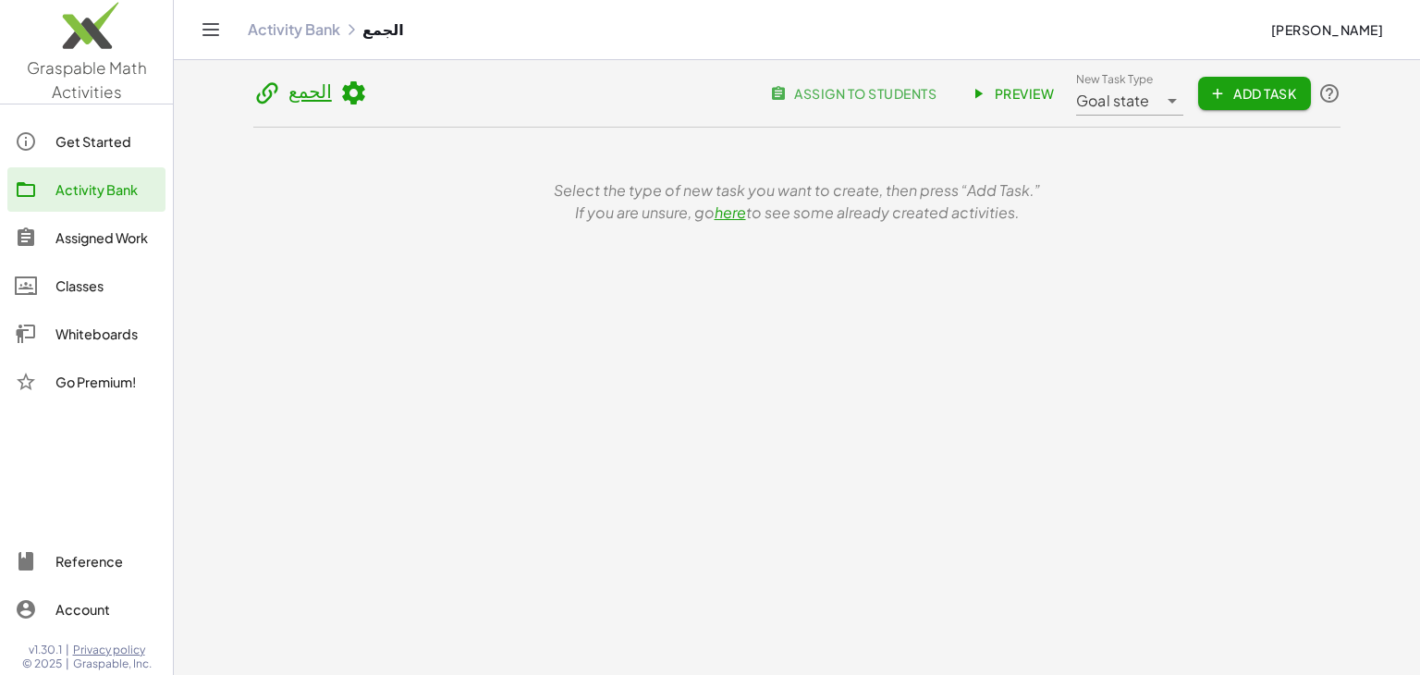
click at [1242, 96] on span "Add Task" at bounding box center [1254, 93] width 83 height 17
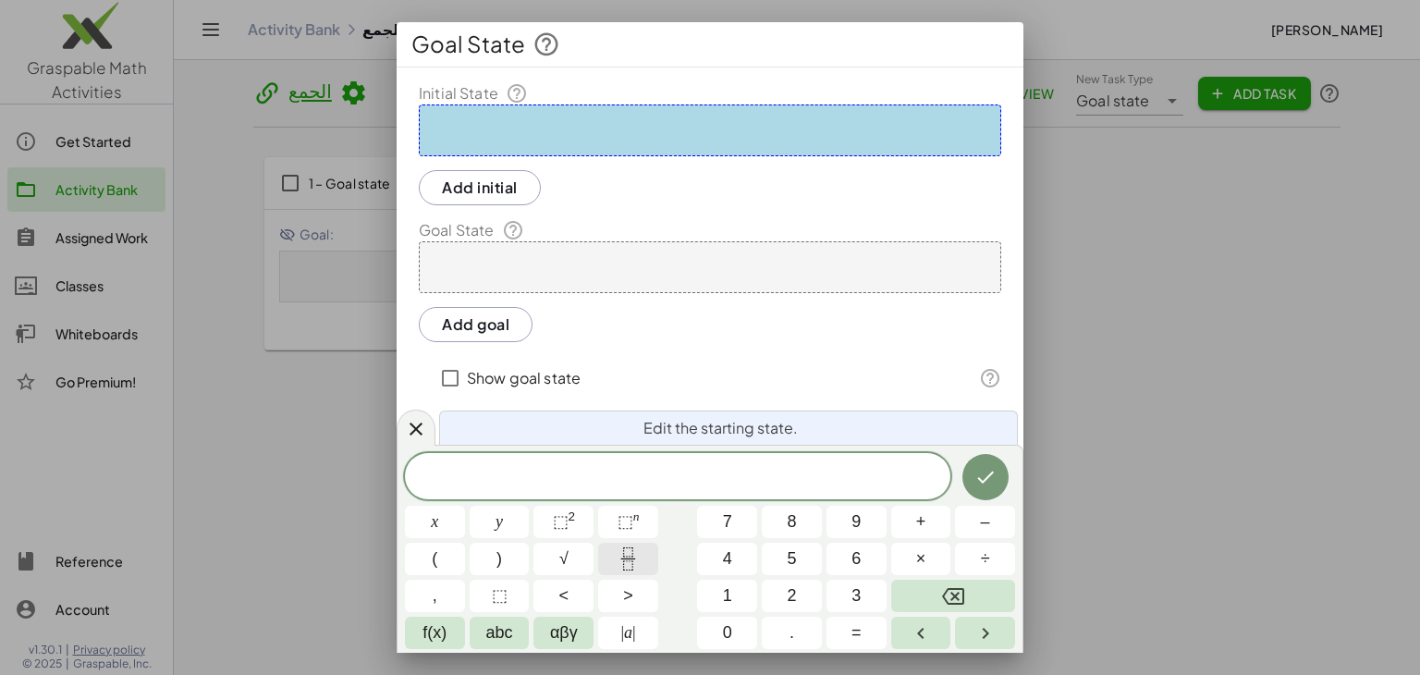
click at [641, 547] on button "Fraction" at bounding box center [628, 559] width 60 height 32
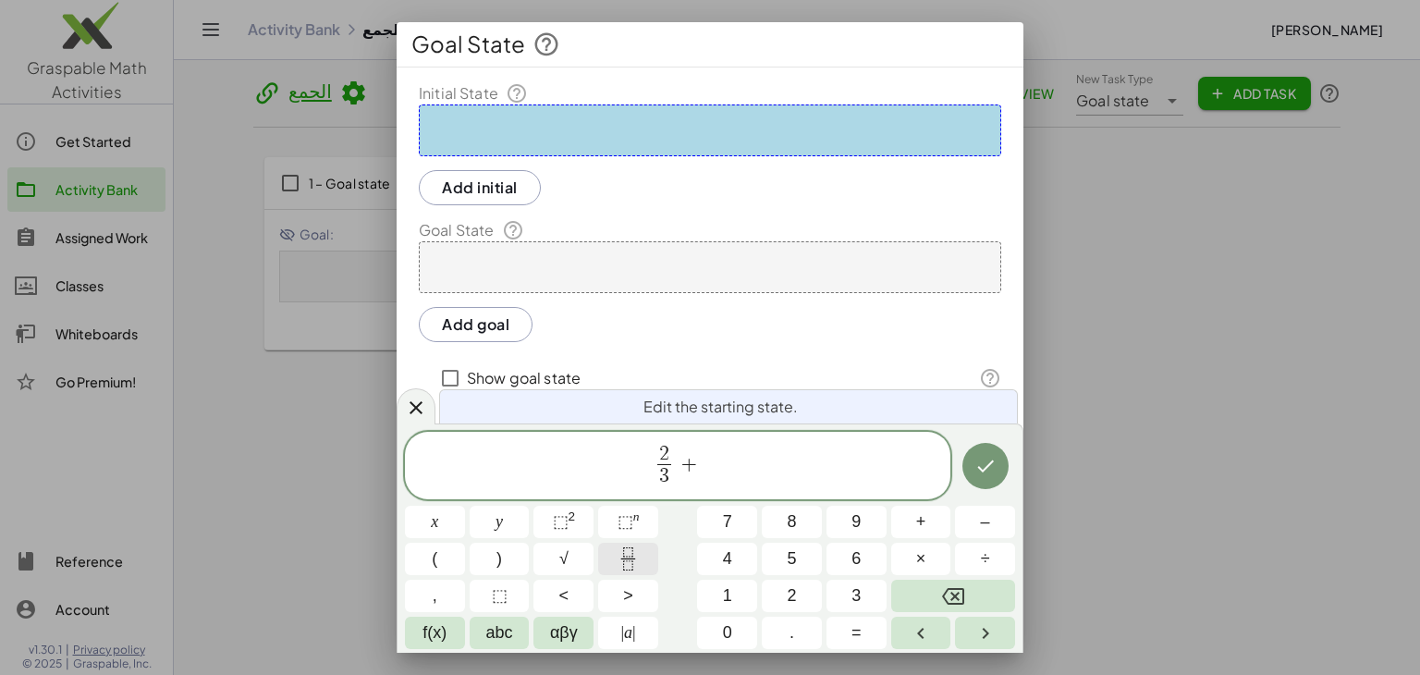
click at [604, 562] on button "Fraction" at bounding box center [628, 559] width 60 height 32
click at [994, 484] on button "Done" at bounding box center [985, 466] width 46 height 46
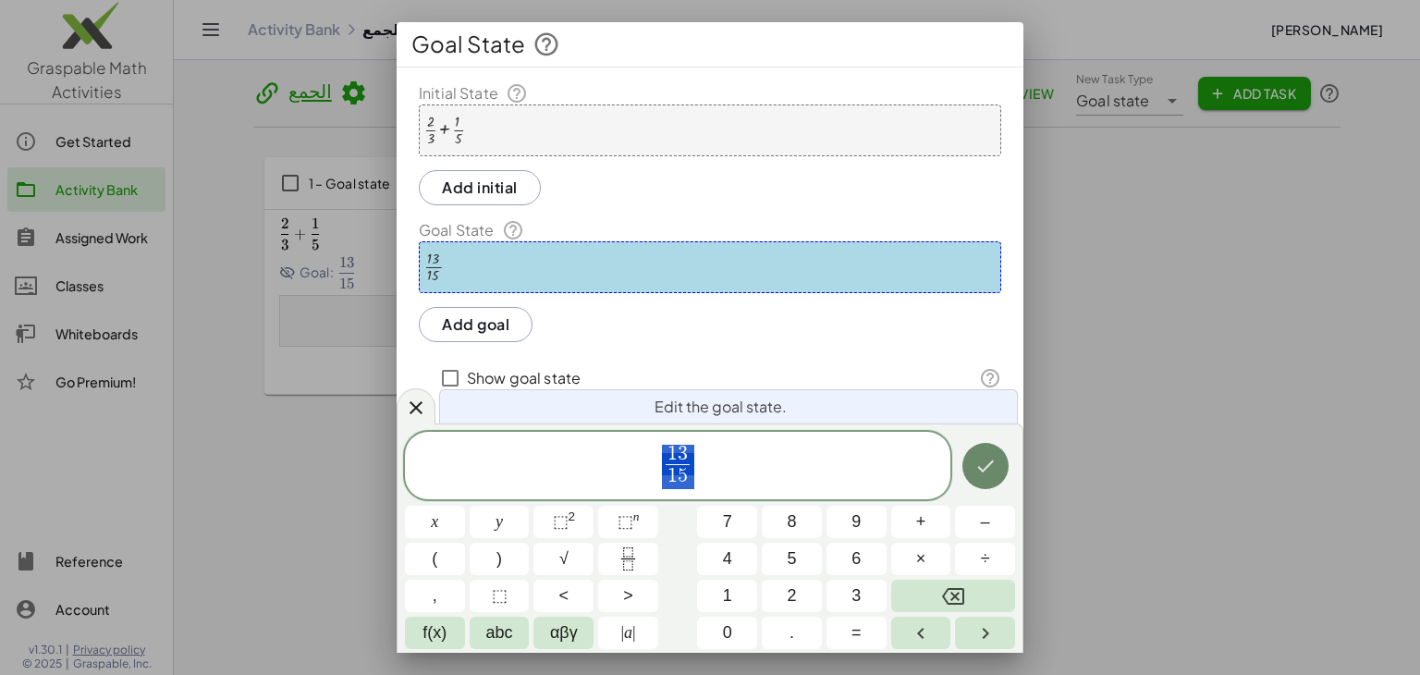
click at [989, 455] on icon "Done" at bounding box center [985, 466] width 22 height 22
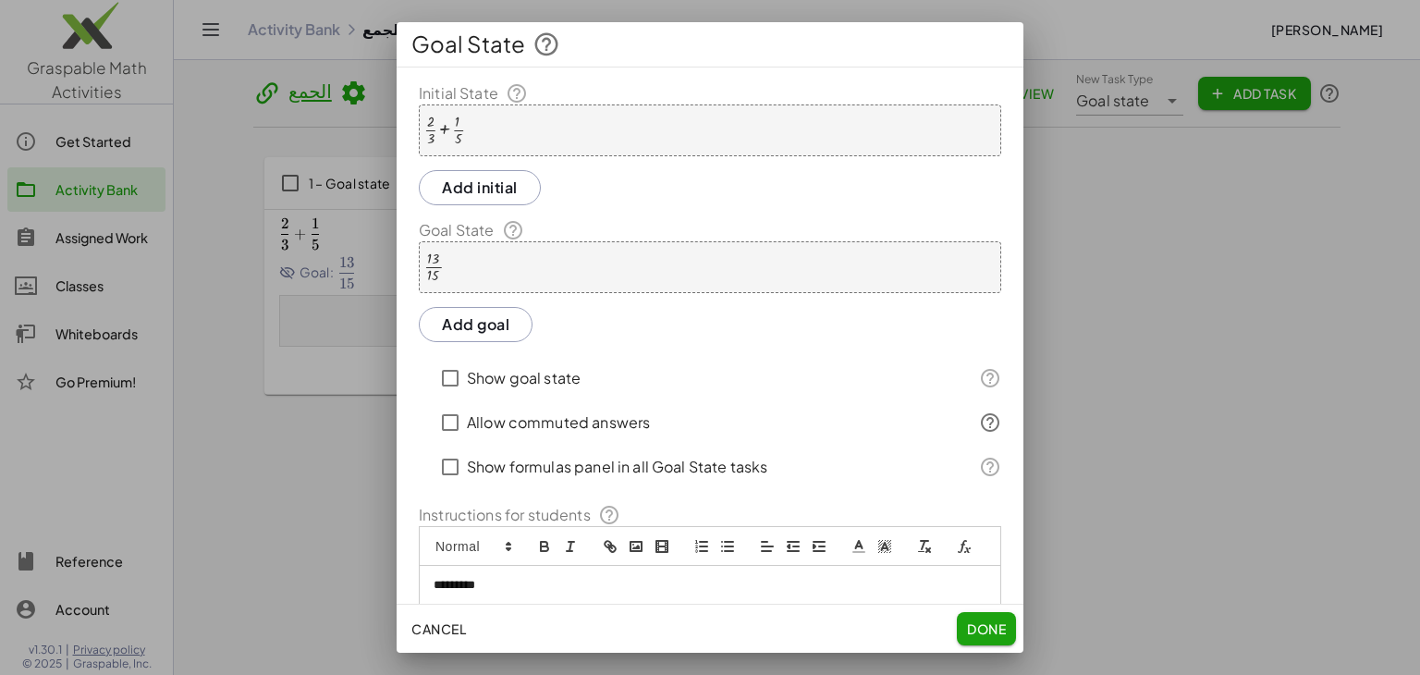
click at [479, 388] on label "Show goal state" at bounding box center [524, 378] width 114 height 44
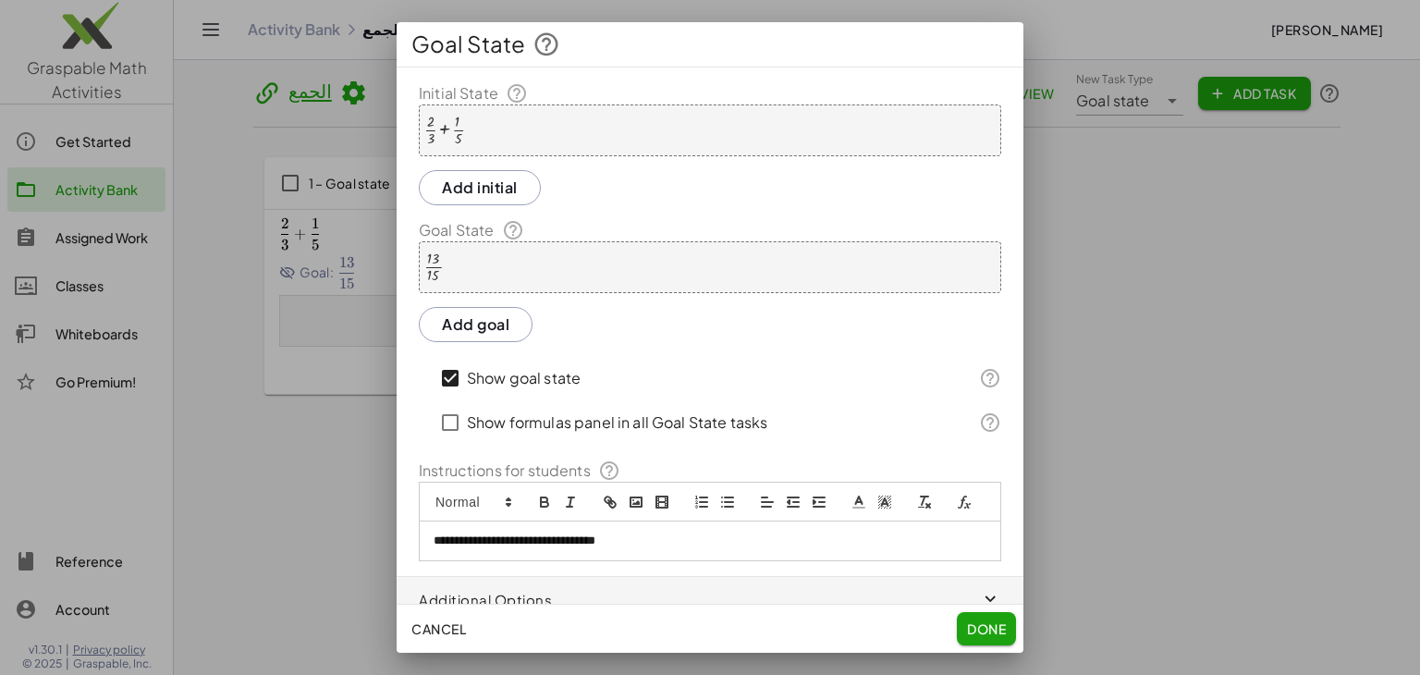
click at [479, 388] on label "Show goal state" at bounding box center [524, 378] width 114 height 44
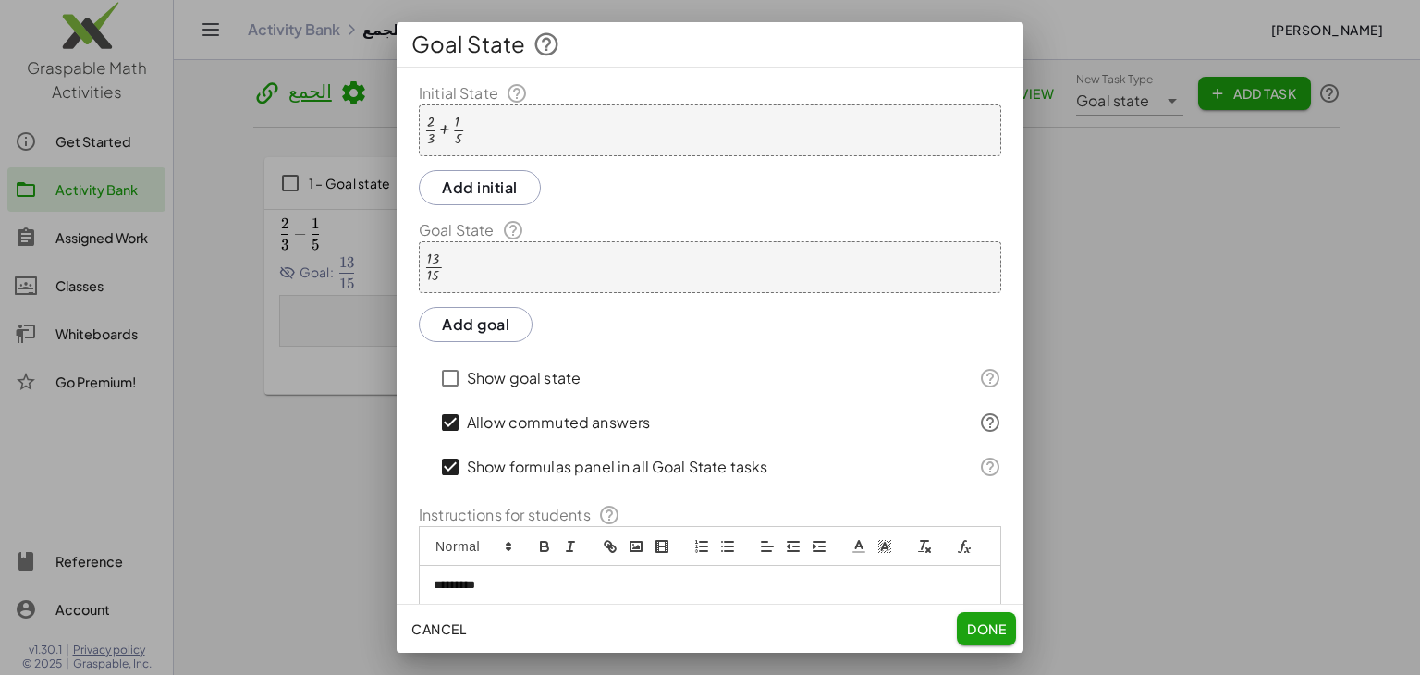
click at [983, 622] on span "Done" at bounding box center [986, 628] width 39 height 17
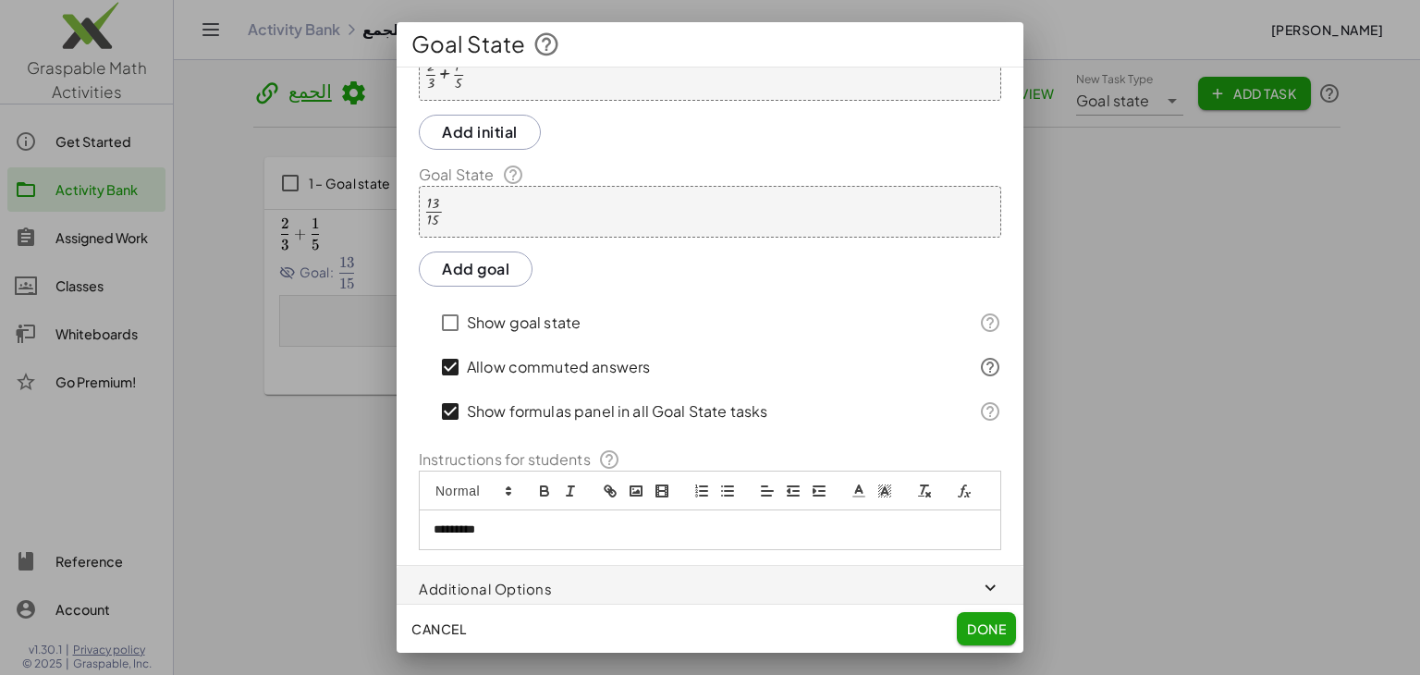
scroll to position [84, 0]
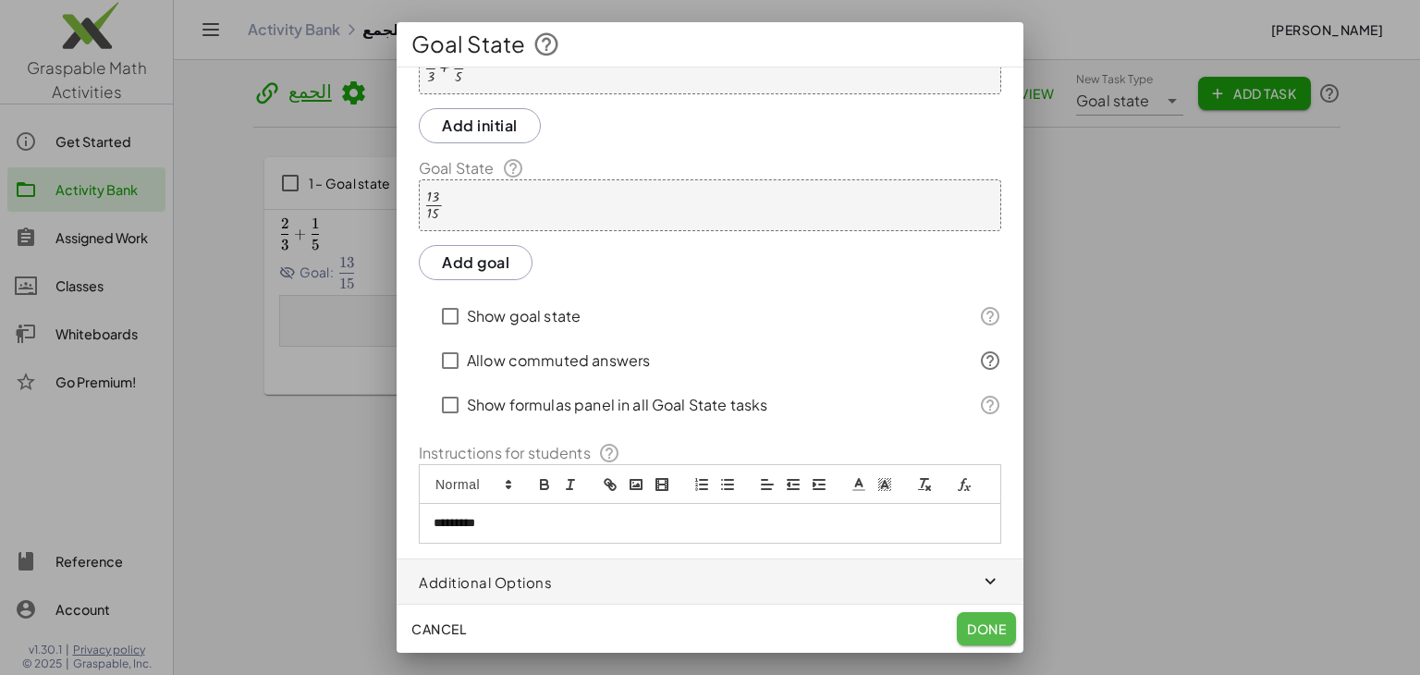
click at [974, 623] on span "Done" at bounding box center [986, 628] width 39 height 17
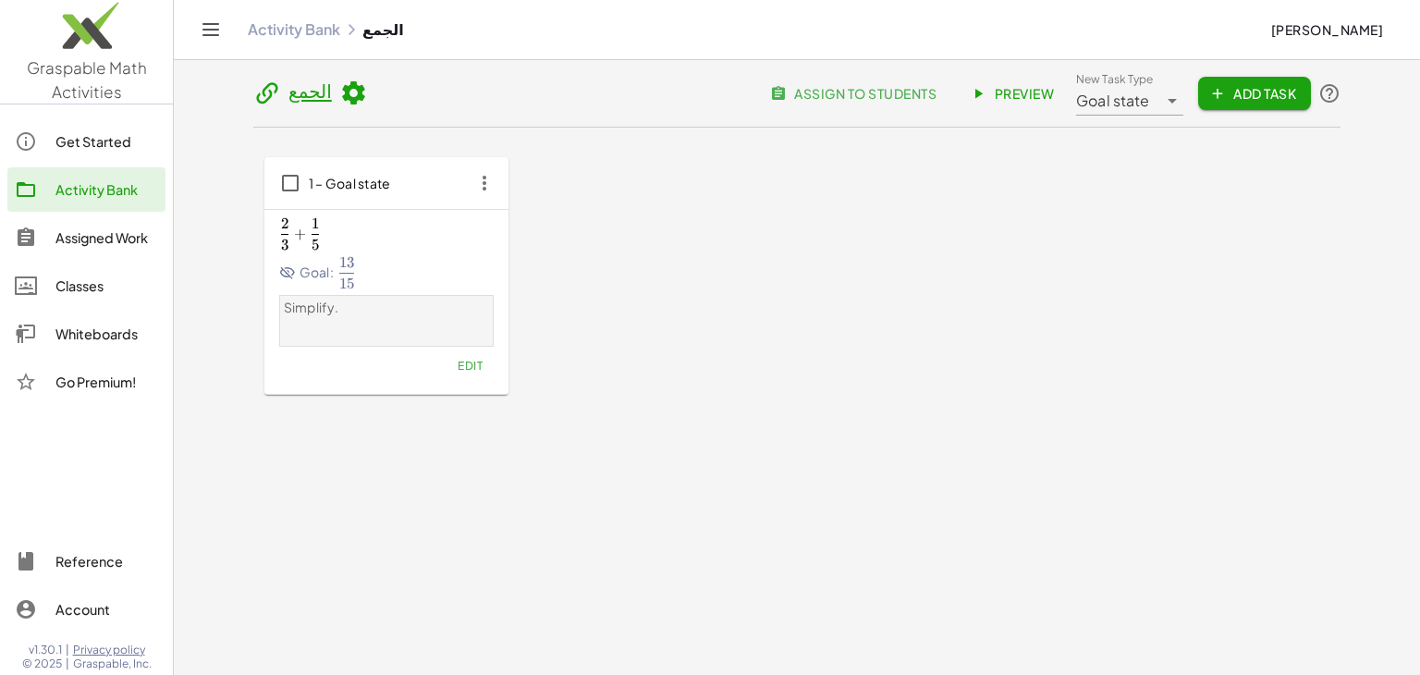
click at [289, 276] on icon at bounding box center [287, 272] width 17 height 17
click at [287, 268] on icon at bounding box center [287, 272] width 17 height 17
click at [475, 181] on icon "button" at bounding box center [484, 182] width 33 height 33
click at [529, 217] on div "Copy" at bounding box center [518, 228] width 73 height 22
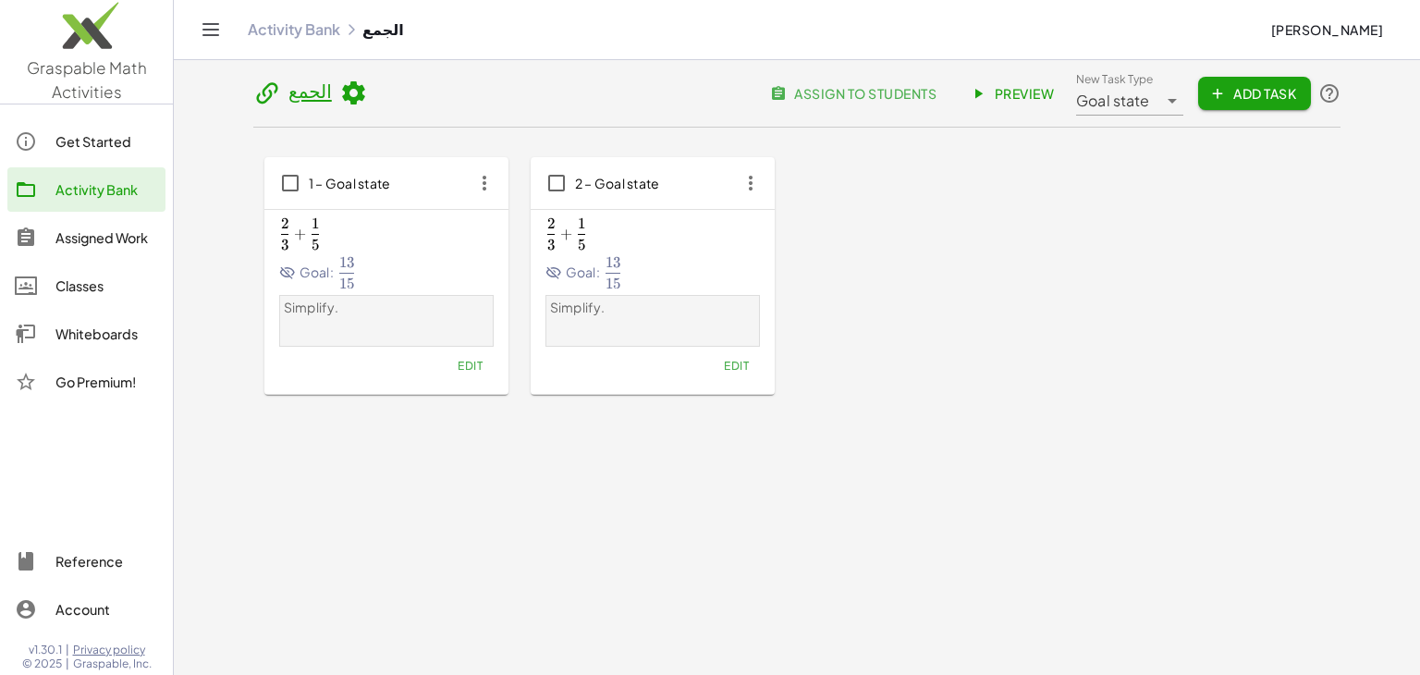
click at [381, 238] on span "2 3 + 1 5 \frac{2}{3}+\frac{1}{5} 3 2 ​ + 5 1 ​" at bounding box center [386, 233] width 214 height 31
click at [318, 311] on p "Simplify." at bounding box center [387, 308] width 206 height 18
click at [1017, 83] on link "Preview" at bounding box center [1013, 93] width 110 height 33
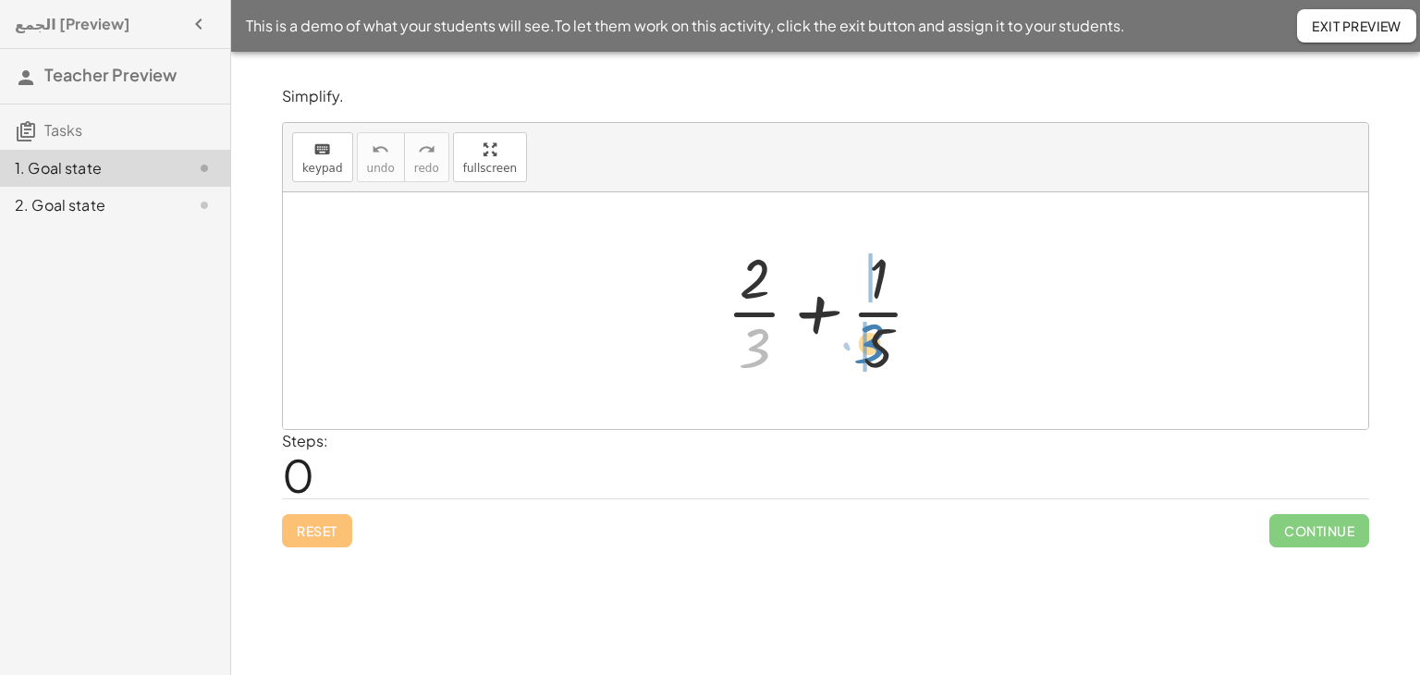
drag, startPoint x: 750, startPoint y: 343, endPoint x: 879, endPoint y: 339, distance: 128.5
click at [879, 339] on div at bounding box center [831, 310] width 229 height 142
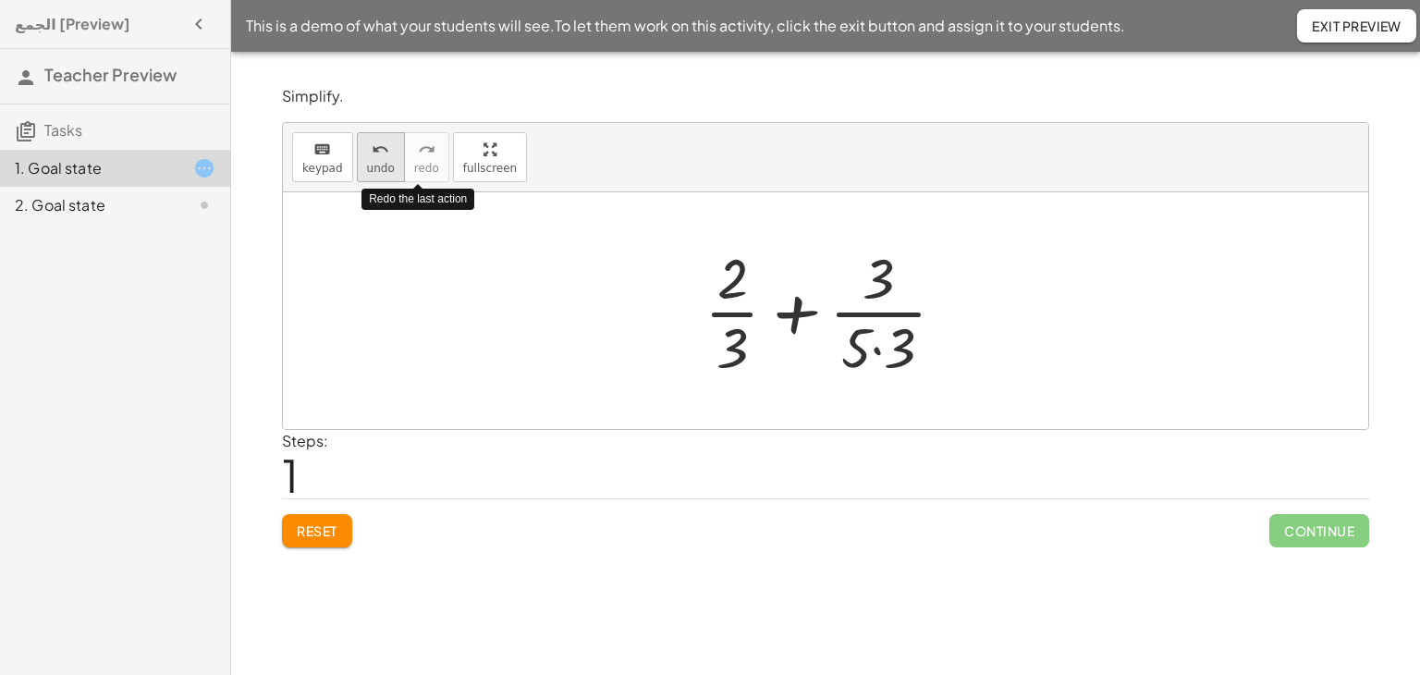
click at [386, 160] on div "undo undo redo redo" at bounding box center [403, 157] width 92 height 50
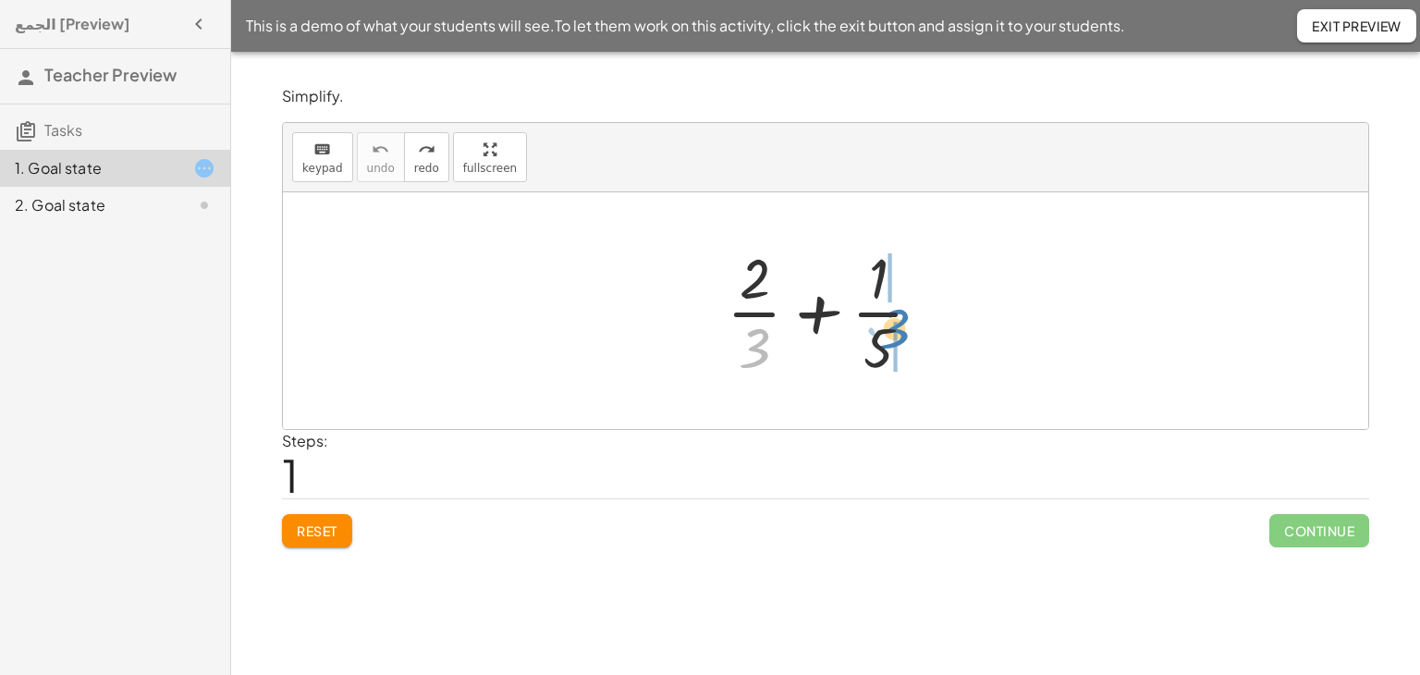
drag, startPoint x: 762, startPoint y: 345, endPoint x: 906, endPoint y: 326, distance: 145.4
click at [906, 326] on div at bounding box center [831, 310] width 229 height 142
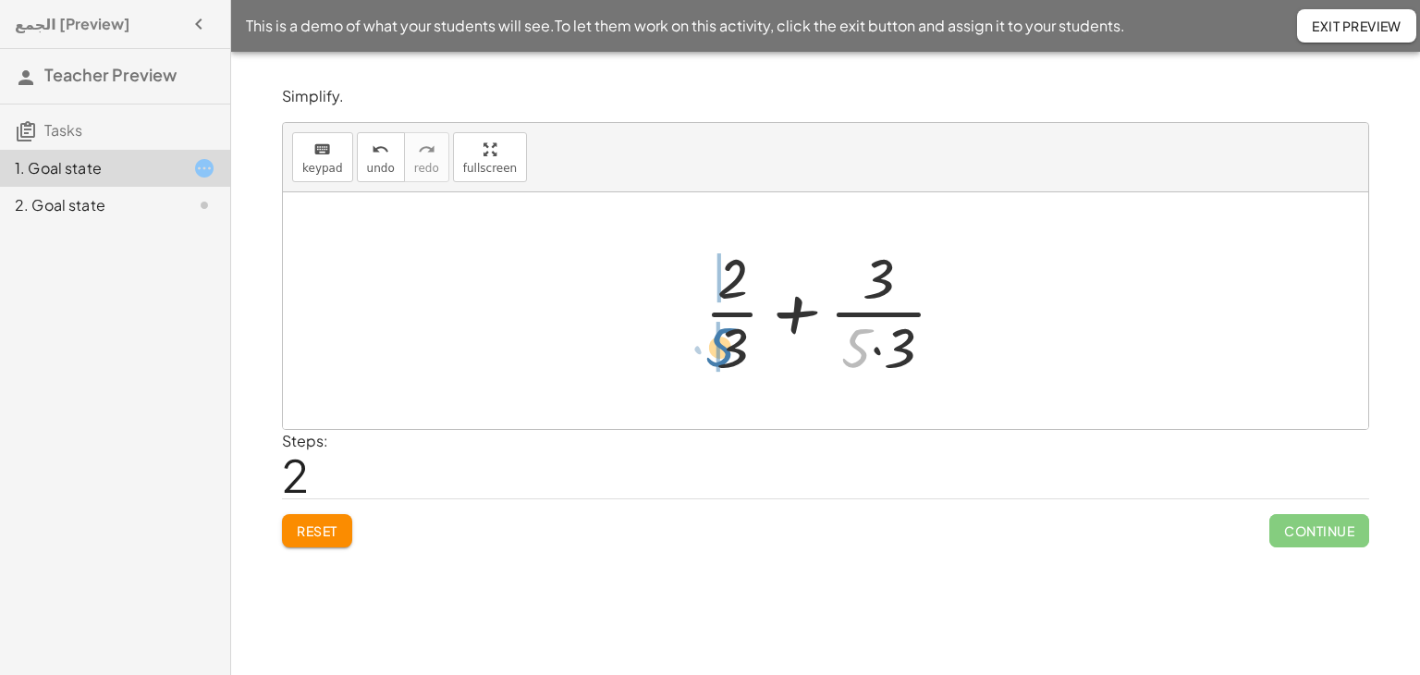
drag, startPoint x: 870, startPoint y: 348, endPoint x: 730, endPoint y: 352, distance: 139.6
click at [730, 352] on div at bounding box center [832, 310] width 275 height 142
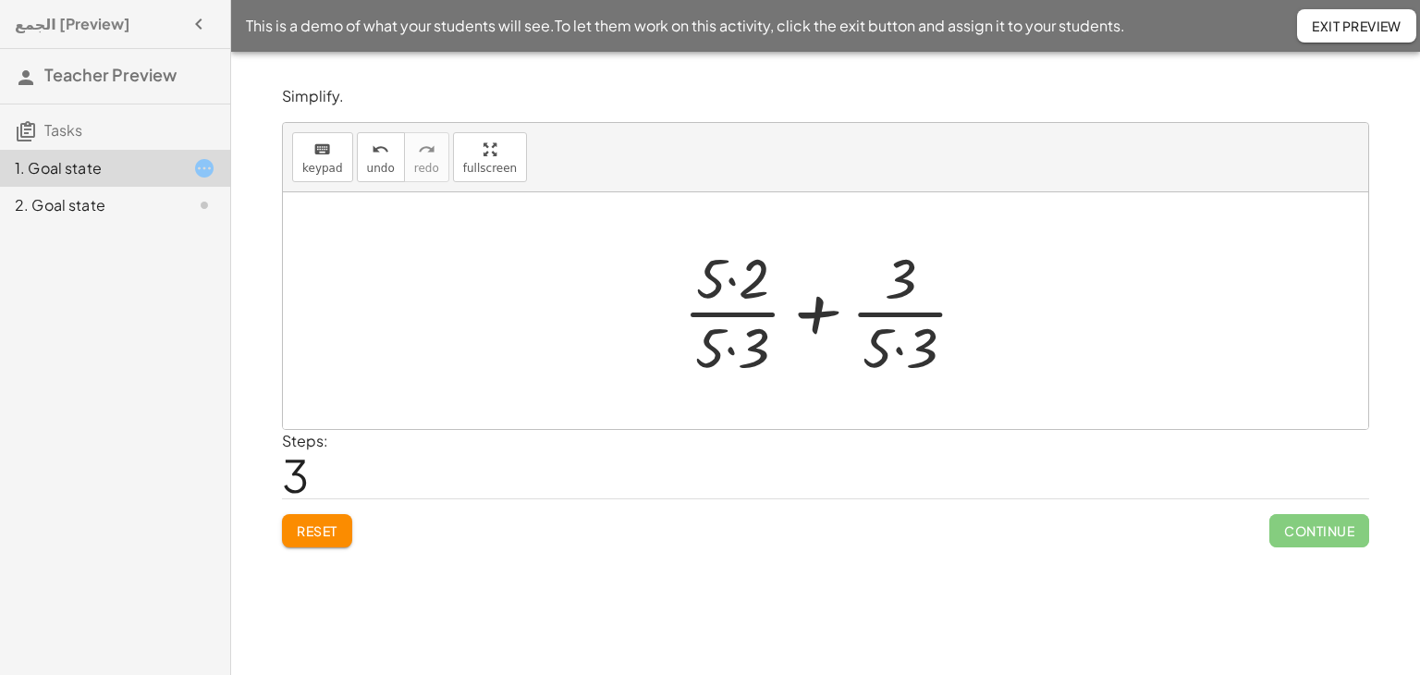
click at [730, 352] on div at bounding box center [832, 310] width 317 height 142
click at [730, 352] on div at bounding box center [833, 310] width 316 height 142
click at [912, 338] on div at bounding box center [833, 310] width 316 height 142
click at [912, 338] on div at bounding box center [832, 310] width 290 height 142
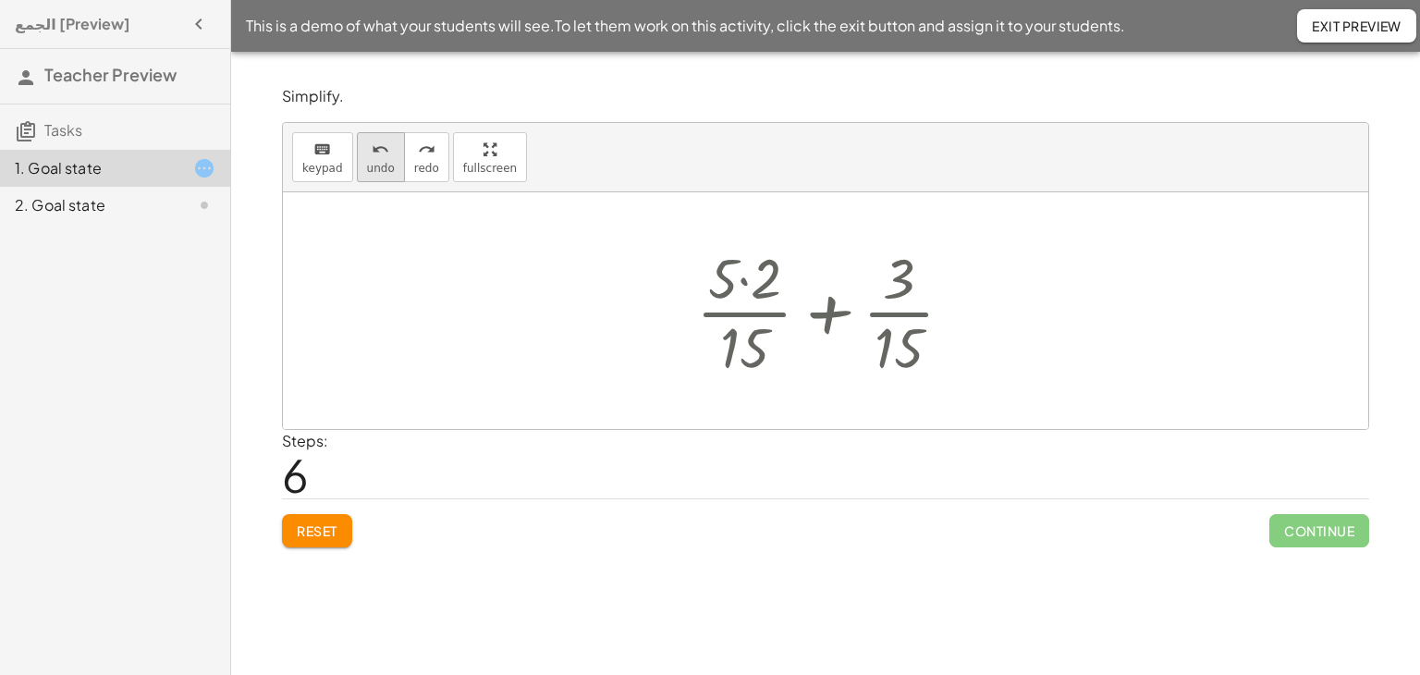
click at [387, 151] on button "undo undo" at bounding box center [381, 157] width 48 height 50
click at [747, 275] on div at bounding box center [832, 310] width 290 height 142
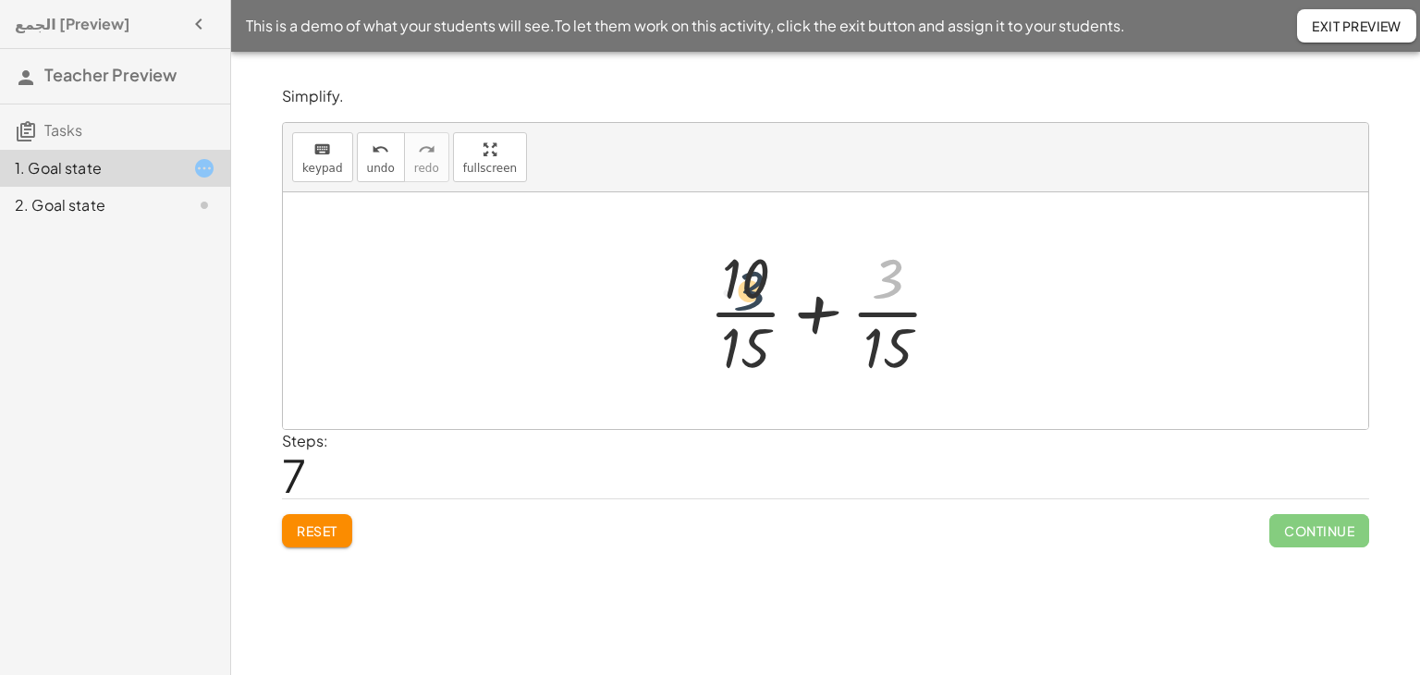
drag, startPoint x: 892, startPoint y: 289, endPoint x: 743, endPoint y: 299, distance: 149.2
click at [743, 299] on div at bounding box center [833, 310] width 266 height 142
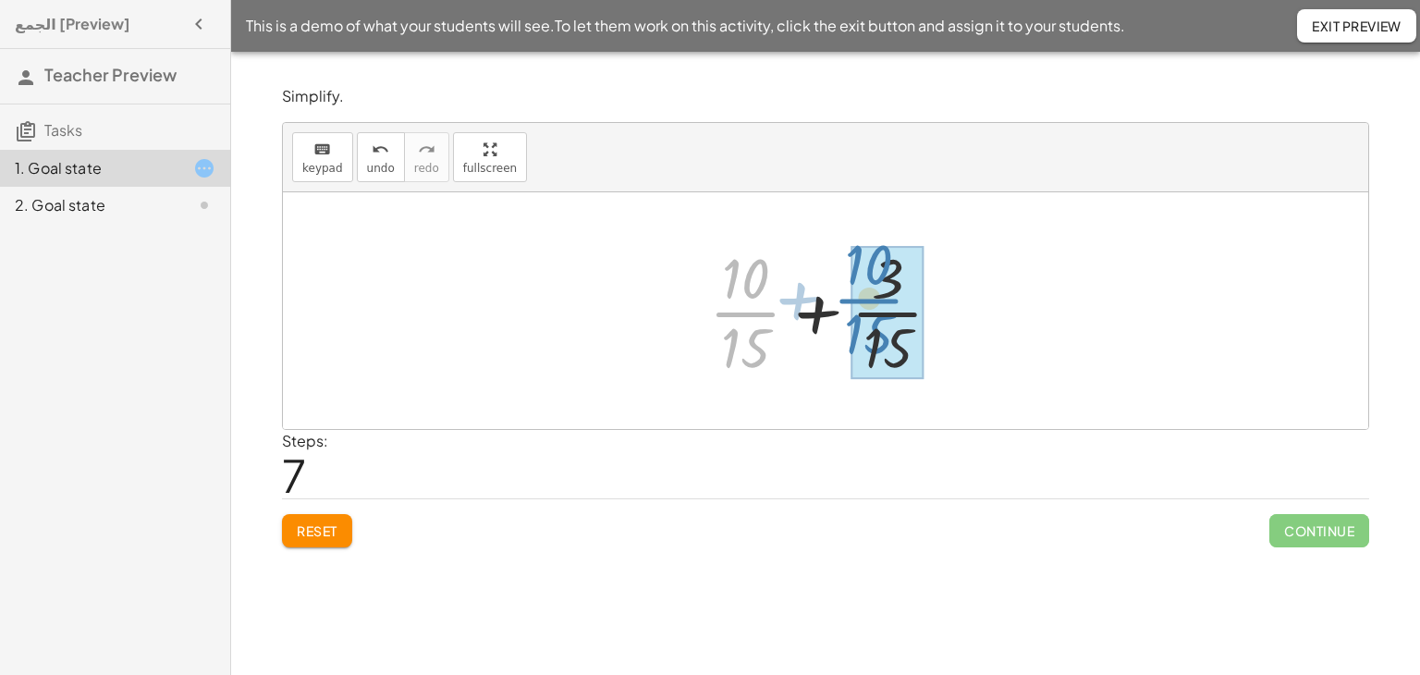
drag, startPoint x: 743, startPoint y: 299, endPoint x: 892, endPoint y: 284, distance: 149.6
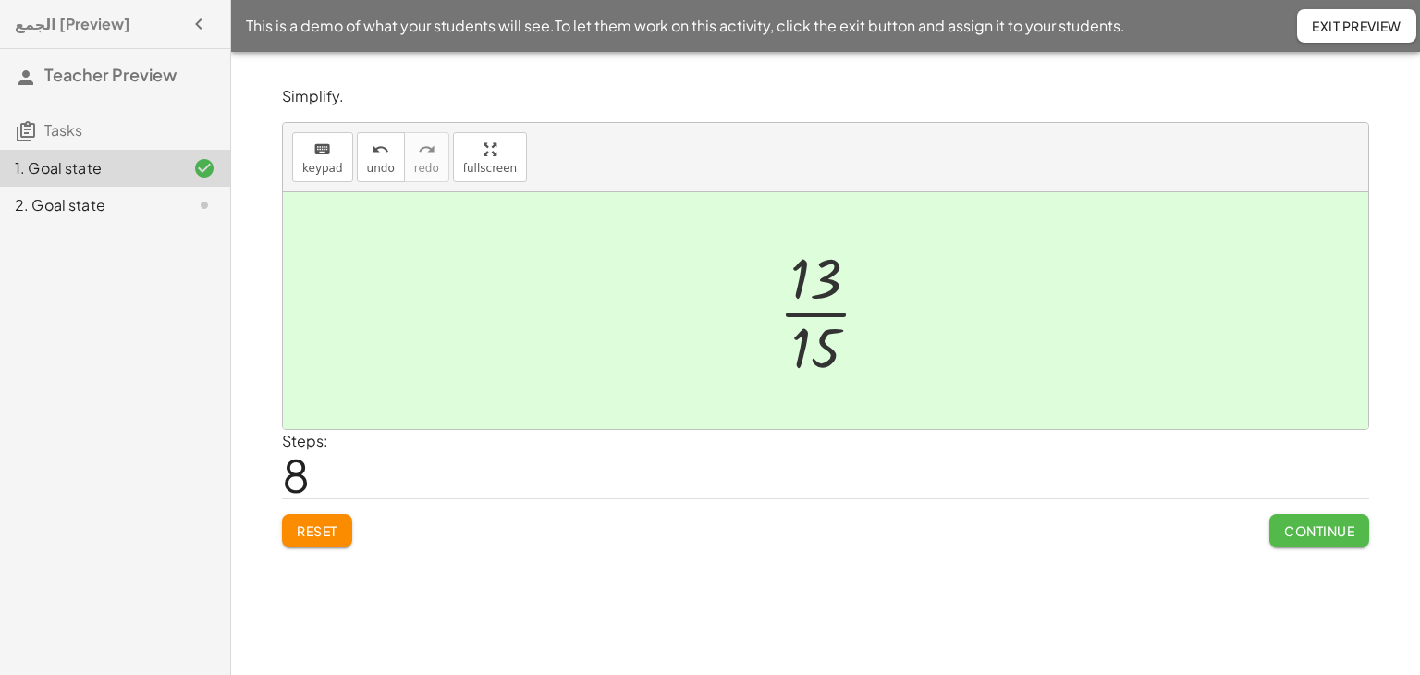
click at [1292, 527] on span "Continue" at bounding box center [1319, 530] width 70 height 17
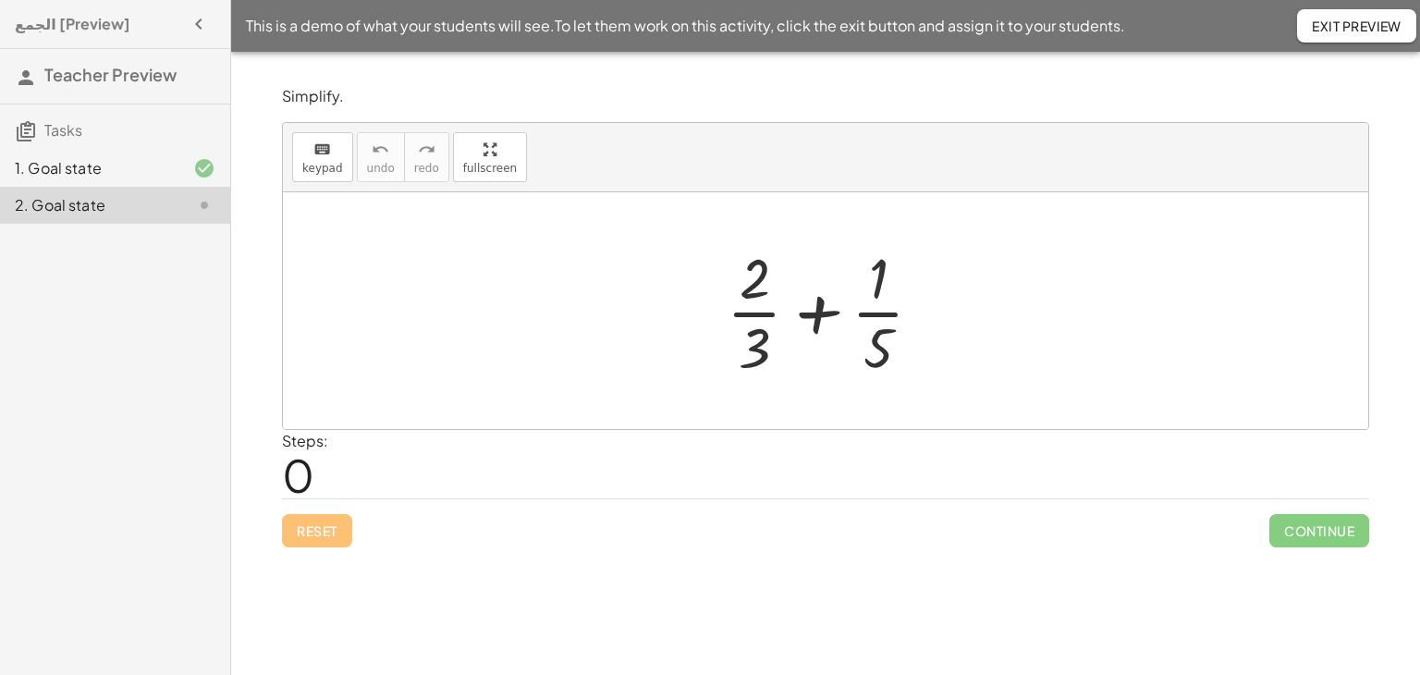
click at [884, 283] on div at bounding box center [831, 310] width 229 height 142
click at [1331, 27] on span "Exit Preview" at bounding box center [1357, 26] width 90 height 17
